Goal: Transaction & Acquisition: Download file/media

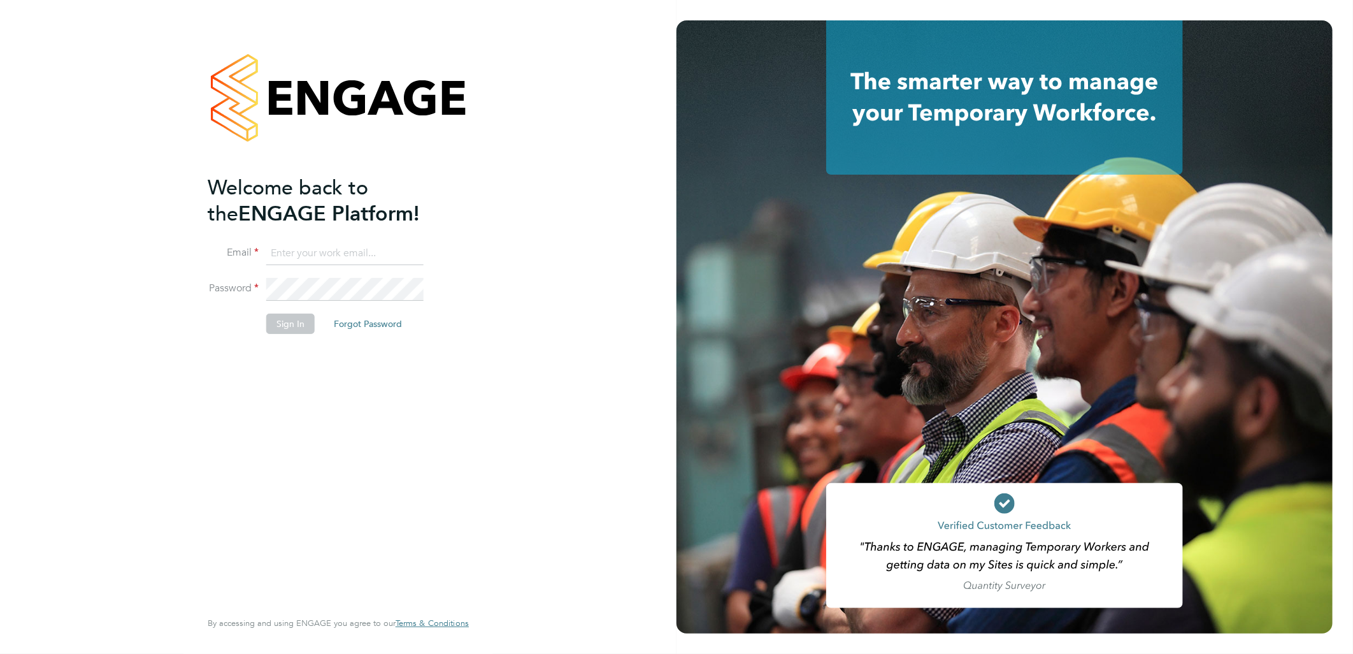
type input "g.deaton@hp4recruitment.co.uk"
click at [299, 323] on button "Sign In" at bounding box center [290, 323] width 48 height 20
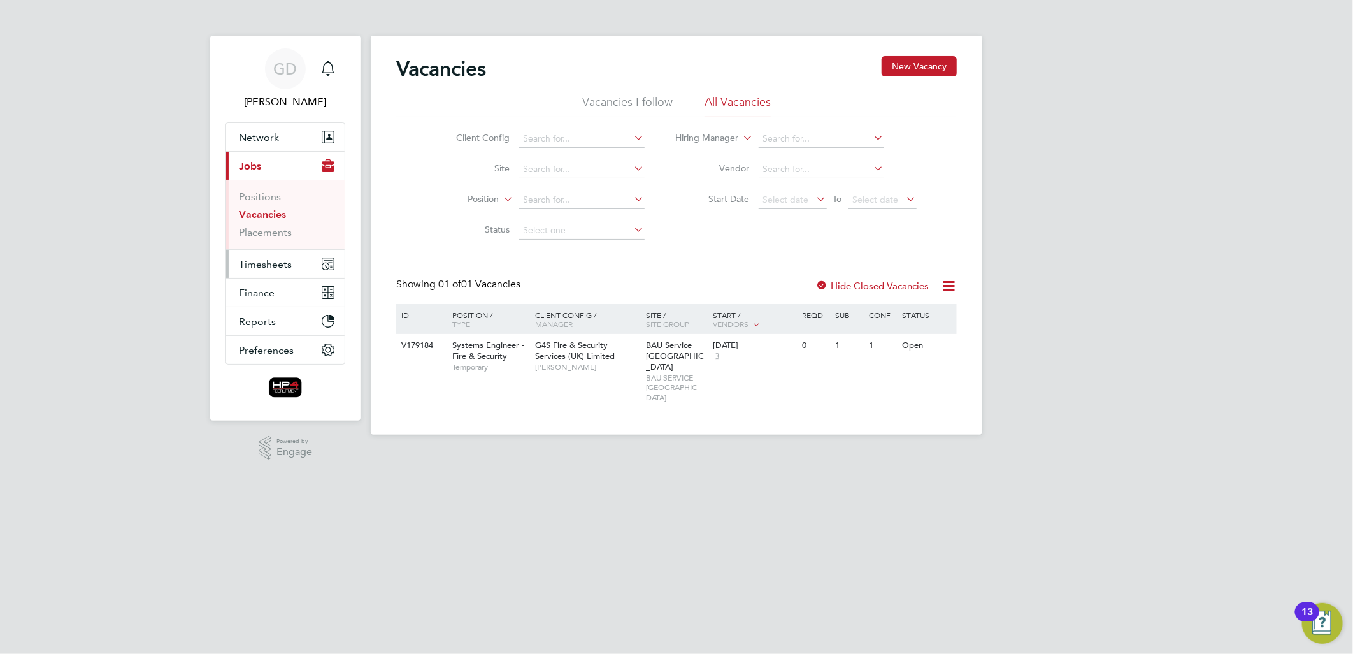
click at [272, 262] on span "Timesheets" at bounding box center [265, 264] width 53 height 12
click at [270, 265] on span "Timesheets" at bounding box center [265, 264] width 53 height 12
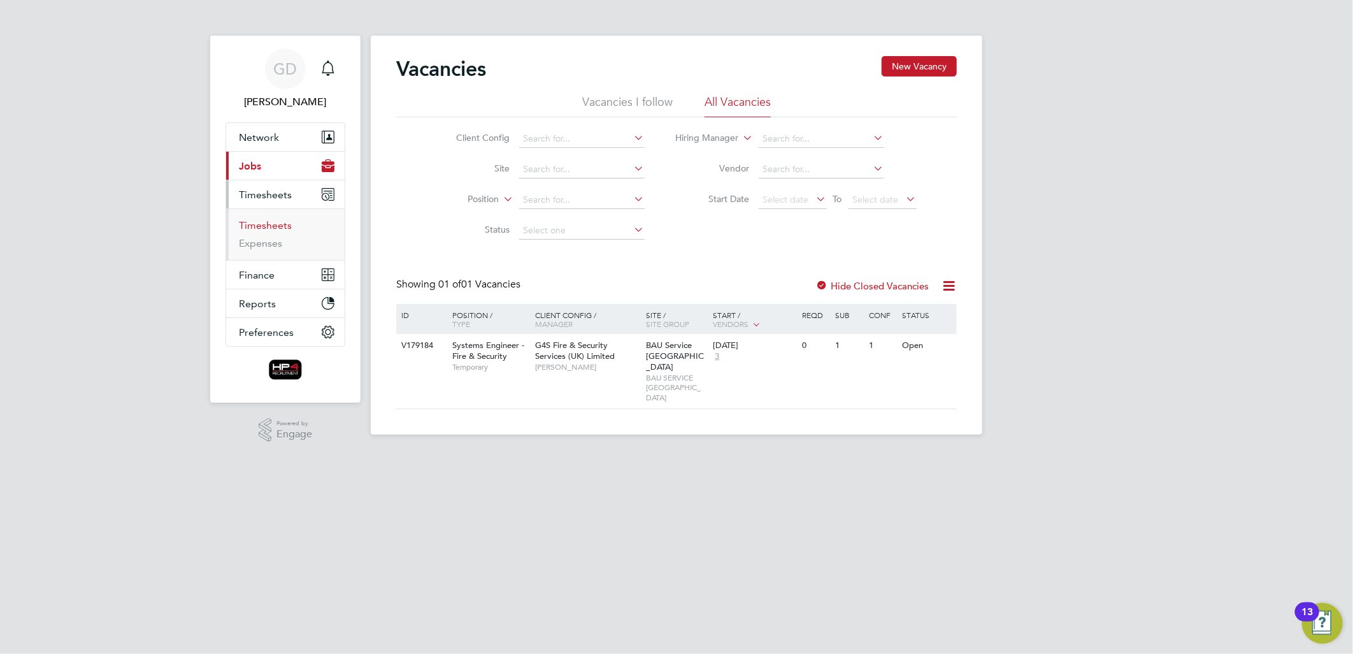
click at [282, 225] on link "Timesheets" at bounding box center [265, 225] width 53 height 12
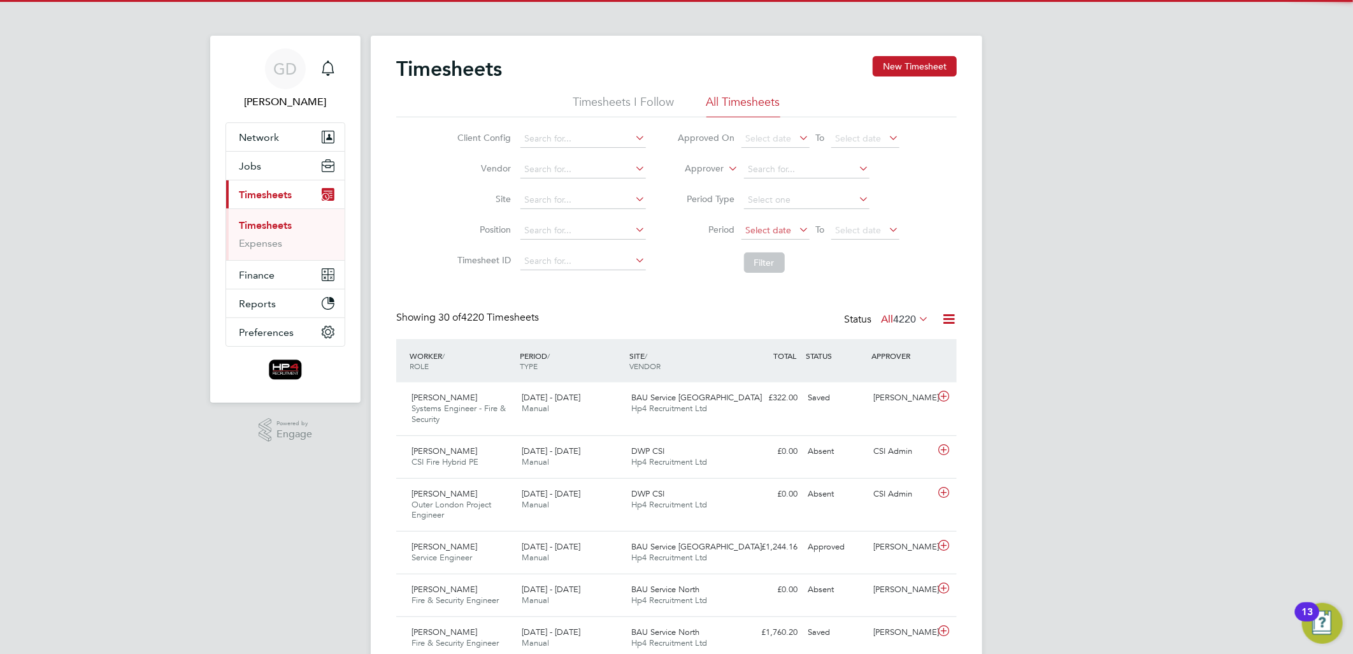
click at [762, 226] on span "Select date" at bounding box center [769, 229] width 46 height 11
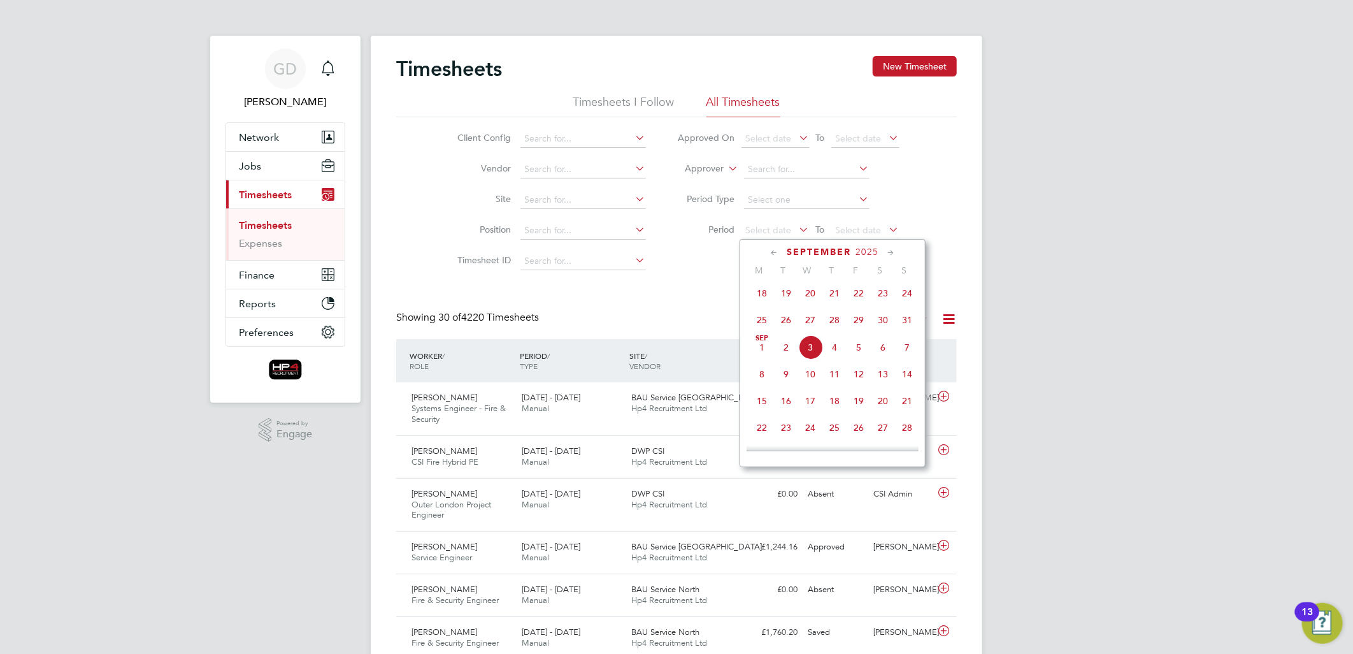
click at [765, 327] on span "25" at bounding box center [762, 320] width 24 height 24
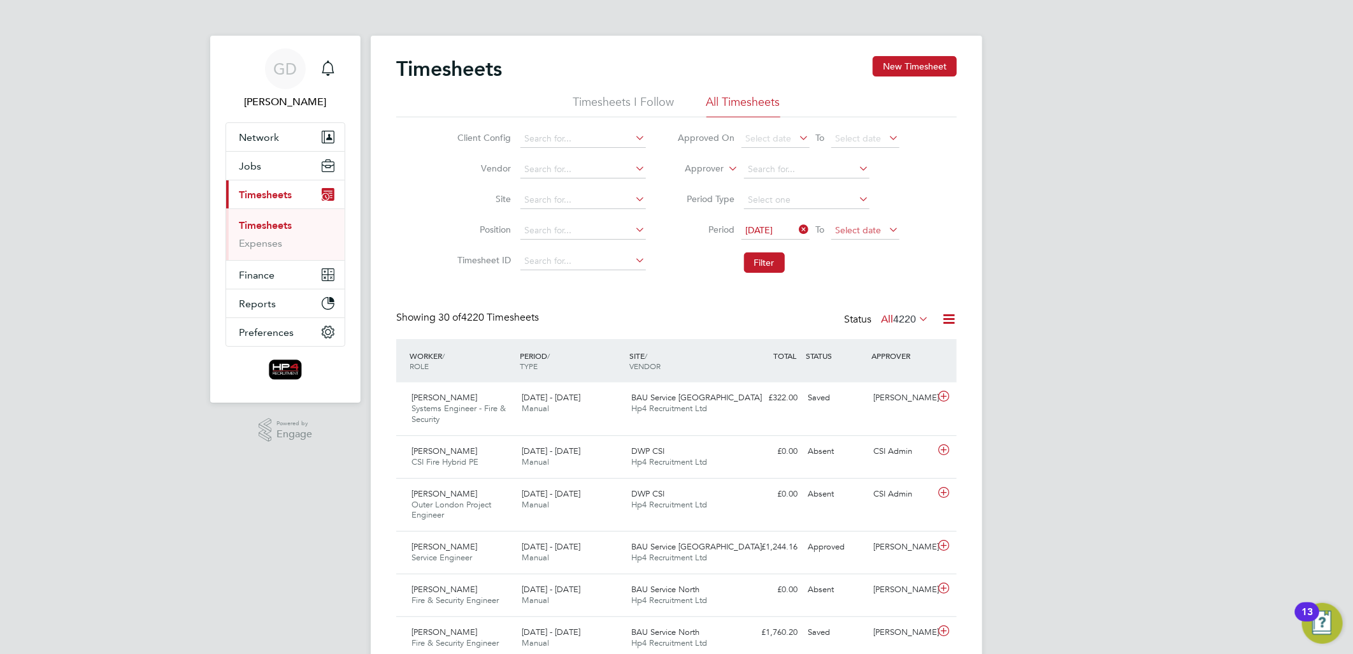
click at [850, 233] on span "Select date" at bounding box center [859, 229] width 46 height 11
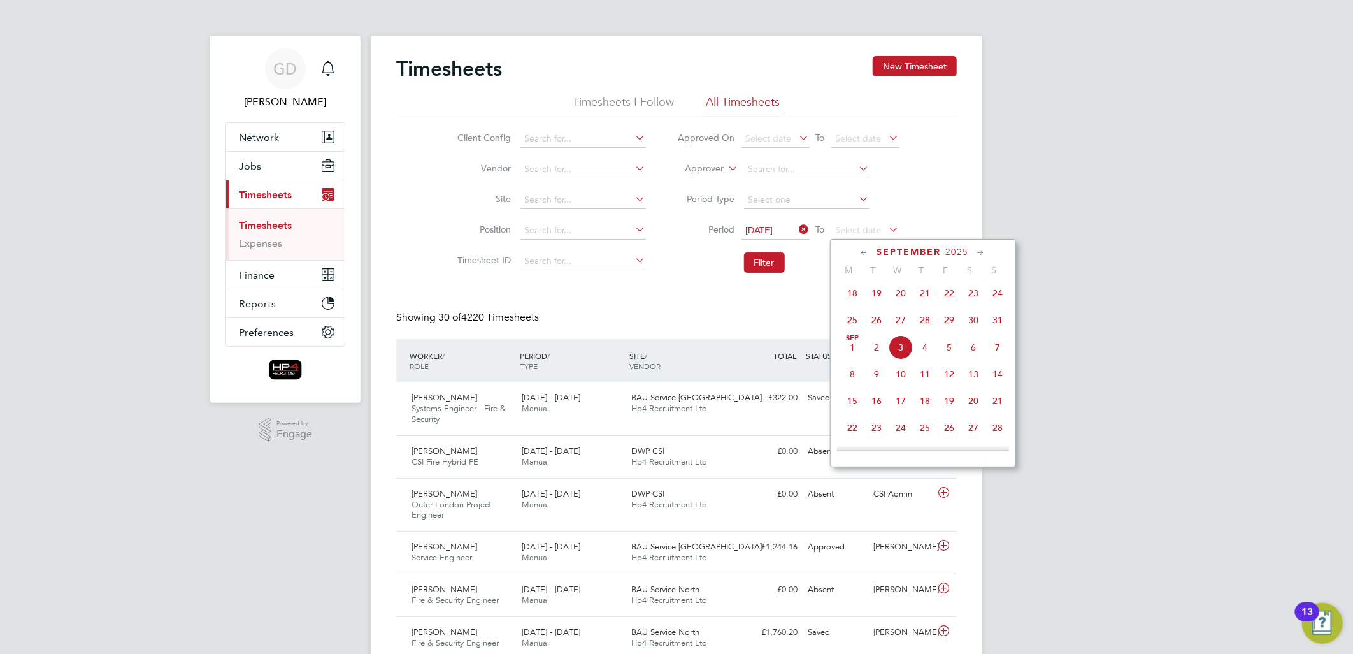
click at [1001, 322] on span "31" at bounding box center [998, 320] width 24 height 24
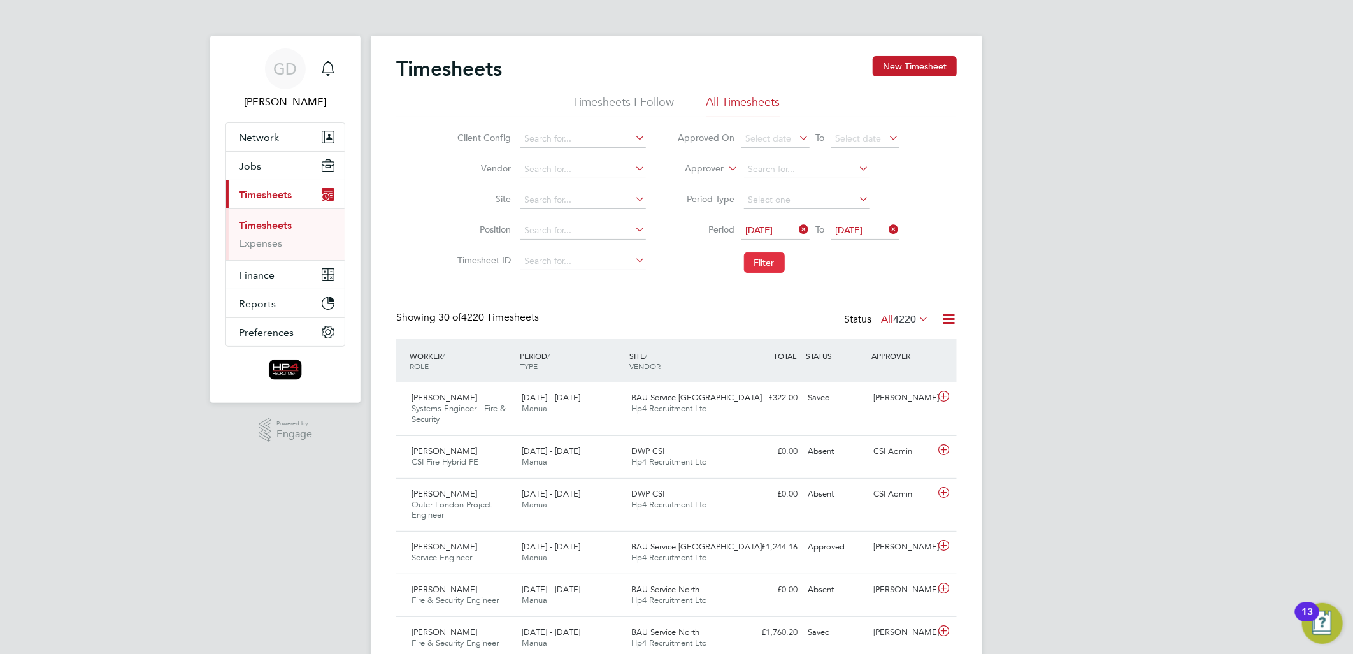
click at [777, 262] on button "Filter" at bounding box center [764, 262] width 41 height 20
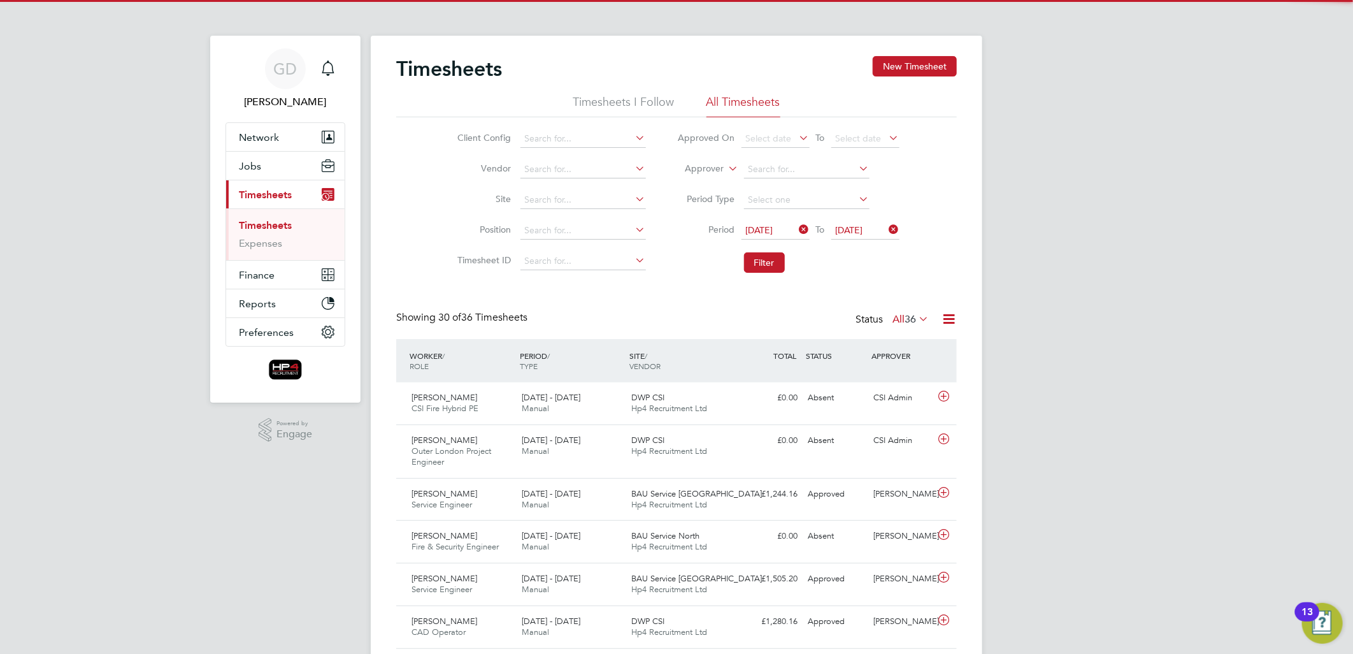
click at [895, 322] on label "All 36" at bounding box center [911, 319] width 36 height 13
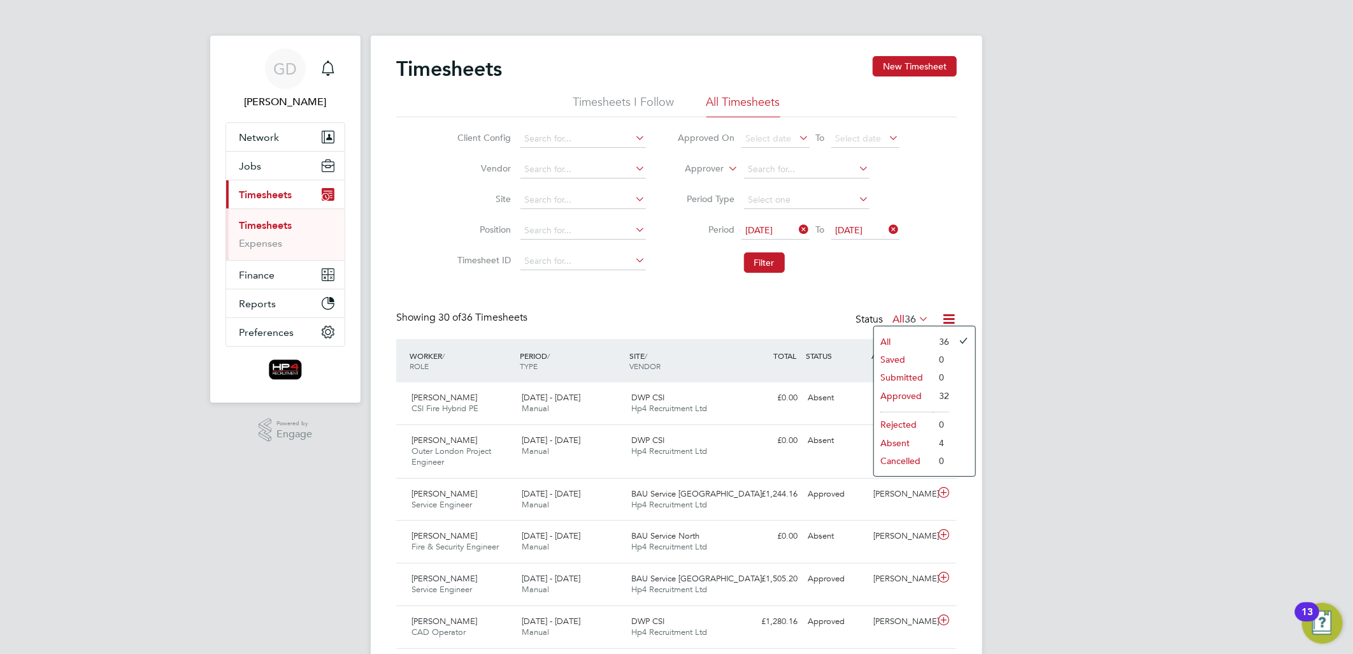
click at [810, 320] on div "Showing 30 of 36 Timesheets Status All 36" at bounding box center [676, 325] width 561 height 28
click at [264, 249] on link "Expenses" at bounding box center [260, 243] width 43 height 12
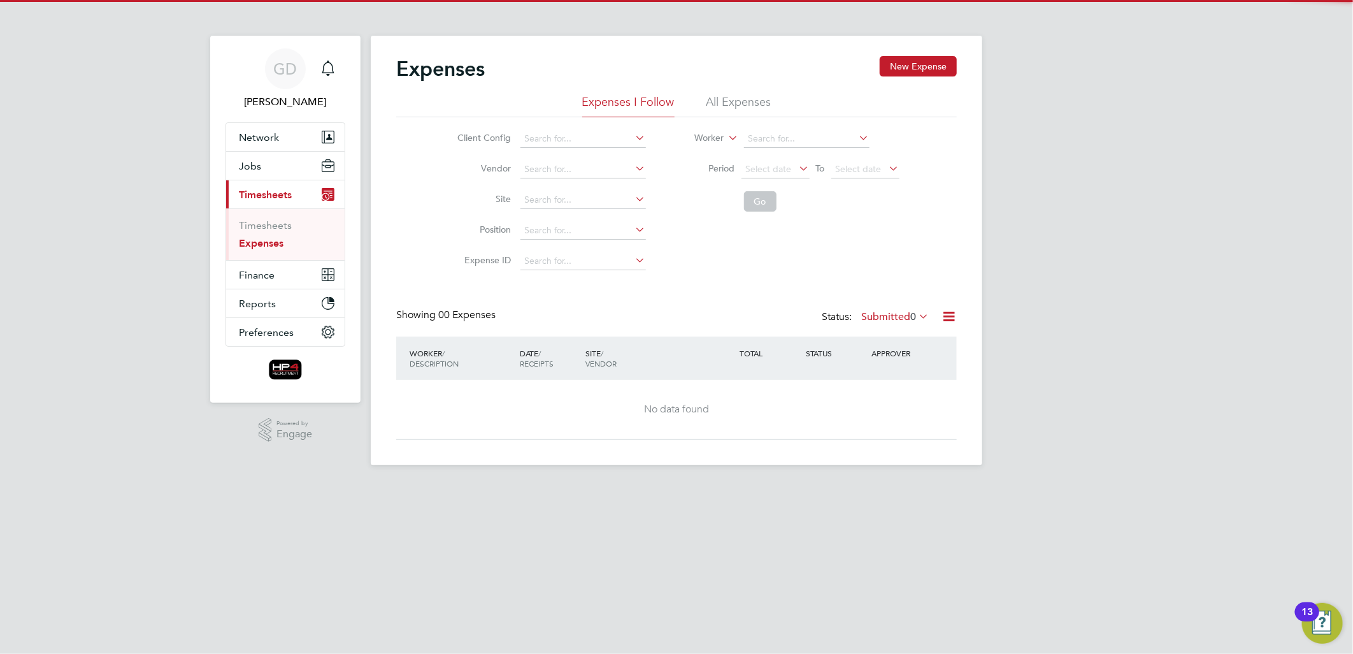
click at [750, 110] on li "All Expenses" at bounding box center [738, 105] width 65 height 23
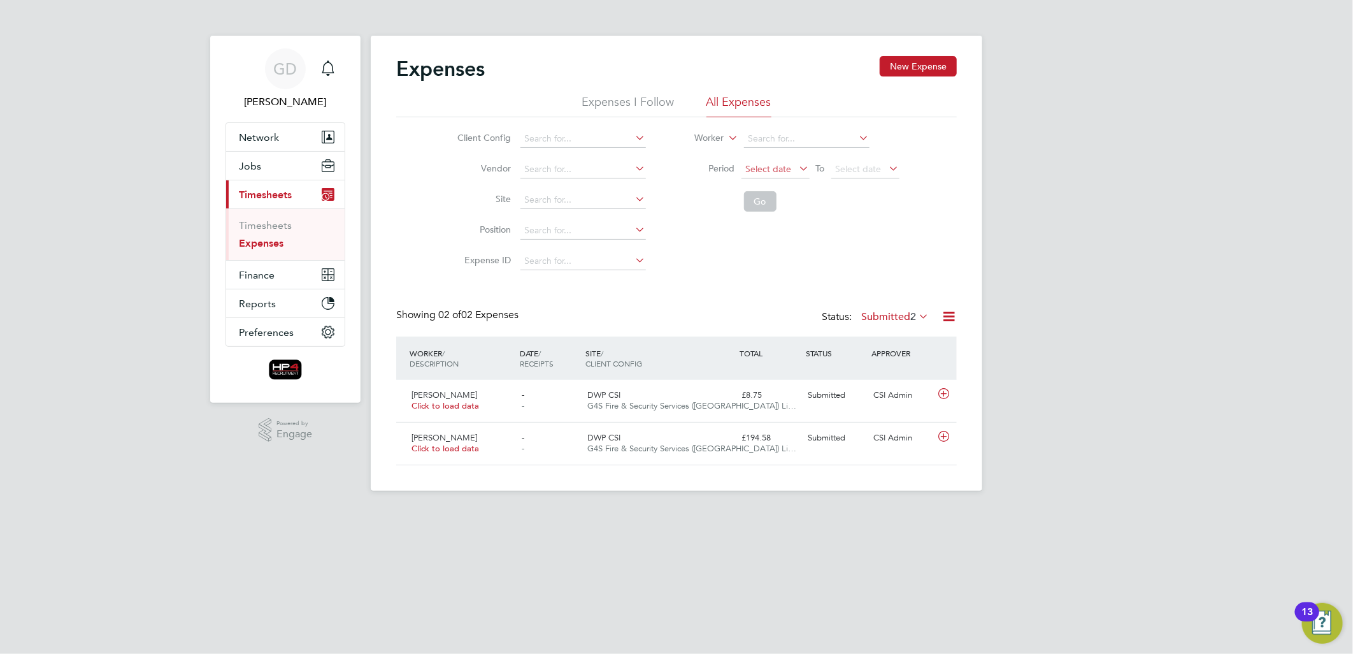
click at [784, 166] on span "Select date" at bounding box center [769, 168] width 46 height 11
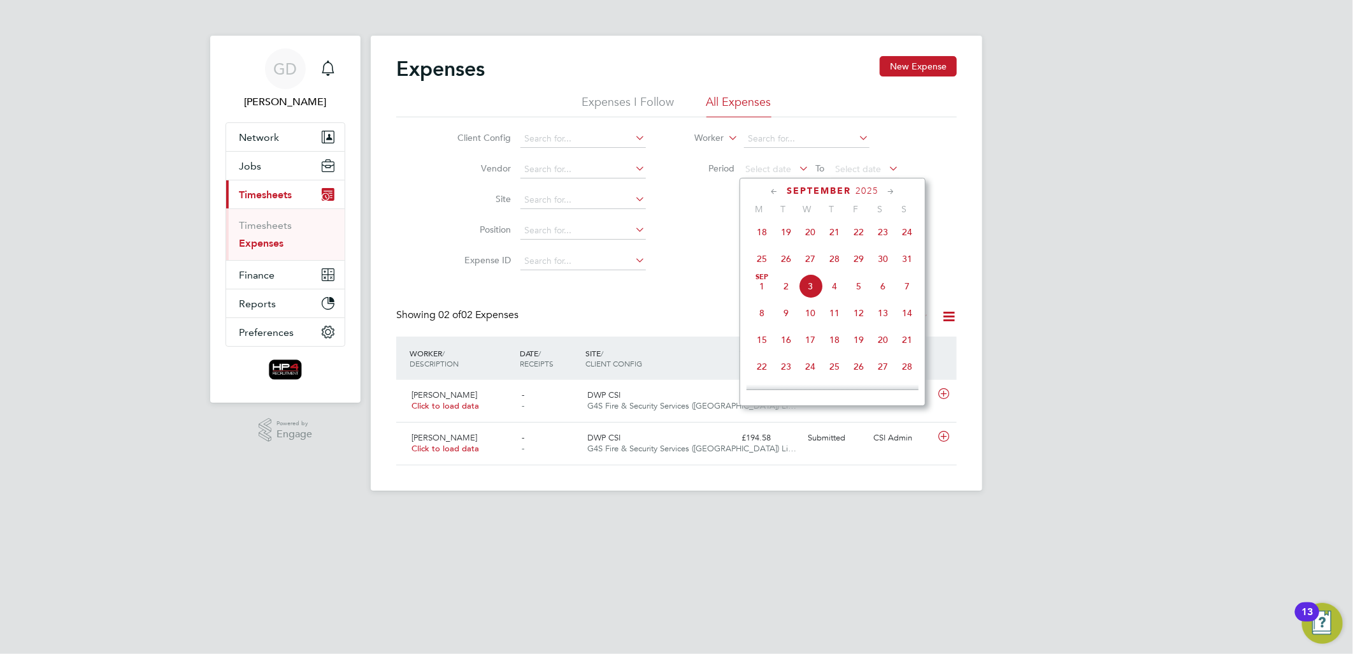
click at [767, 263] on span "25" at bounding box center [762, 259] width 24 height 24
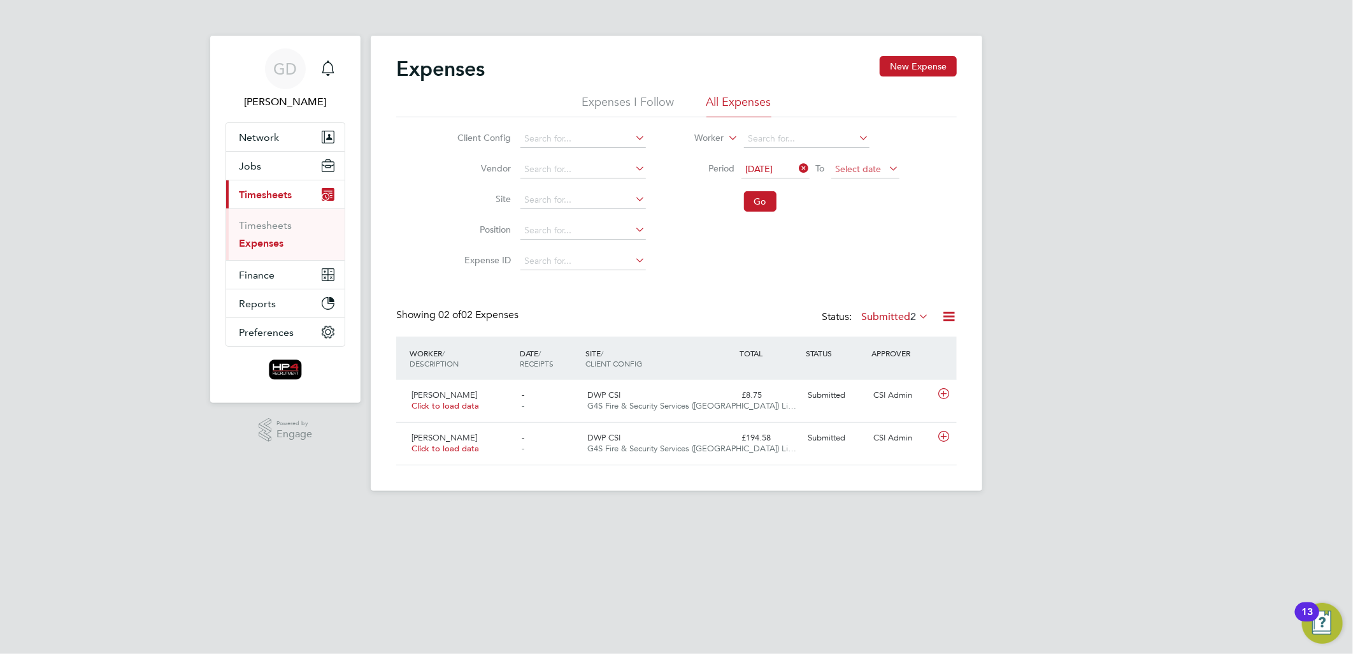
click at [868, 170] on span "Select date" at bounding box center [859, 168] width 46 height 11
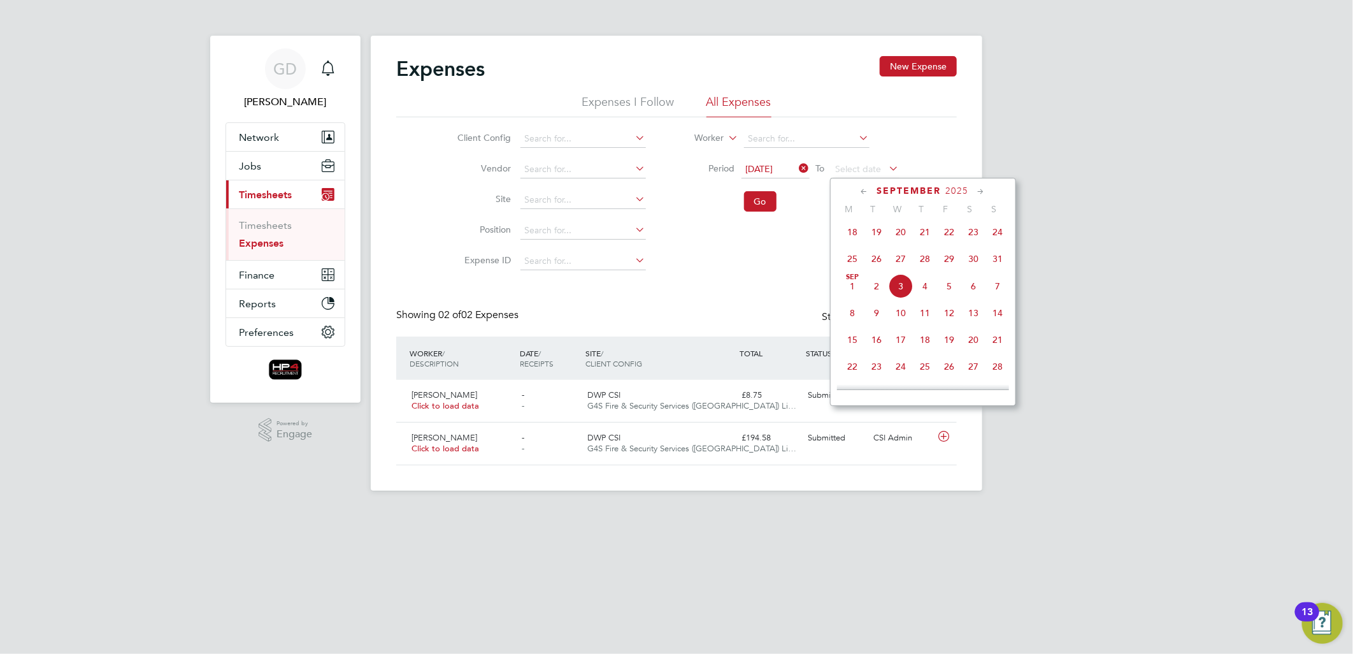
click at [1001, 261] on span "31" at bounding box center [998, 259] width 24 height 24
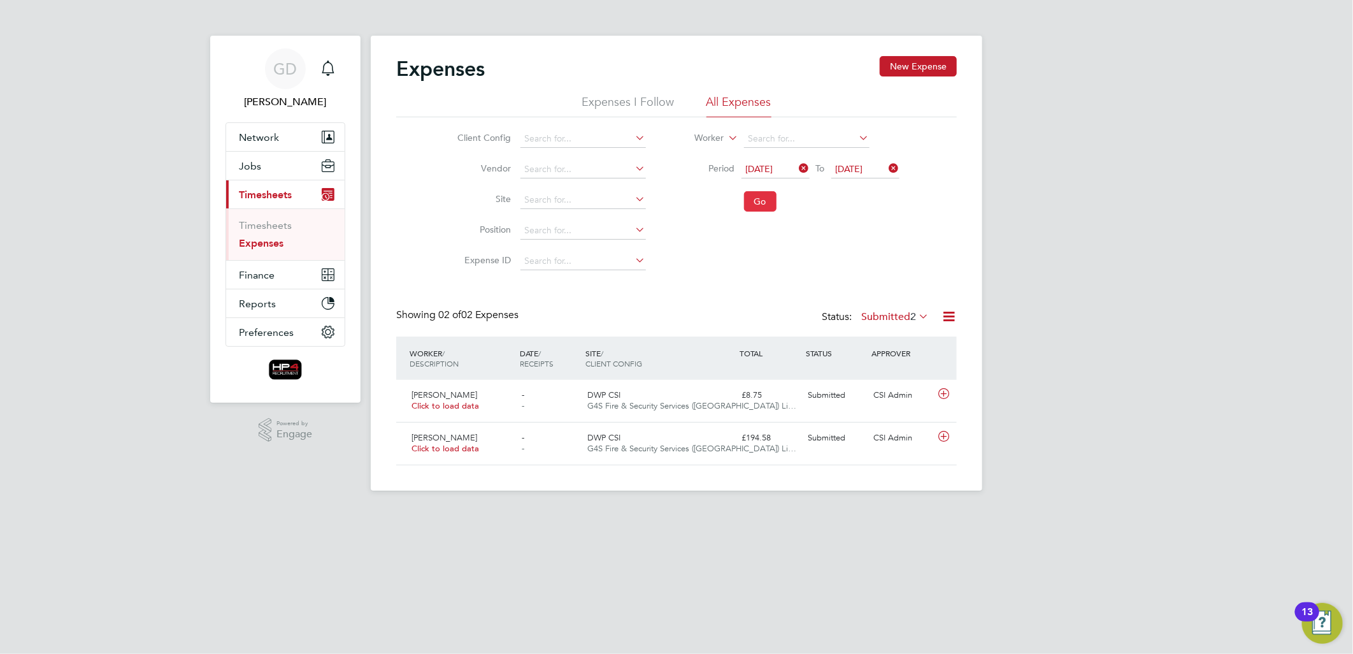
click at [754, 196] on button "Go" at bounding box center [760, 201] width 32 height 20
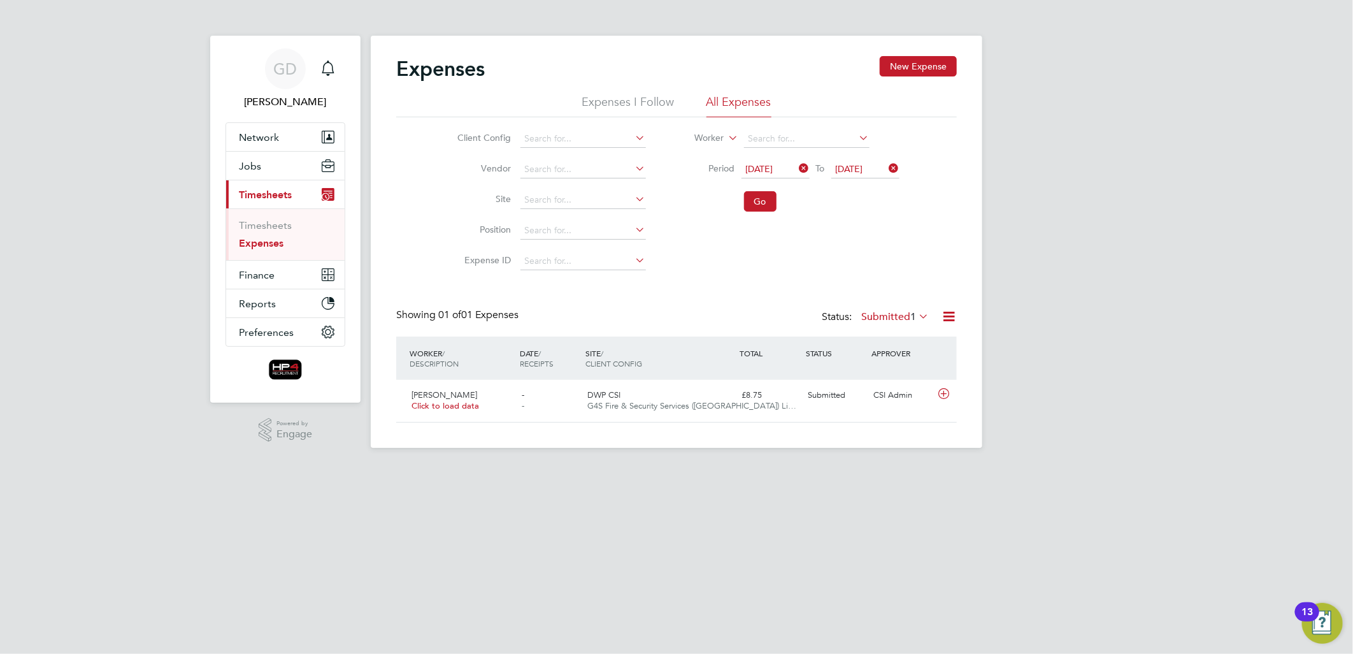
click at [894, 319] on label "Submitted 1" at bounding box center [895, 316] width 68 height 13
click at [902, 395] on li "Approved" at bounding box center [893, 393] width 59 height 18
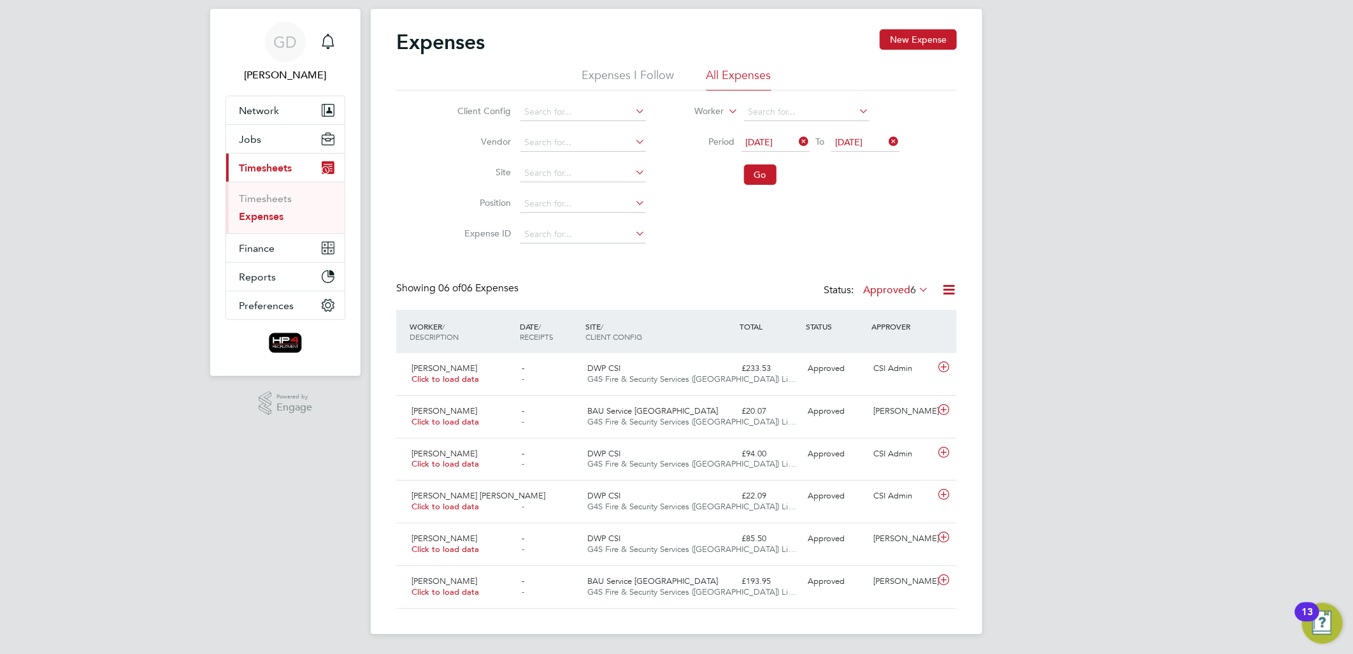
click at [881, 291] on label "Approved 6" at bounding box center [896, 289] width 66 height 13
click at [884, 307] on li "All" at bounding box center [893, 312] width 59 height 18
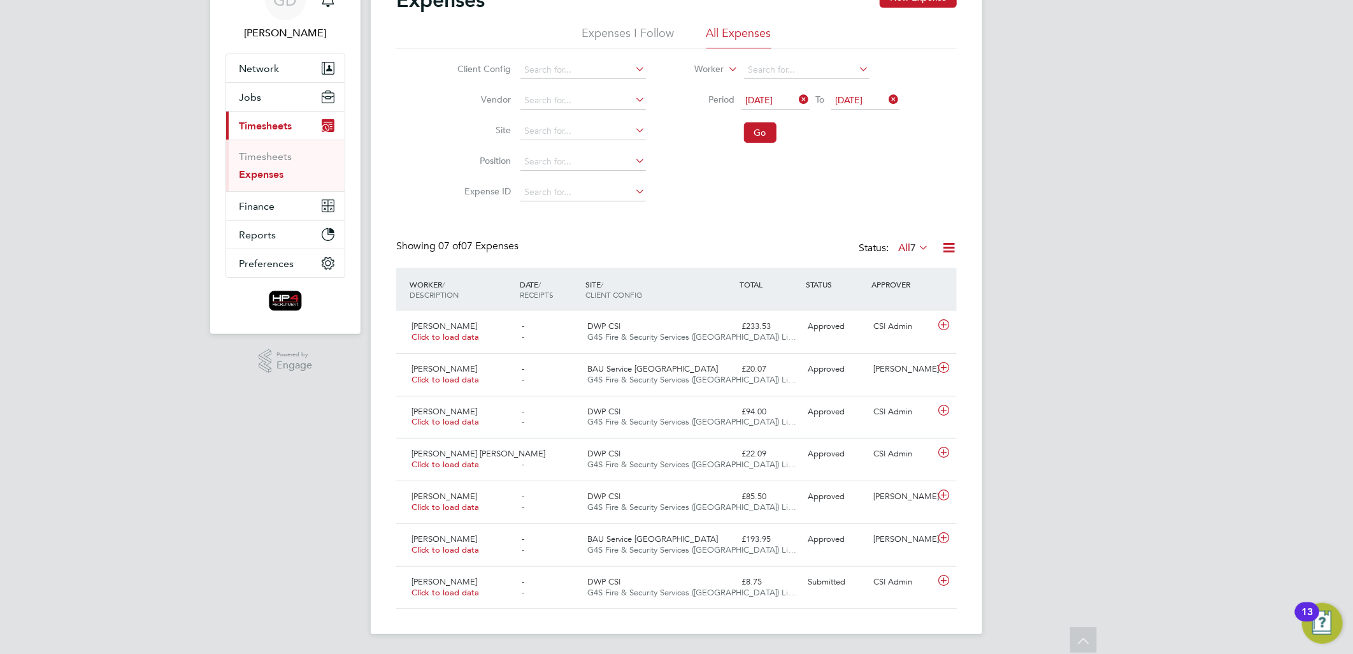
click at [911, 250] on span "7" at bounding box center [913, 247] width 6 height 13
click at [797, 93] on icon at bounding box center [797, 99] width 0 height 18
click at [863, 100] on span "[DATE]" at bounding box center [849, 99] width 27 height 11
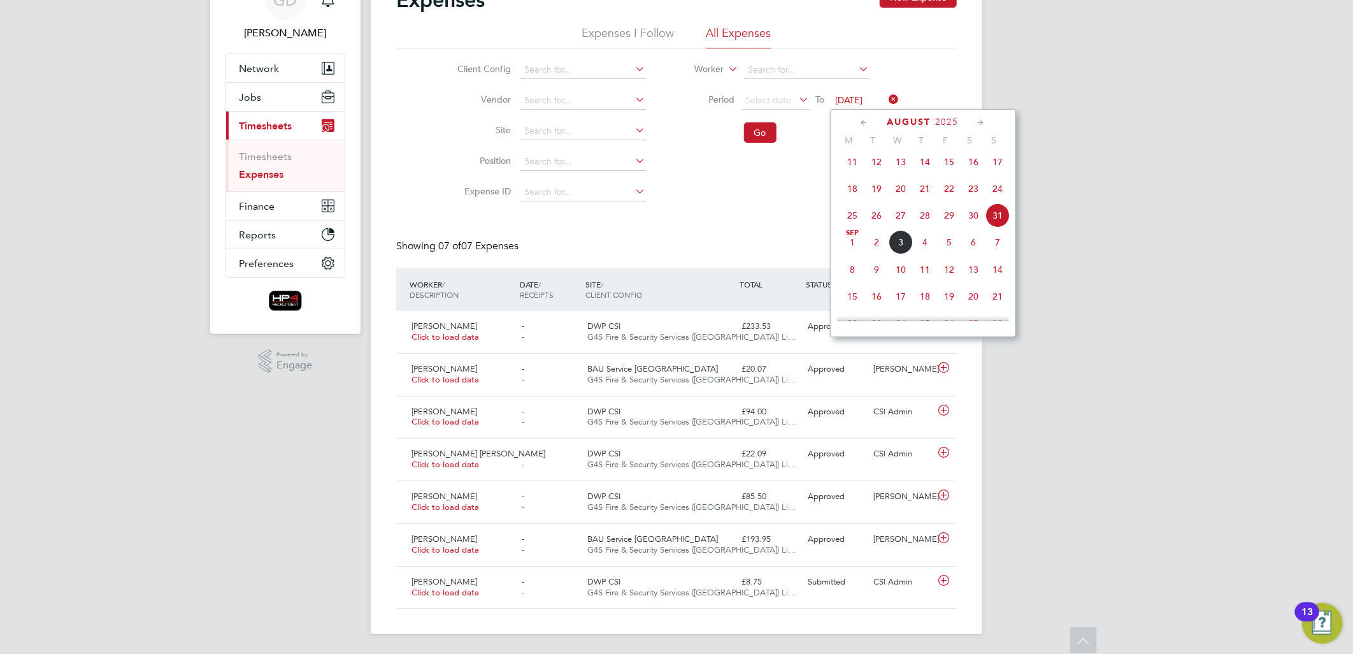
click at [887, 97] on icon at bounding box center [887, 99] width 0 height 18
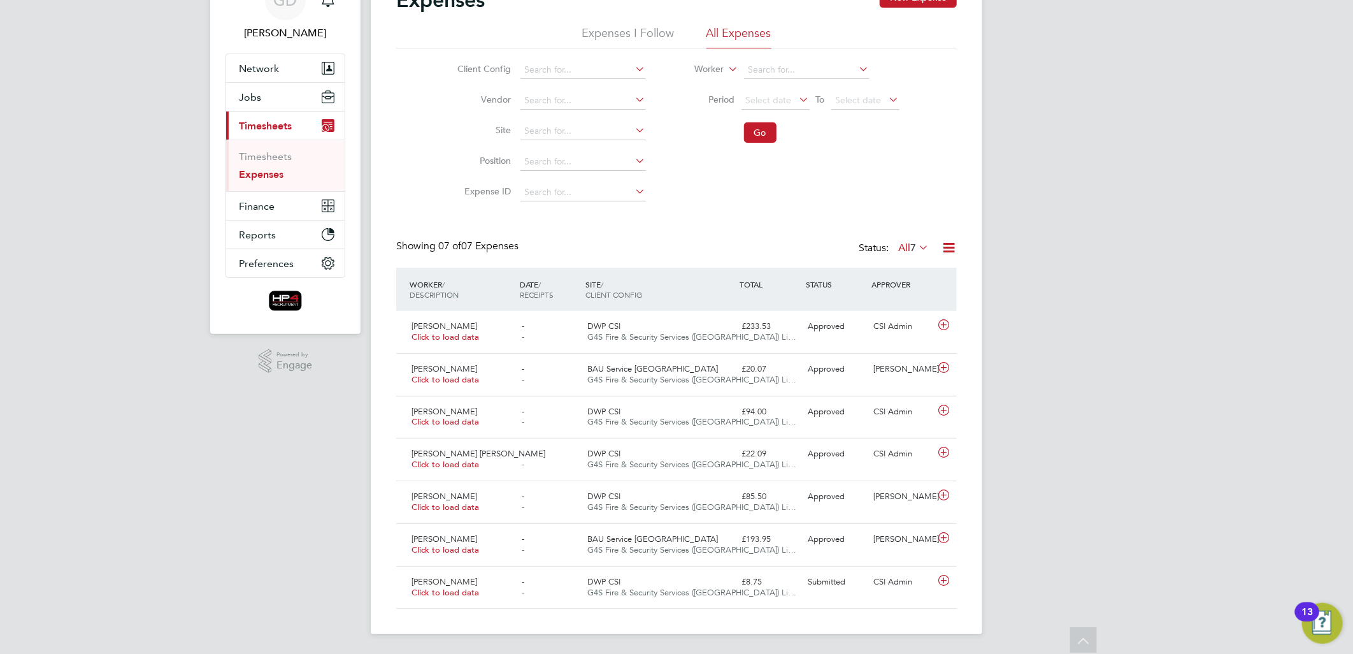
click at [733, 138] on li "Go" at bounding box center [789, 132] width 254 height 33
click at [774, 125] on button "Go" at bounding box center [760, 132] width 32 height 20
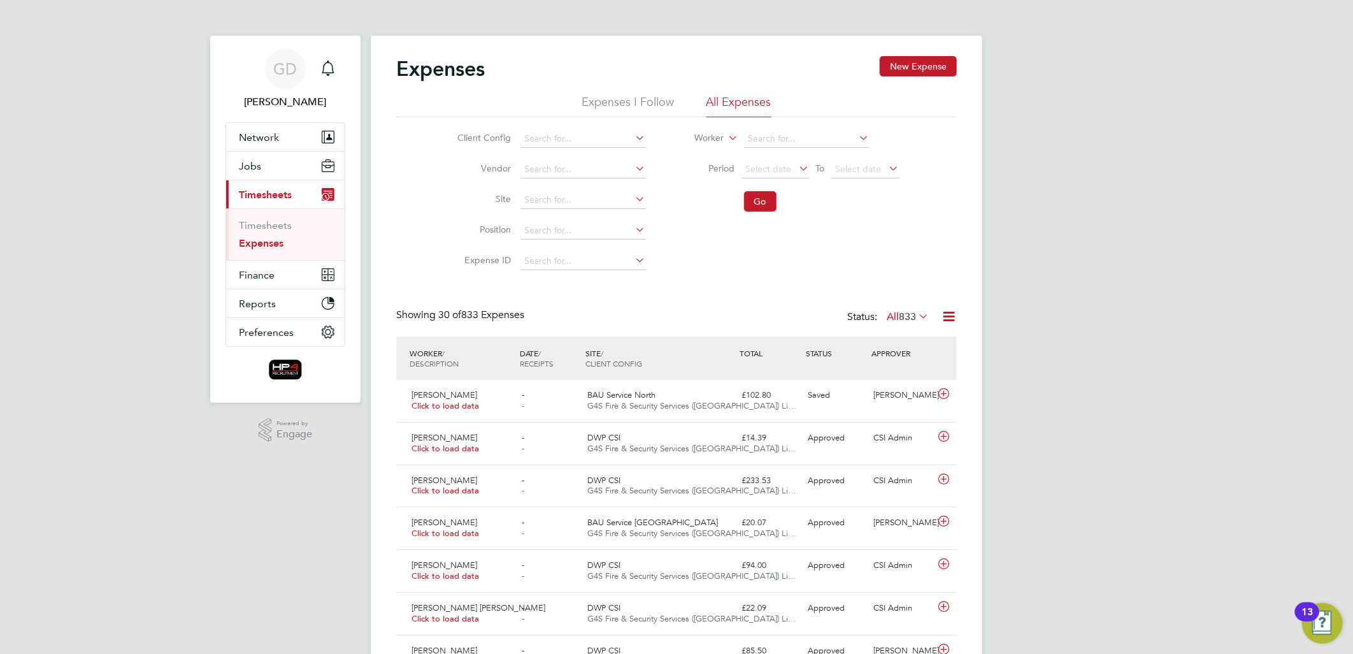
click at [903, 313] on span "833" at bounding box center [907, 316] width 17 height 13
click at [908, 373] on li "Submitted" at bounding box center [895, 375] width 59 height 18
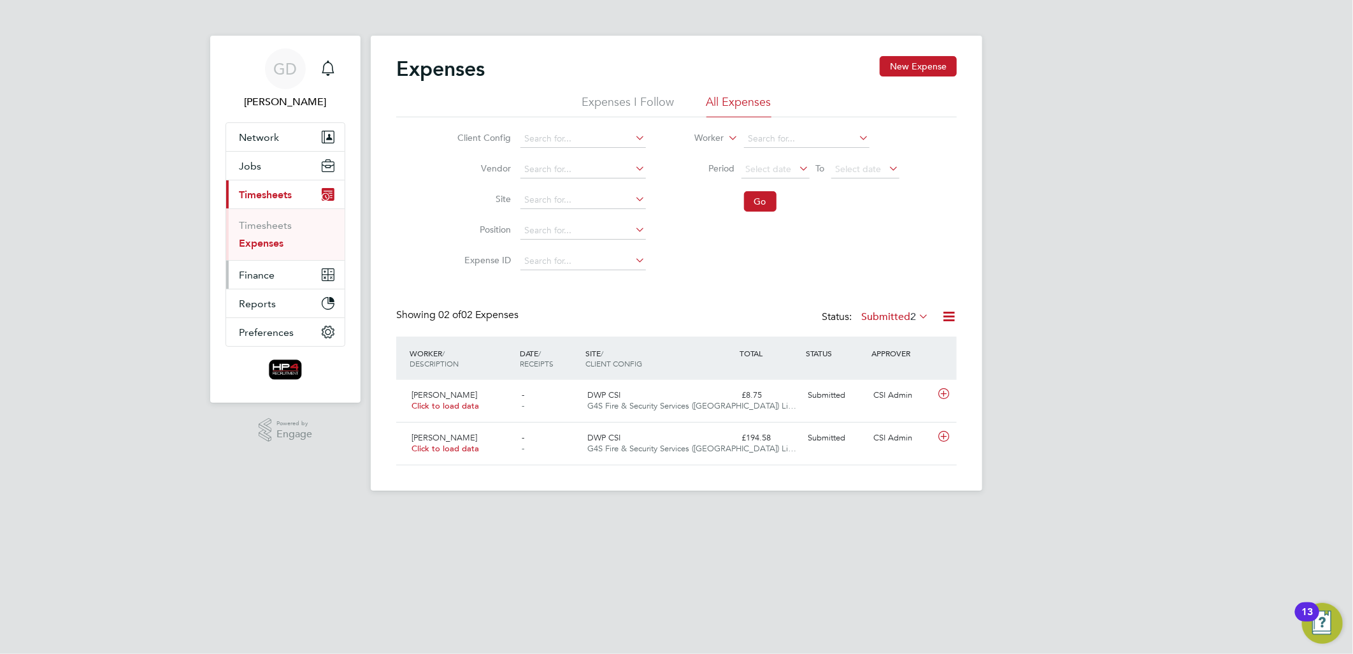
click at [266, 271] on span "Finance" at bounding box center [257, 275] width 36 height 12
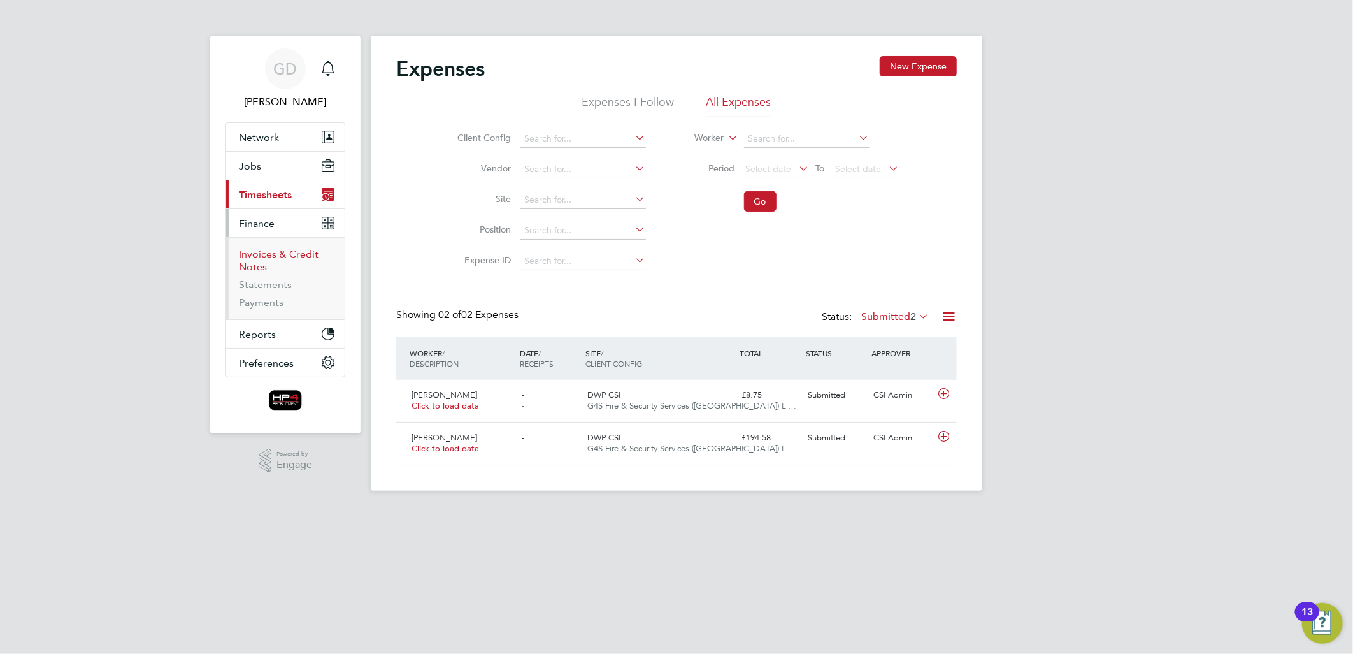
click at [271, 257] on link "Invoices & Credit Notes" at bounding box center [279, 260] width 80 height 25
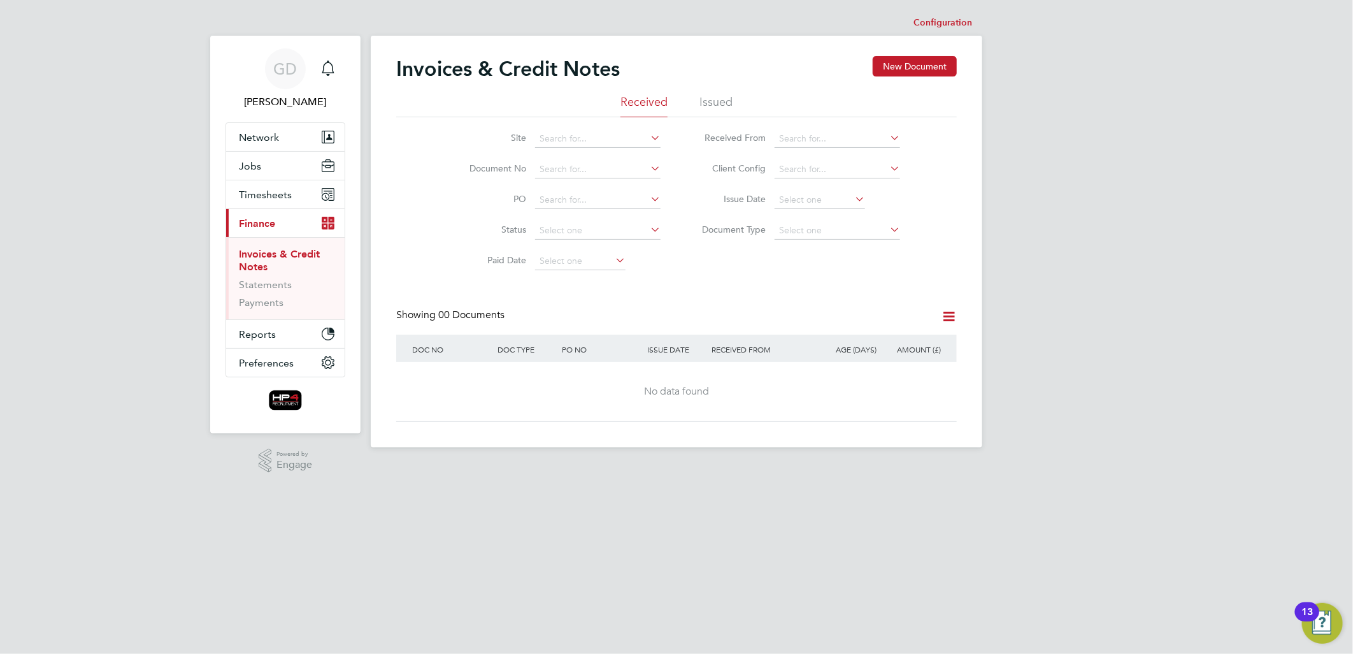
click at [716, 99] on li "Issued" at bounding box center [715, 105] width 33 height 23
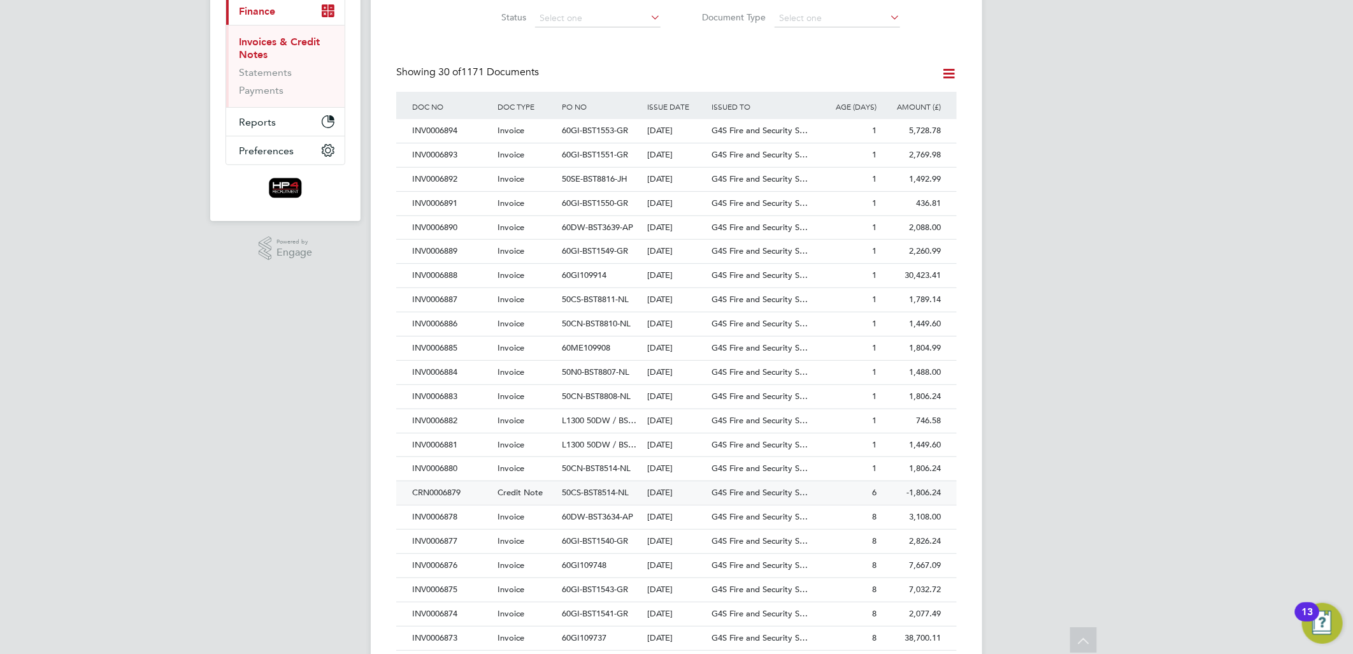
click at [433, 494] on div "CRN0006879" at bounding box center [451, 493] width 85 height 24
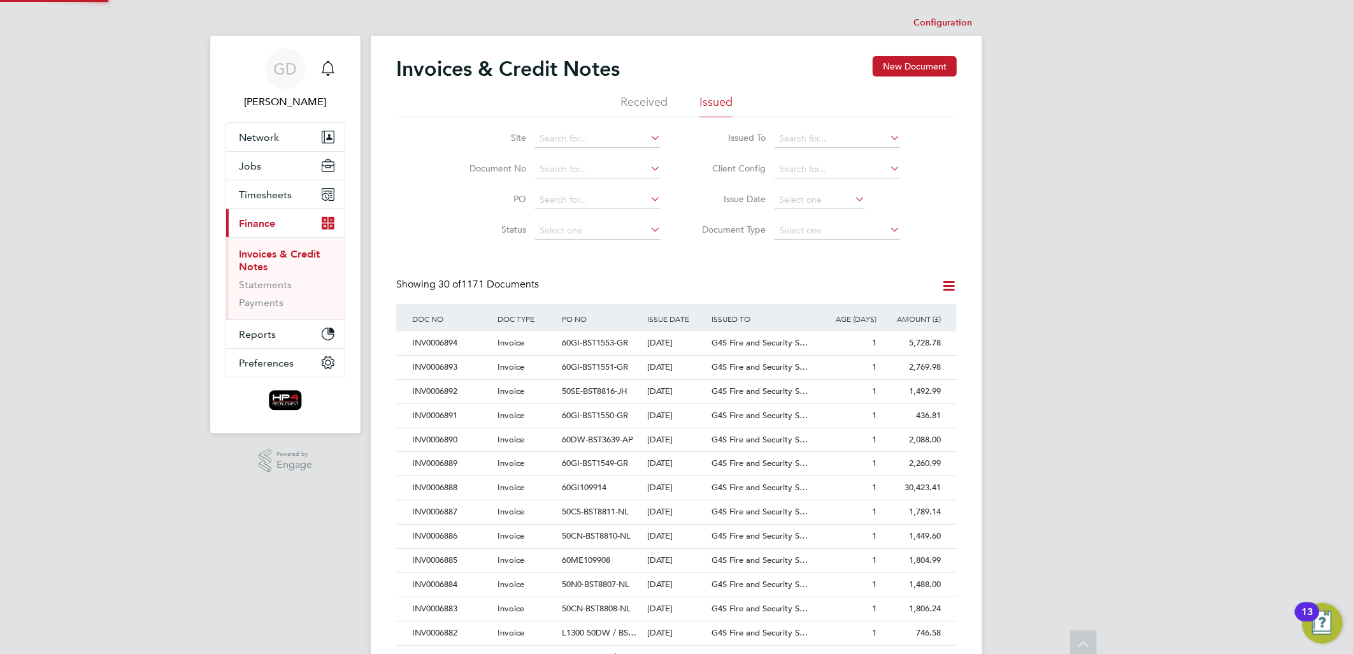
click at [433, 494] on div "INV0006888" at bounding box center [451, 488] width 85 height 24
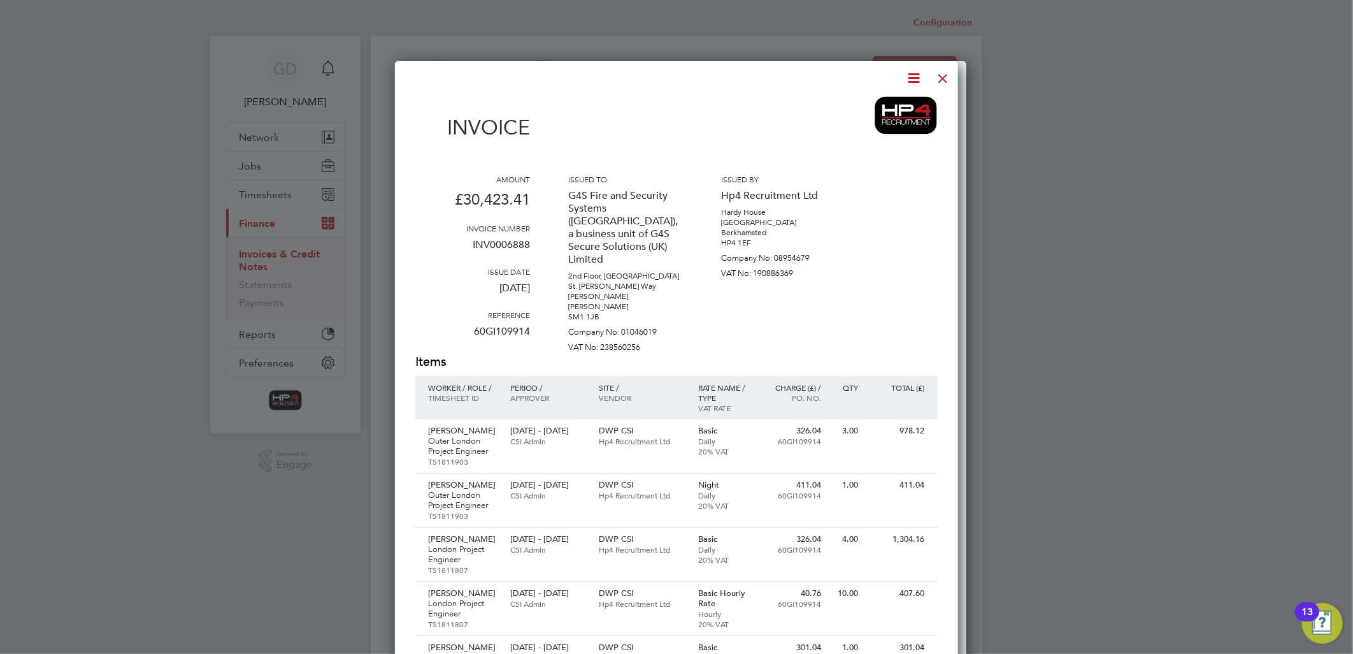
click at [944, 71] on div at bounding box center [943, 75] width 23 height 23
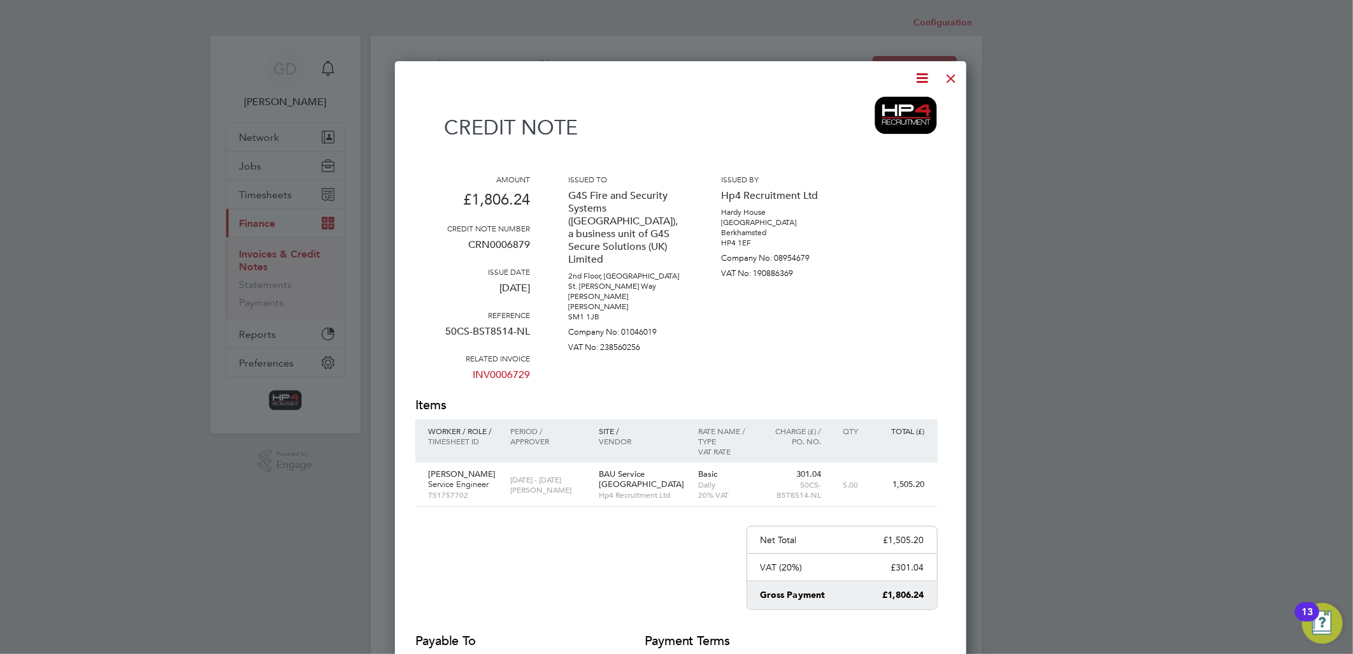
click at [915, 77] on icon at bounding box center [923, 78] width 16 height 16
click at [864, 106] on li "Download Credit Note" at bounding box center [866, 108] width 108 height 18
click at [940, 80] on div at bounding box center [951, 75] width 23 height 23
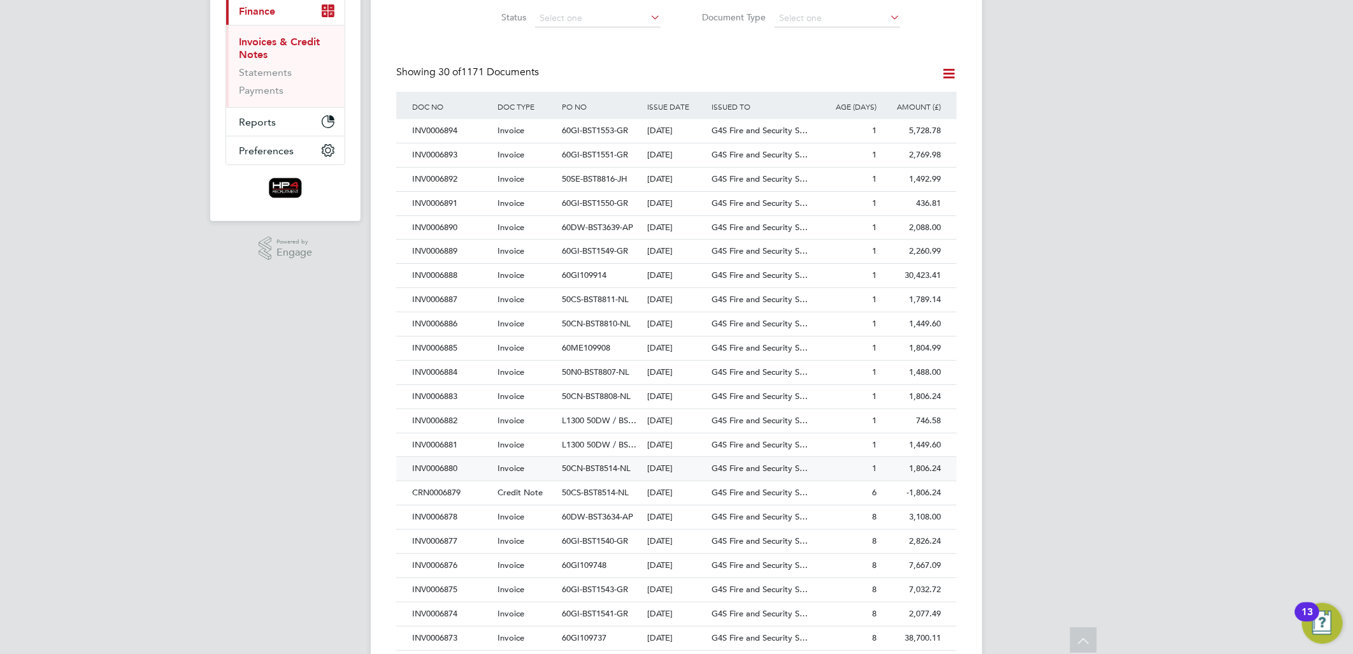
click at [443, 468] on div "INV0006880" at bounding box center [451, 469] width 85 height 24
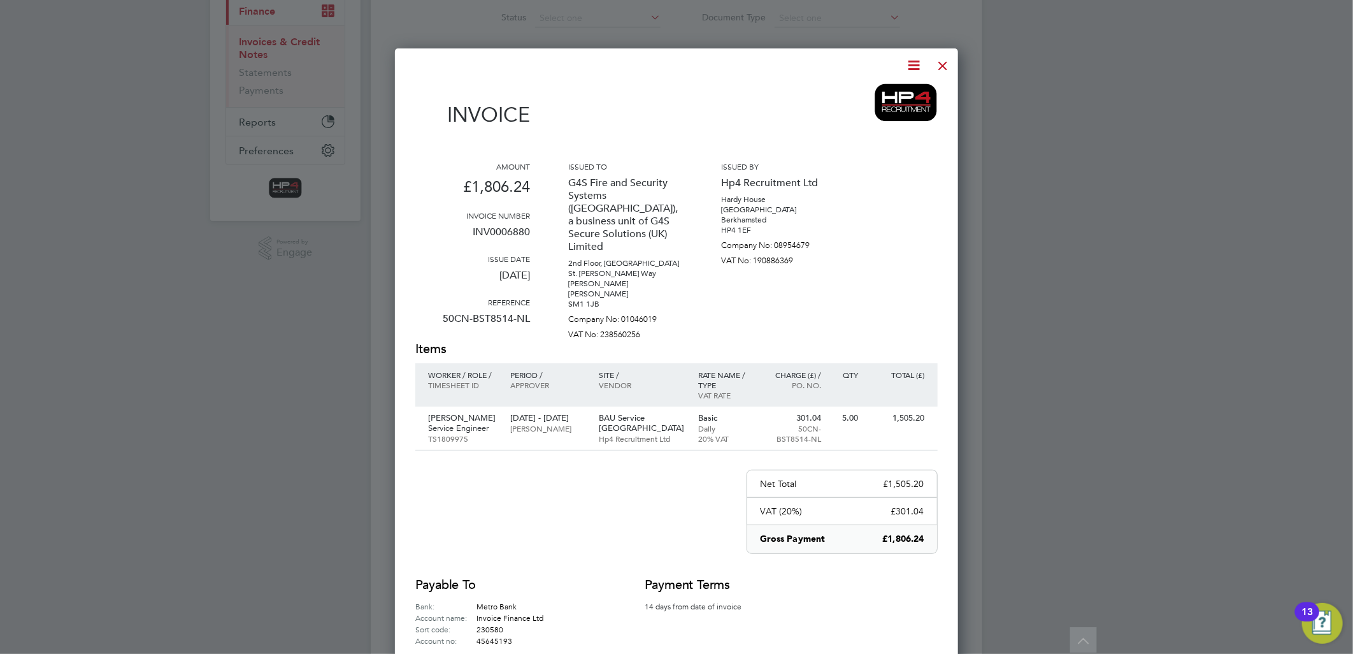
click at [912, 62] on icon at bounding box center [915, 65] width 16 height 16
click at [880, 100] on li "Download Invoice" at bounding box center [875, 96] width 88 height 18
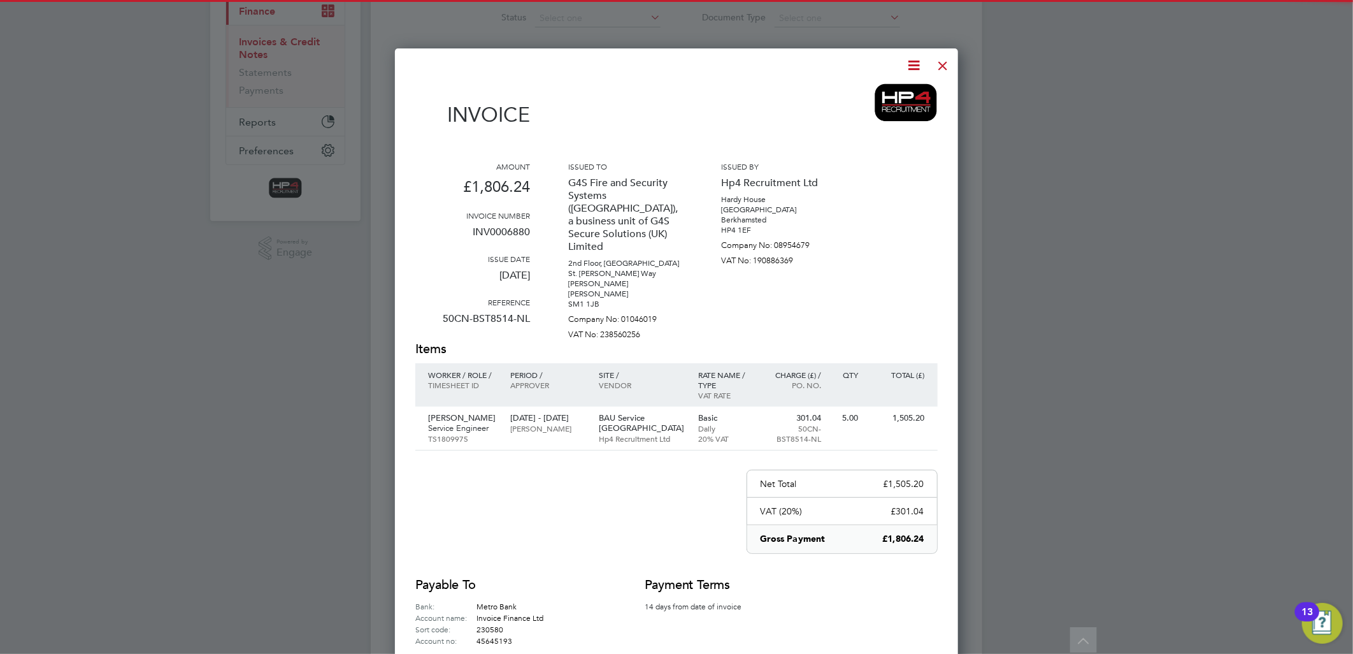
click at [947, 68] on div at bounding box center [943, 62] width 23 height 23
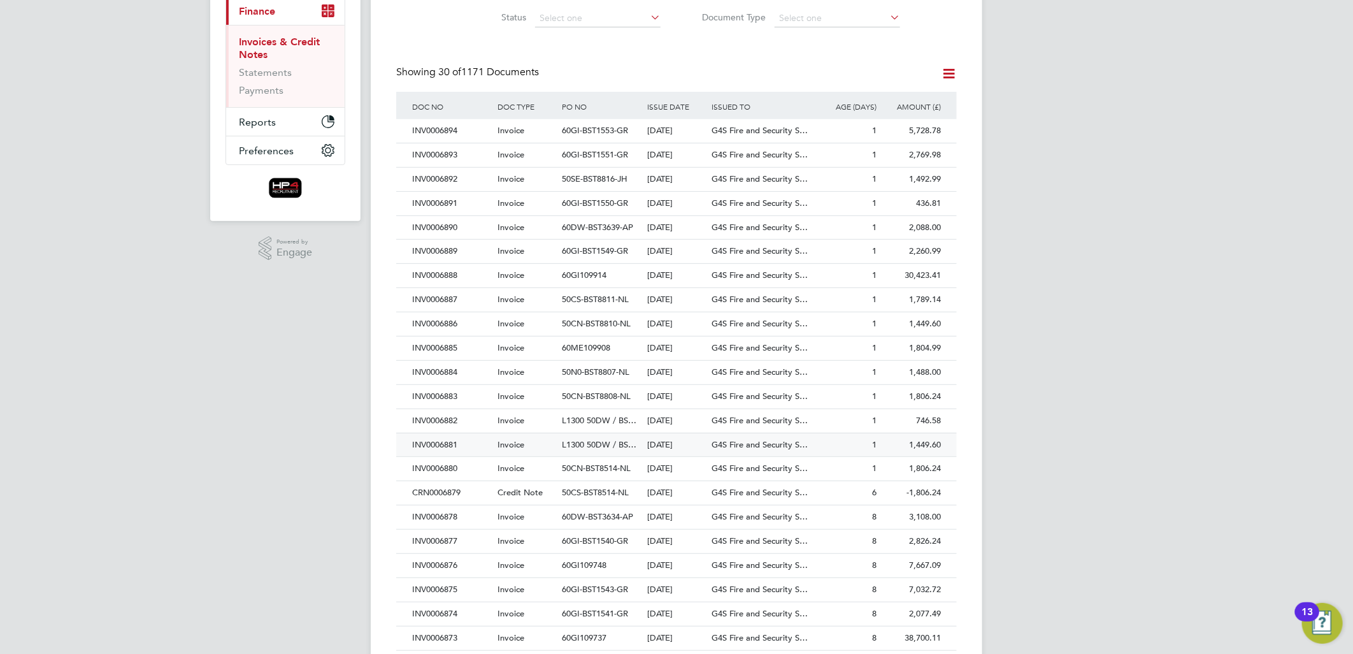
click at [448, 448] on div "INV0006881" at bounding box center [451, 445] width 85 height 24
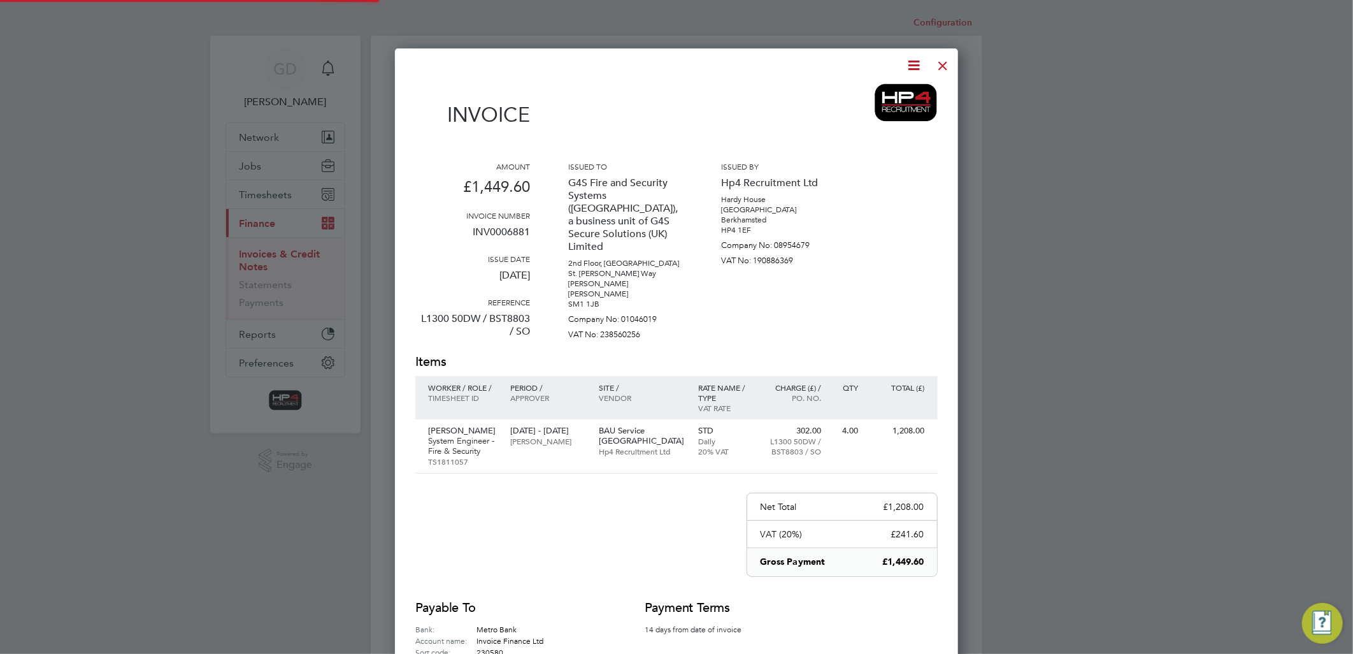
scroll to position [691, 564]
click at [908, 66] on icon at bounding box center [915, 65] width 16 height 16
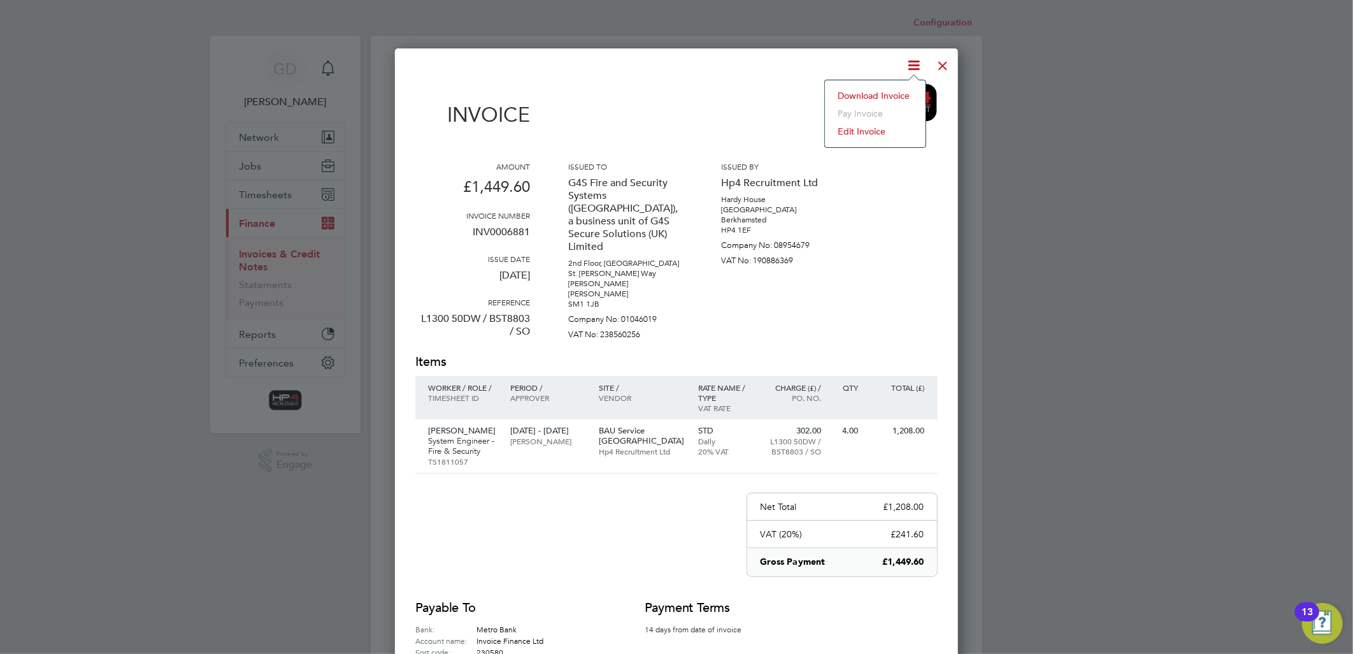
click at [875, 89] on li "Download Invoice" at bounding box center [875, 96] width 88 height 18
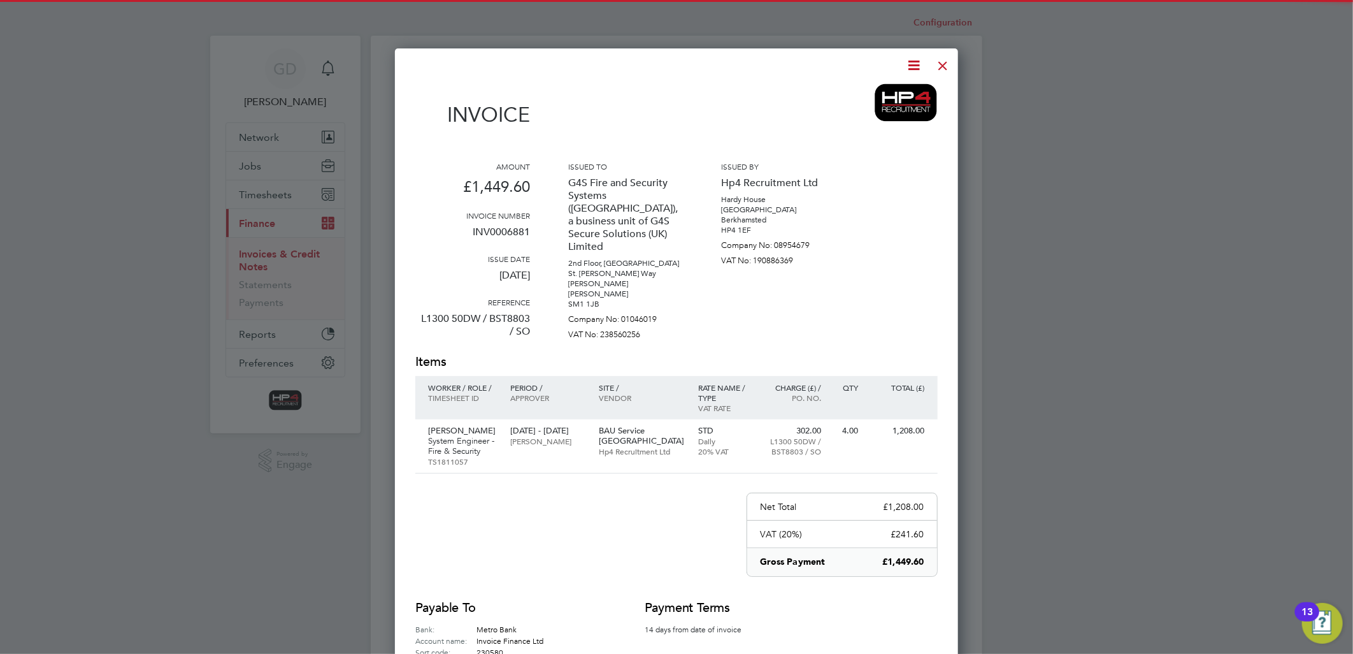
click at [945, 64] on div at bounding box center [943, 62] width 23 height 23
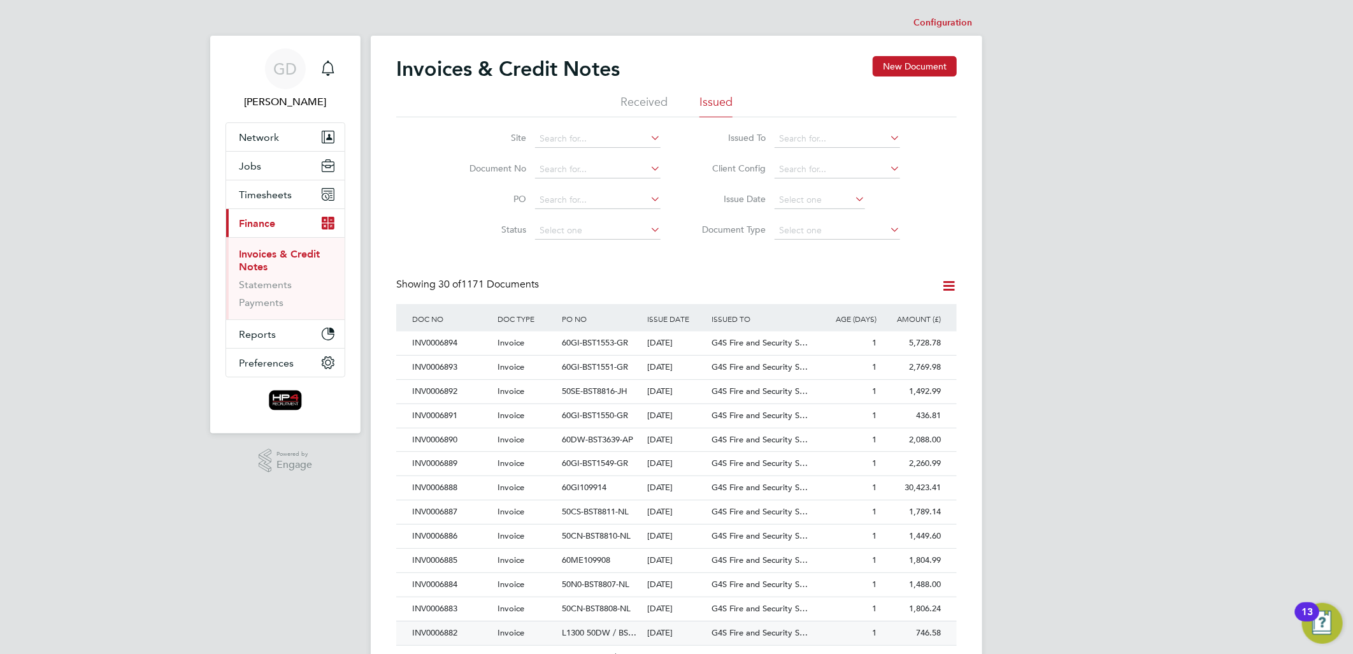
click at [438, 633] on div "INV0006882" at bounding box center [451, 633] width 85 height 24
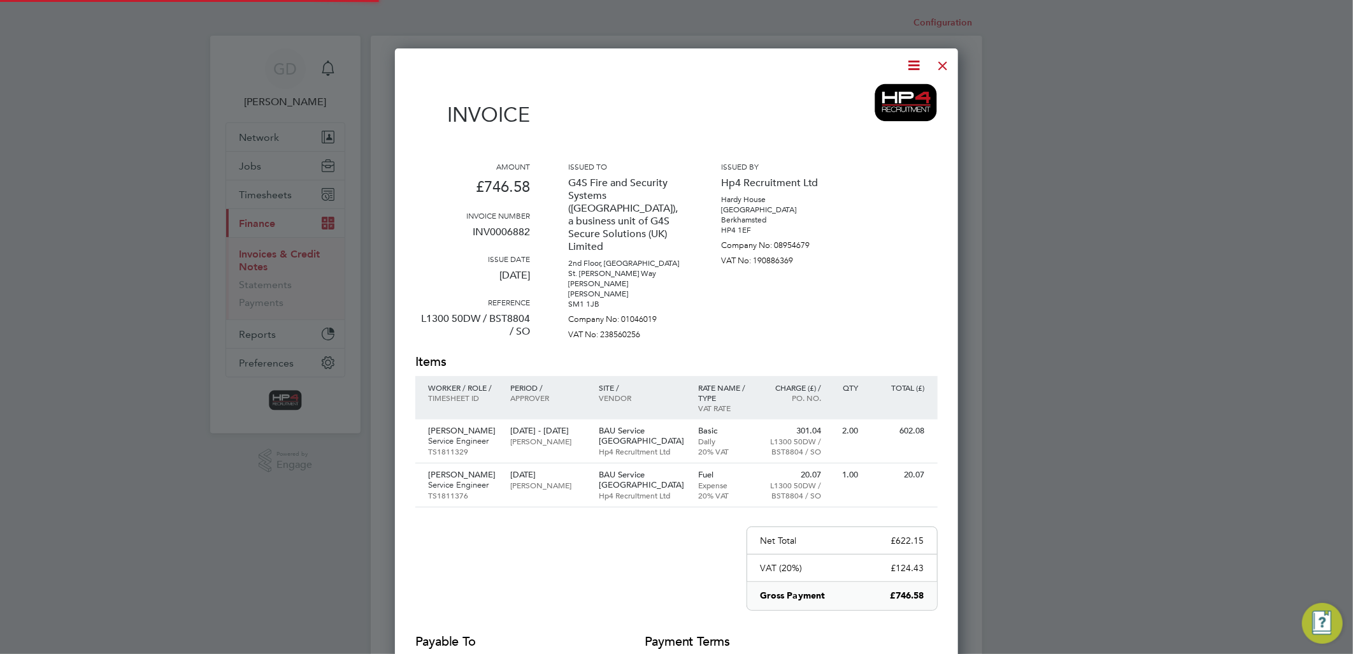
scroll to position [724, 564]
click at [917, 61] on icon at bounding box center [915, 65] width 16 height 16
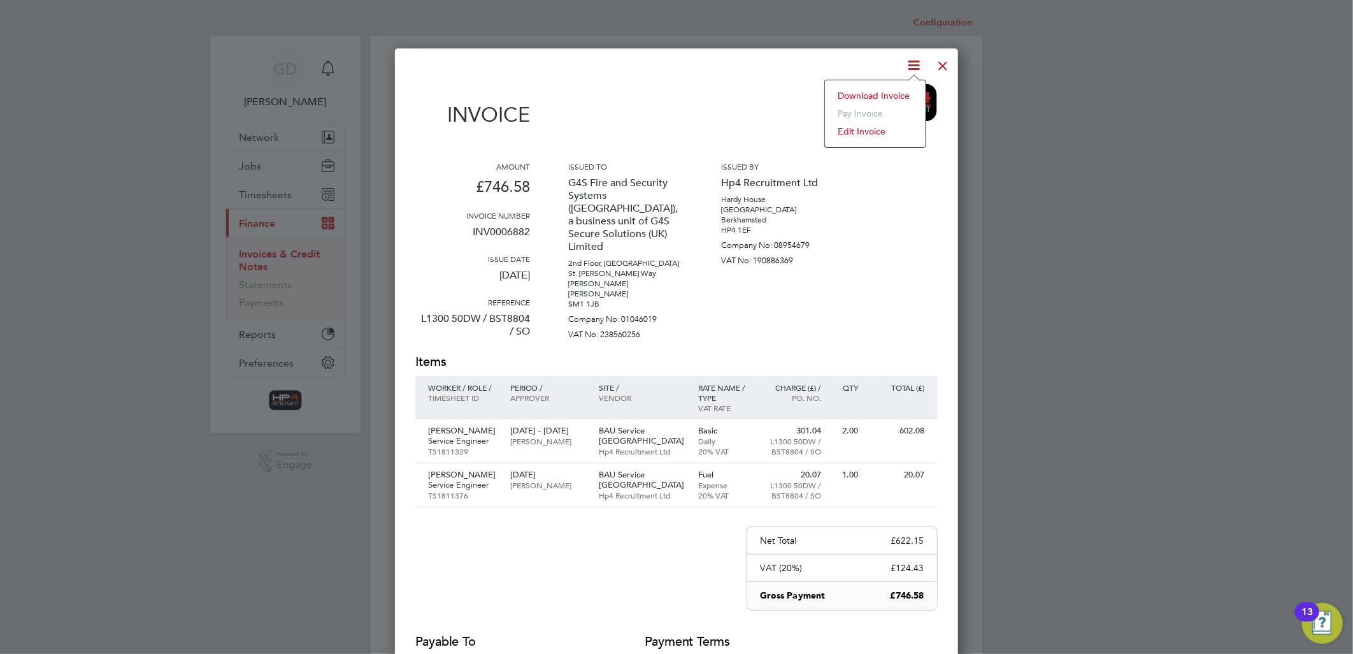
click at [898, 92] on li "Download Invoice" at bounding box center [875, 96] width 88 height 18
click at [941, 67] on div at bounding box center [943, 62] width 23 height 23
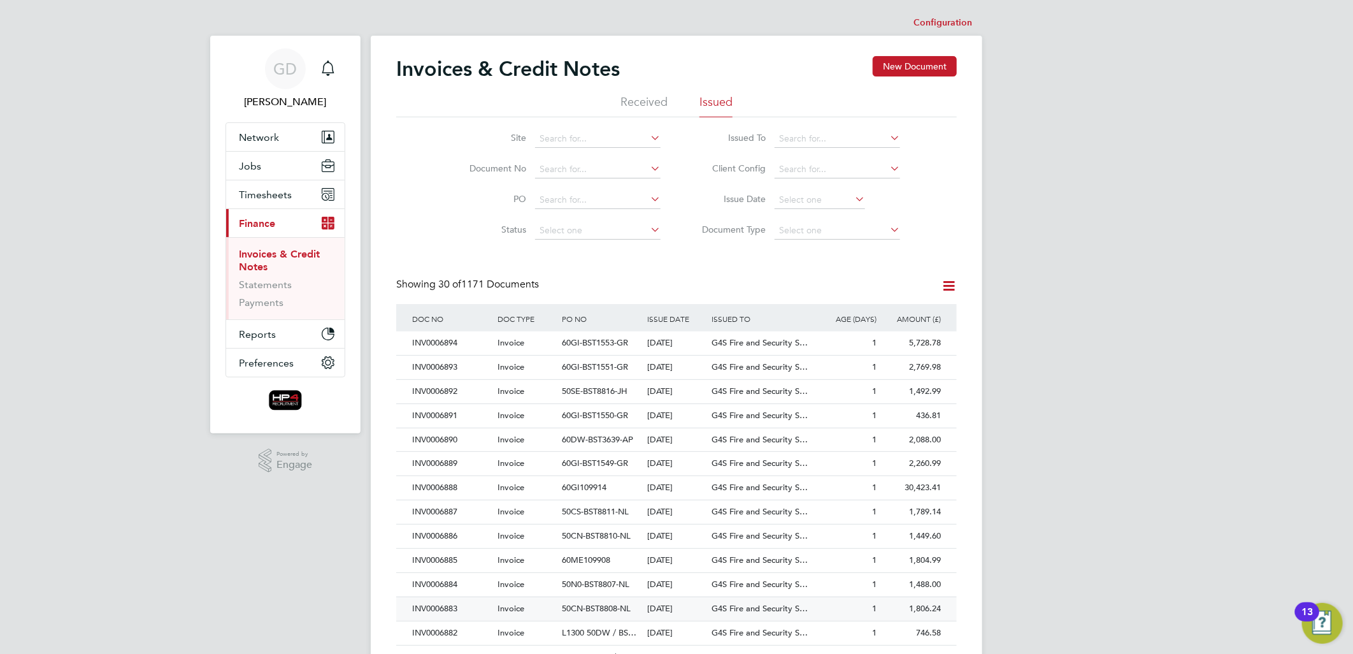
click at [433, 610] on div "INV0006883" at bounding box center [451, 609] width 85 height 24
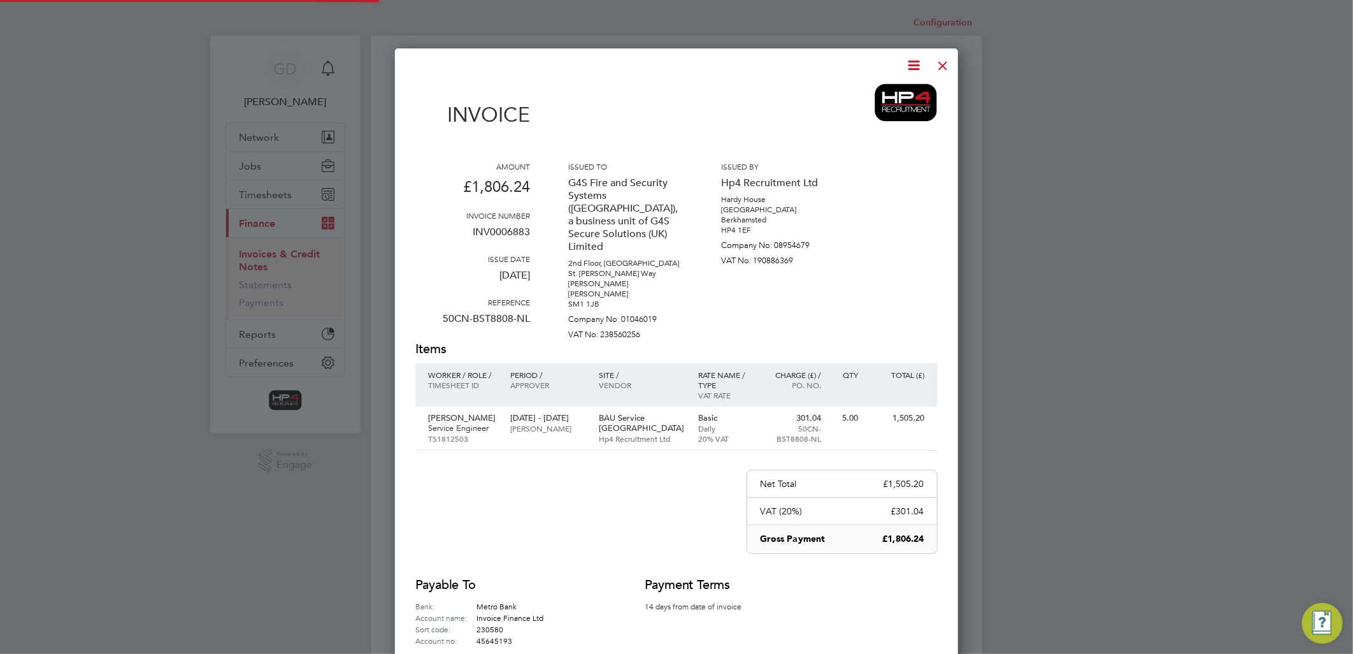
scroll to position [668, 564]
click at [918, 62] on icon at bounding box center [915, 65] width 16 height 16
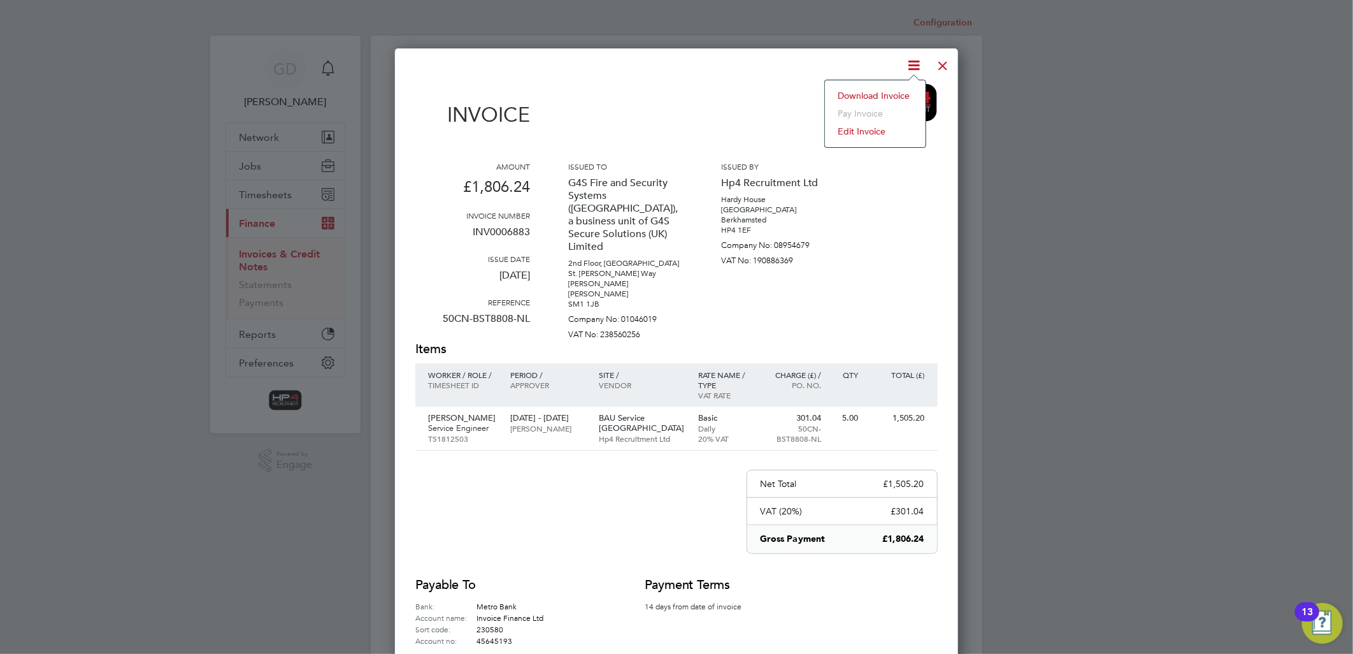
click at [882, 98] on li "Download Invoice" at bounding box center [875, 96] width 88 height 18
click at [947, 67] on div at bounding box center [943, 62] width 23 height 23
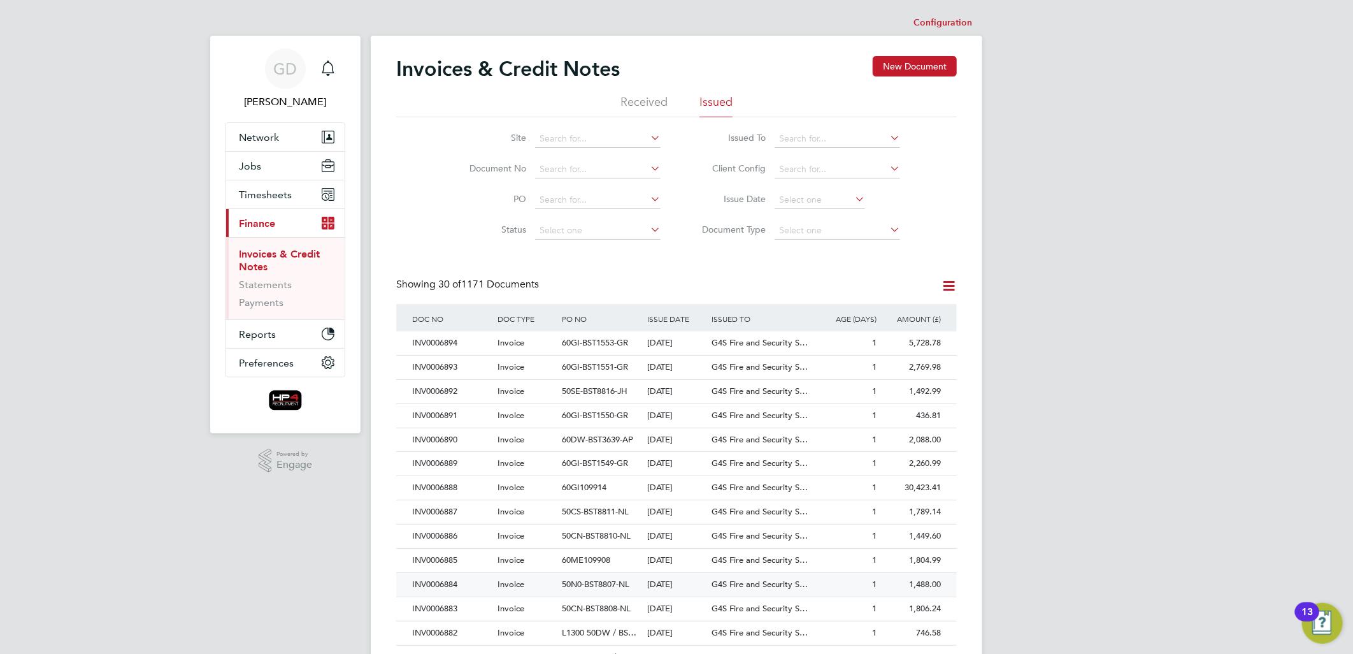
click at [447, 580] on div "INV0006884" at bounding box center [451, 585] width 85 height 24
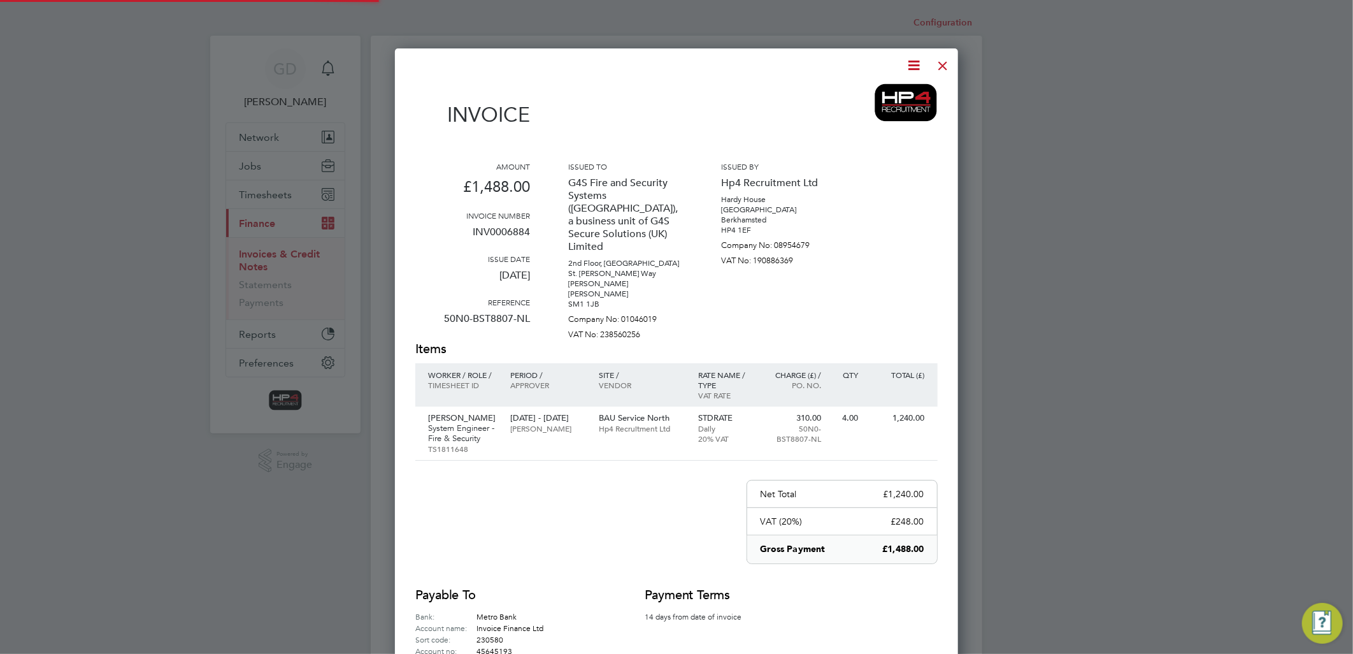
scroll to position [678, 564]
click at [915, 66] on icon at bounding box center [915, 65] width 16 height 16
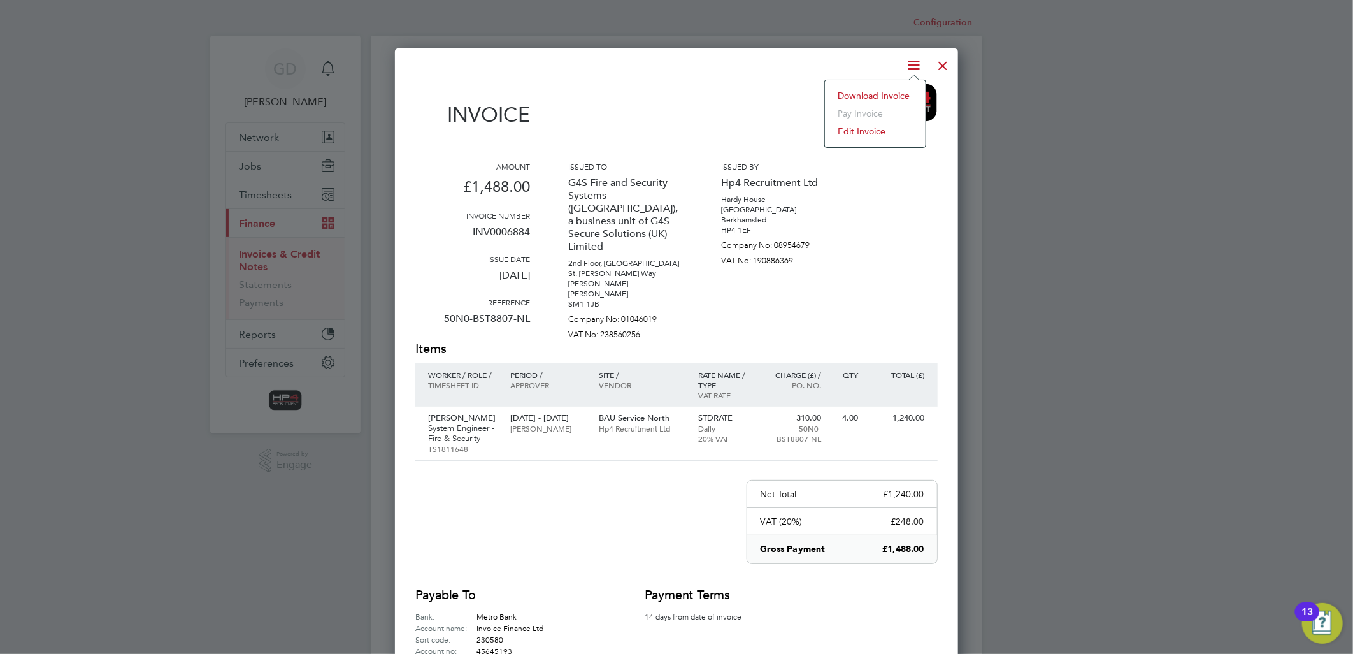
click at [911, 91] on li "Download Invoice" at bounding box center [875, 96] width 88 height 18
click at [947, 64] on div at bounding box center [943, 62] width 23 height 23
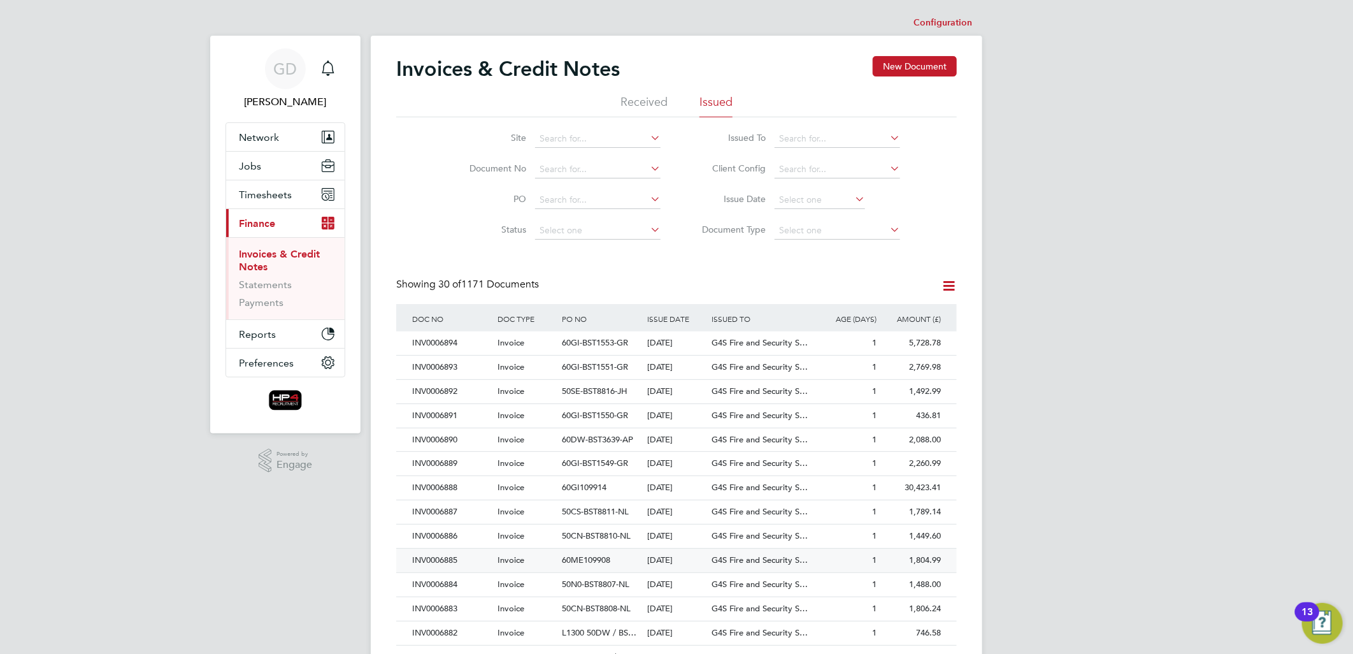
click at [432, 558] on div "INV0006885" at bounding box center [451, 561] width 85 height 24
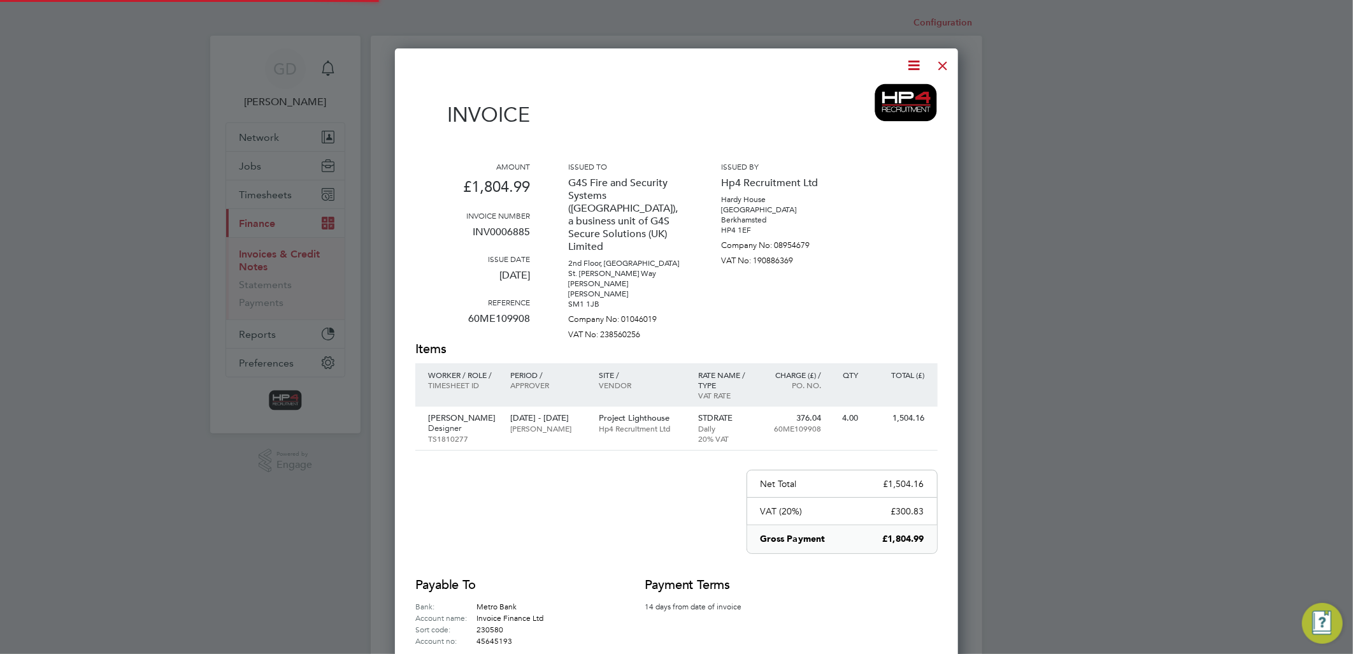
scroll to position [668, 564]
click at [912, 66] on icon at bounding box center [915, 65] width 16 height 16
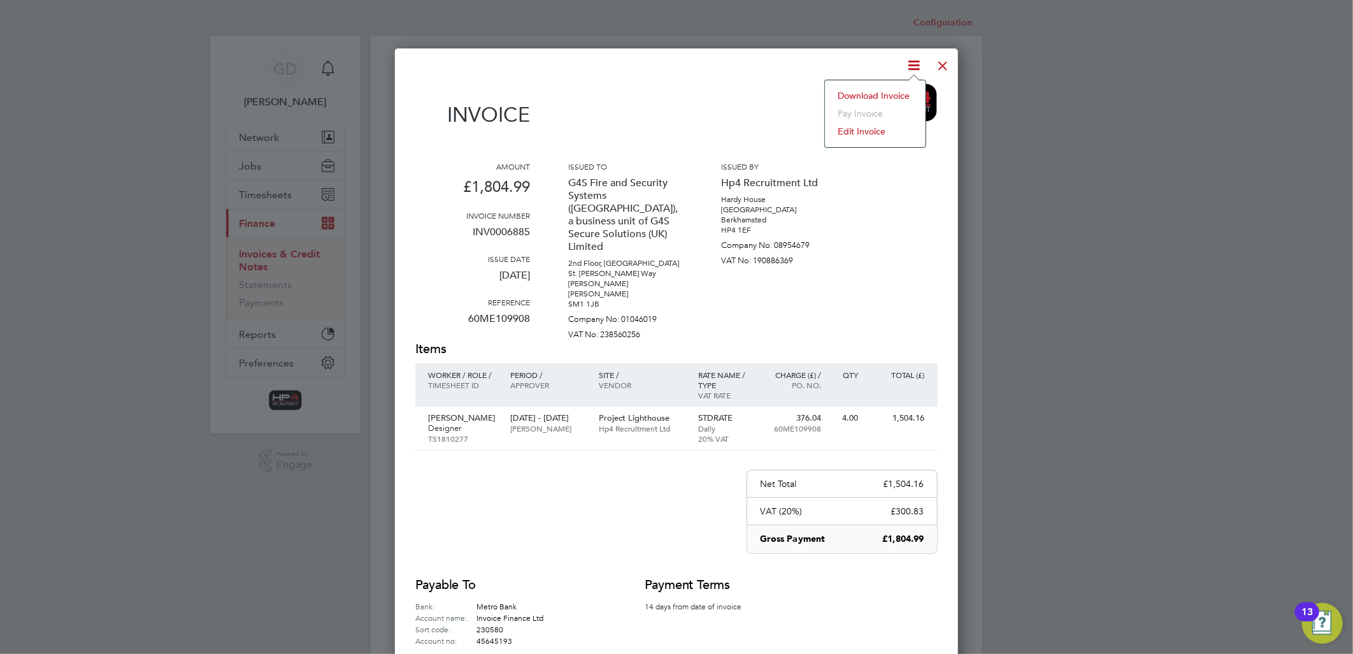
click at [903, 90] on li "Download Invoice" at bounding box center [875, 96] width 88 height 18
click at [942, 62] on div at bounding box center [943, 62] width 23 height 23
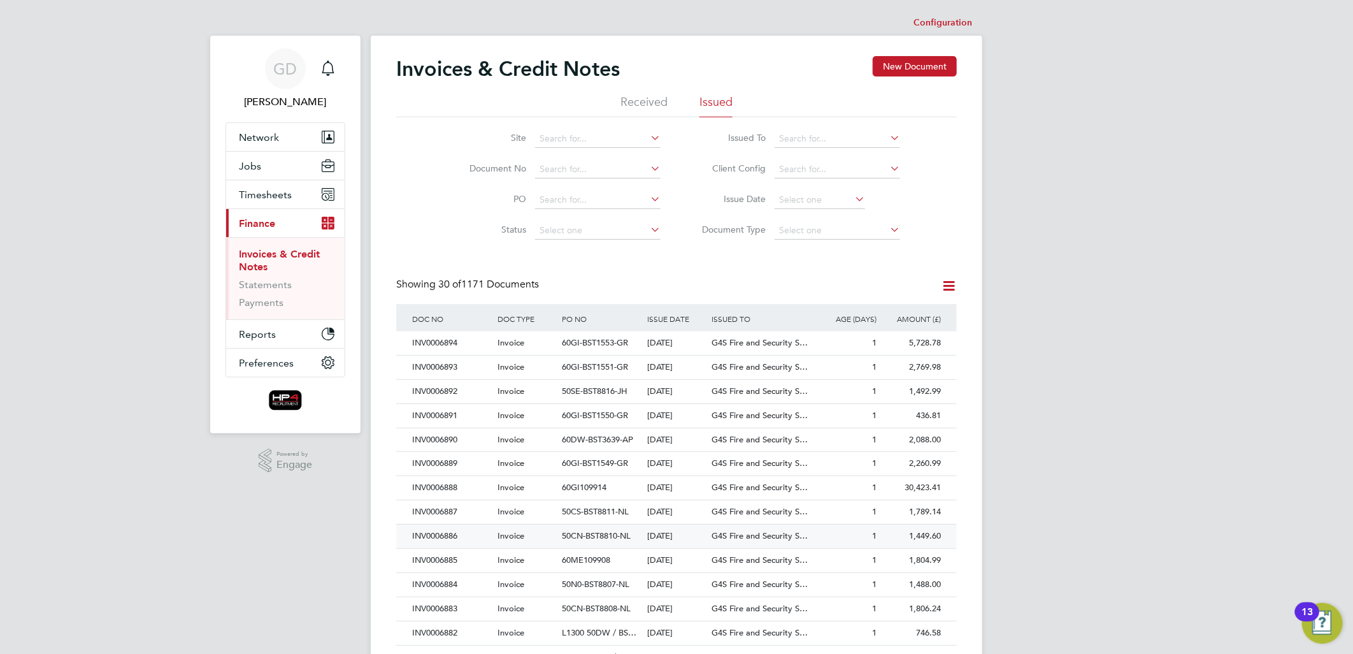
click at [440, 530] on div "INV0006886" at bounding box center [451, 536] width 85 height 24
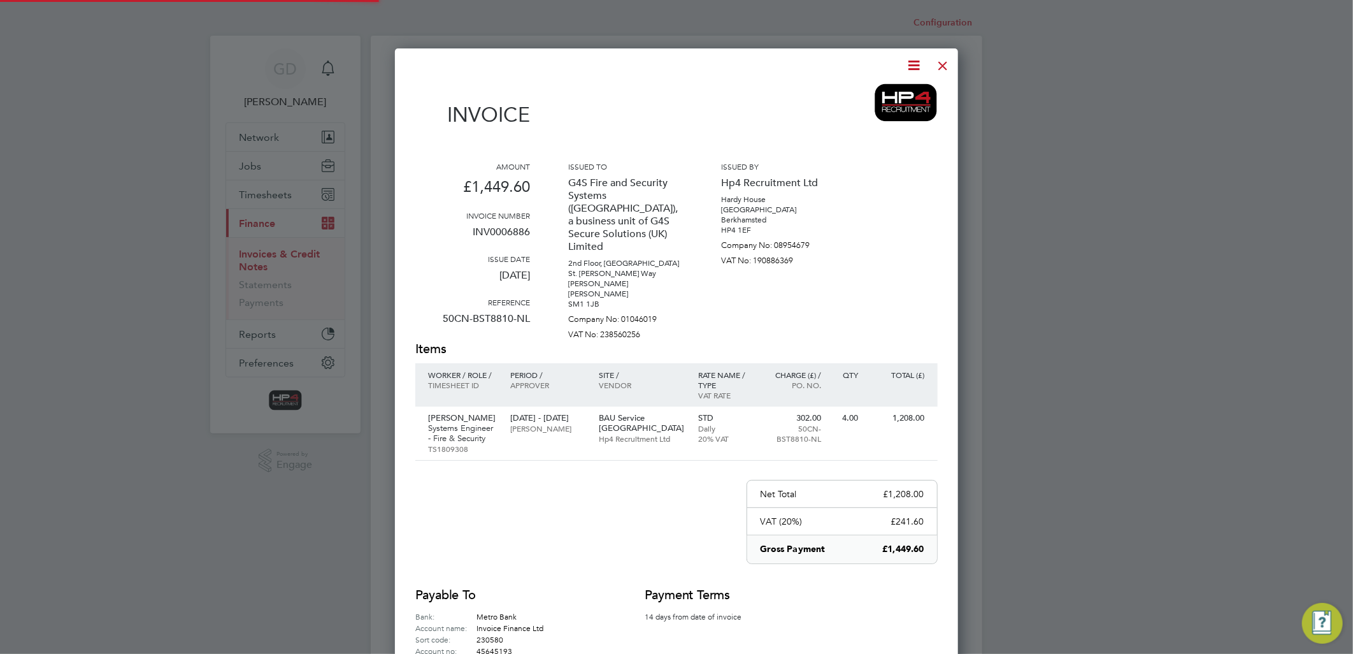
scroll to position [678, 564]
click at [909, 67] on icon at bounding box center [915, 65] width 16 height 16
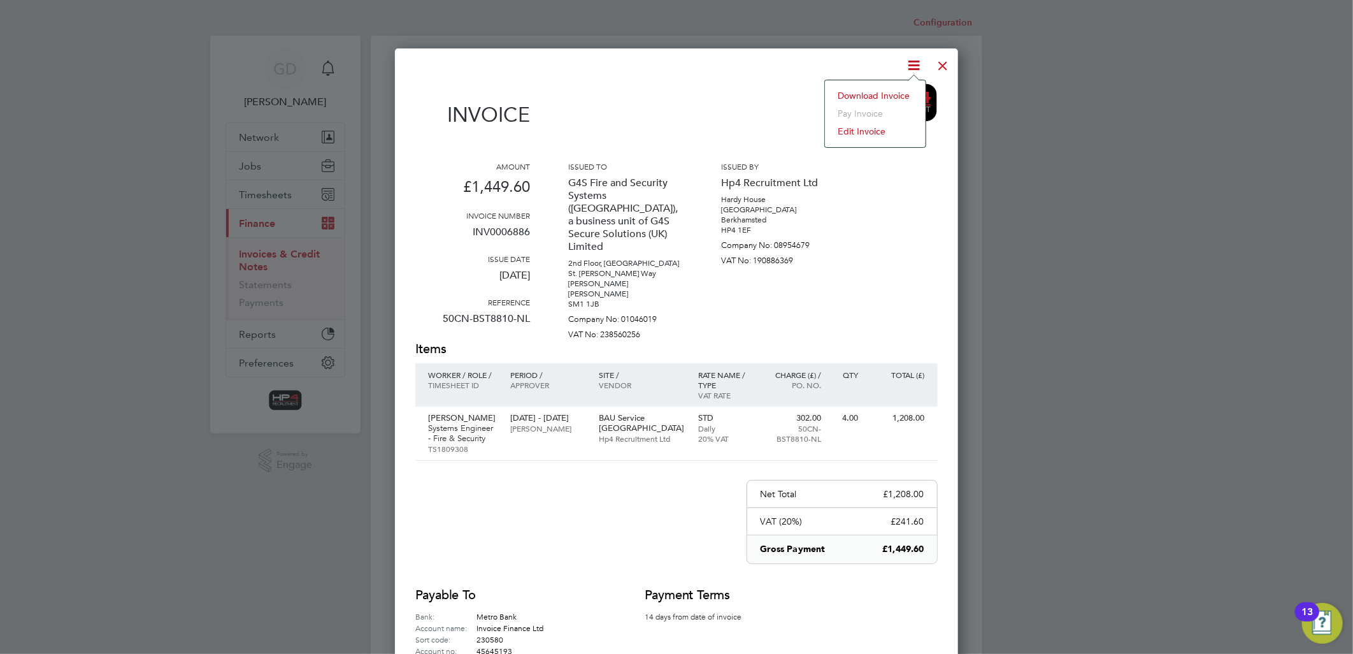
click at [891, 98] on li "Download Invoice" at bounding box center [875, 96] width 88 height 18
click at [940, 61] on div at bounding box center [943, 62] width 23 height 23
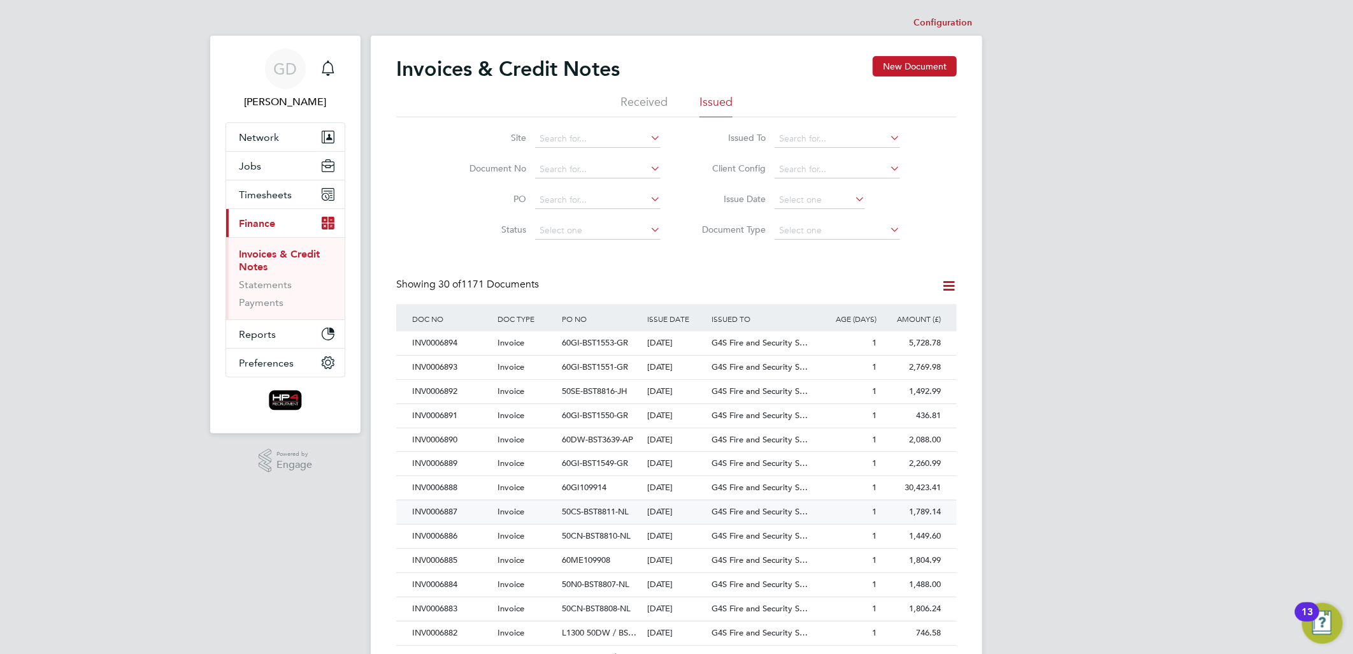
click at [440, 506] on div "INV0006887" at bounding box center [451, 512] width 85 height 24
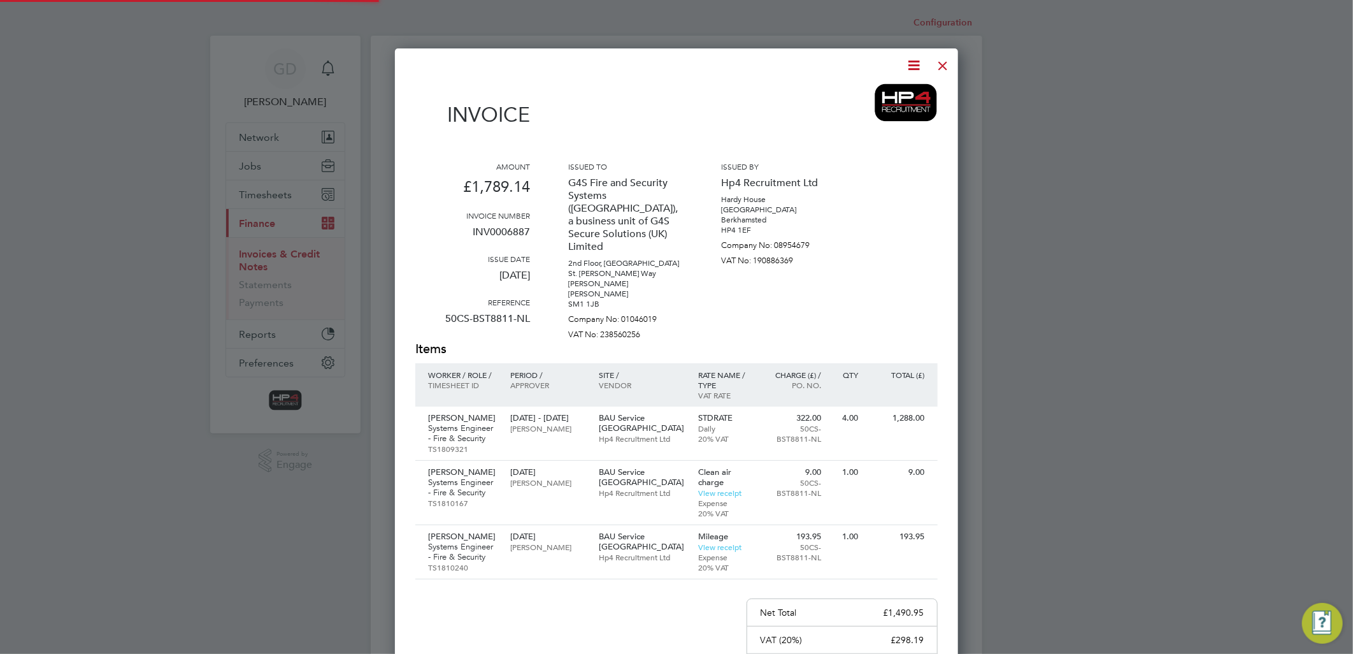
scroll to position [797, 564]
click at [916, 64] on icon at bounding box center [915, 65] width 16 height 16
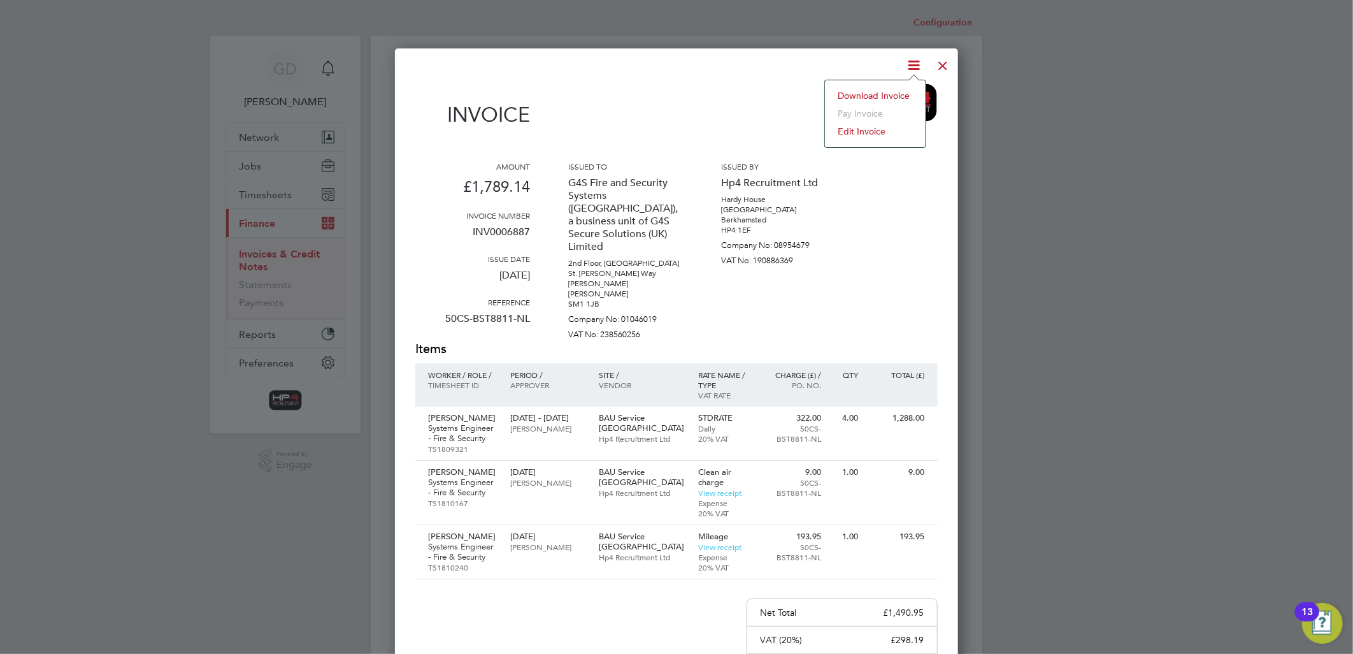
click at [897, 92] on li "Download Invoice" at bounding box center [875, 96] width 88 height 18
click at [947, 61] on div at bounding box center [943, 62] width 23 height 23
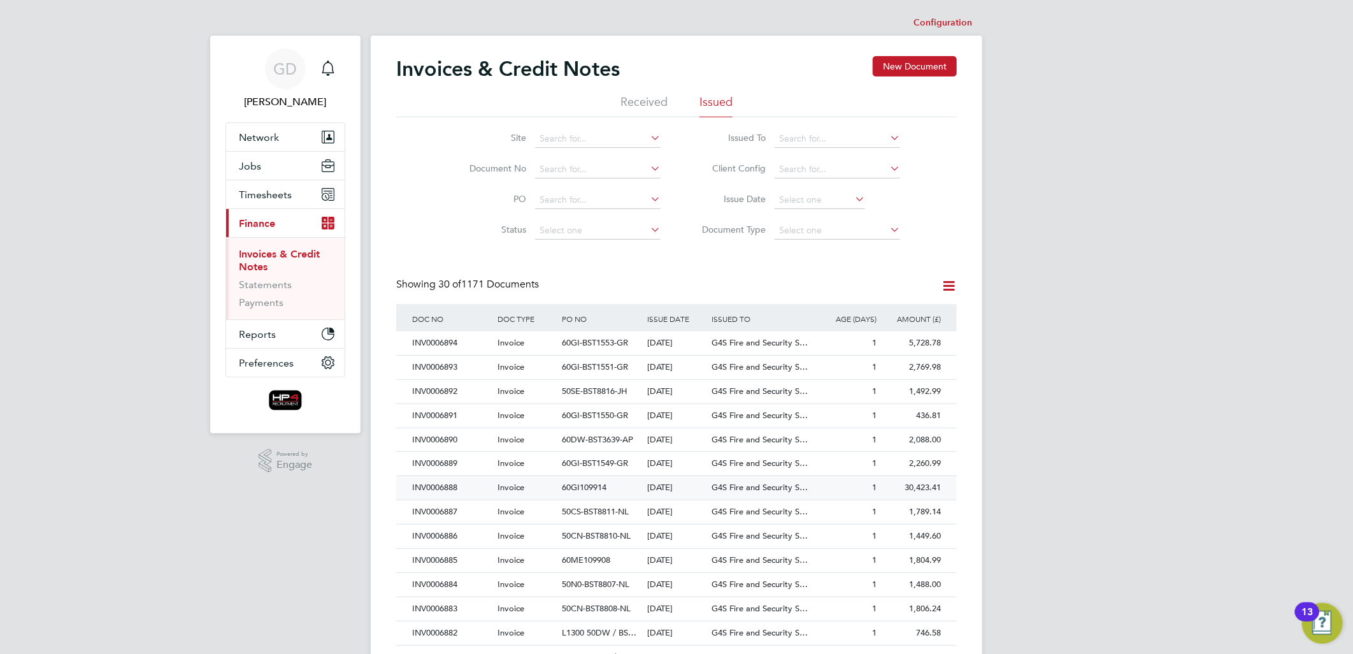
click at [448, 489] on div "INV0006888" at bounding box center [451, 488] width 85 height 24
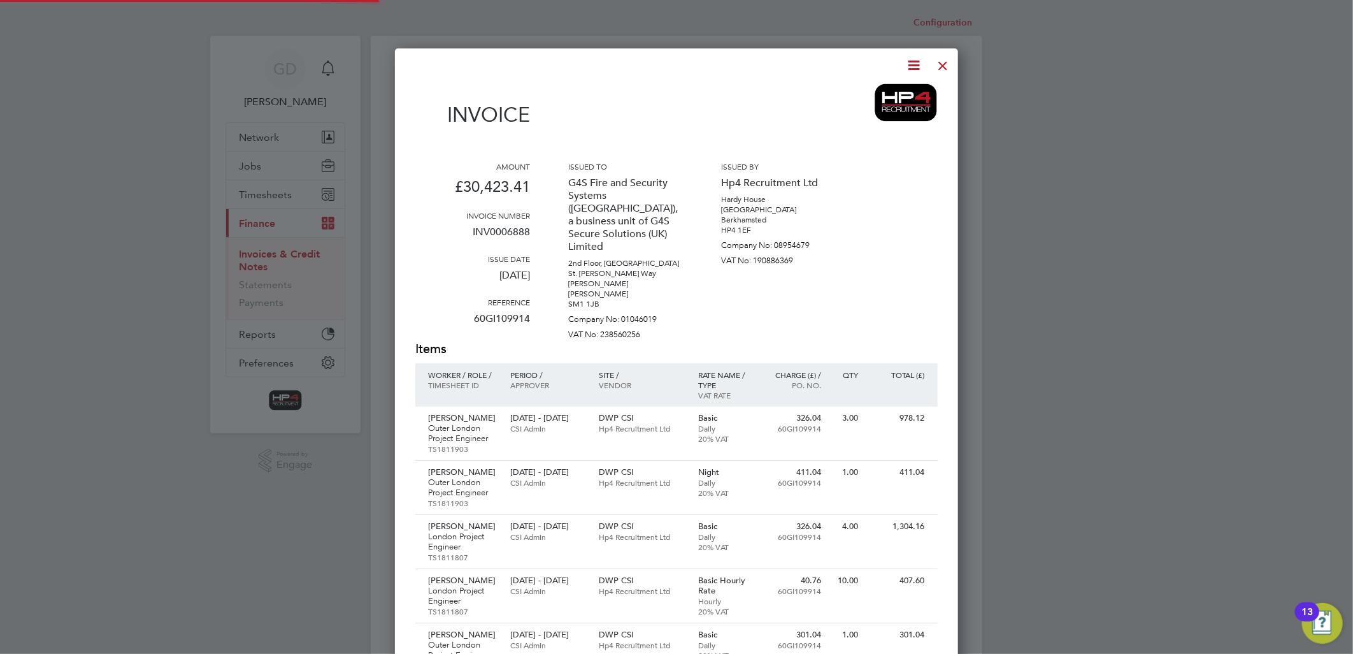
scroll to position [2241, 564]
click at [915, 61] on icon at bounding box center [915, 65] width 16 height 16
click at [896, 99] on li "Download Invoice" at bounding box center [875, 96] width 88 height 18
click at [940, 62] on div at bounding box center [943, 62] width 23 height 23
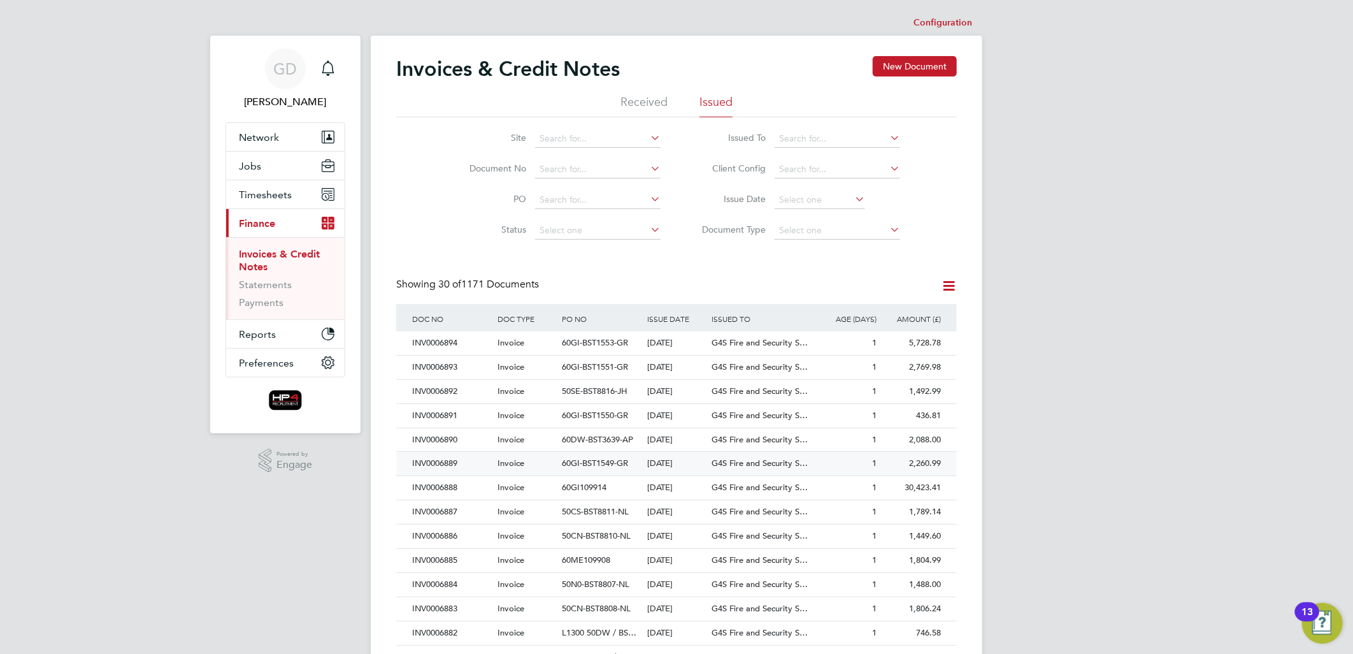
click at [443, 464] on div "INV0006889" at bounding box center [451, 464] width 85 height 24
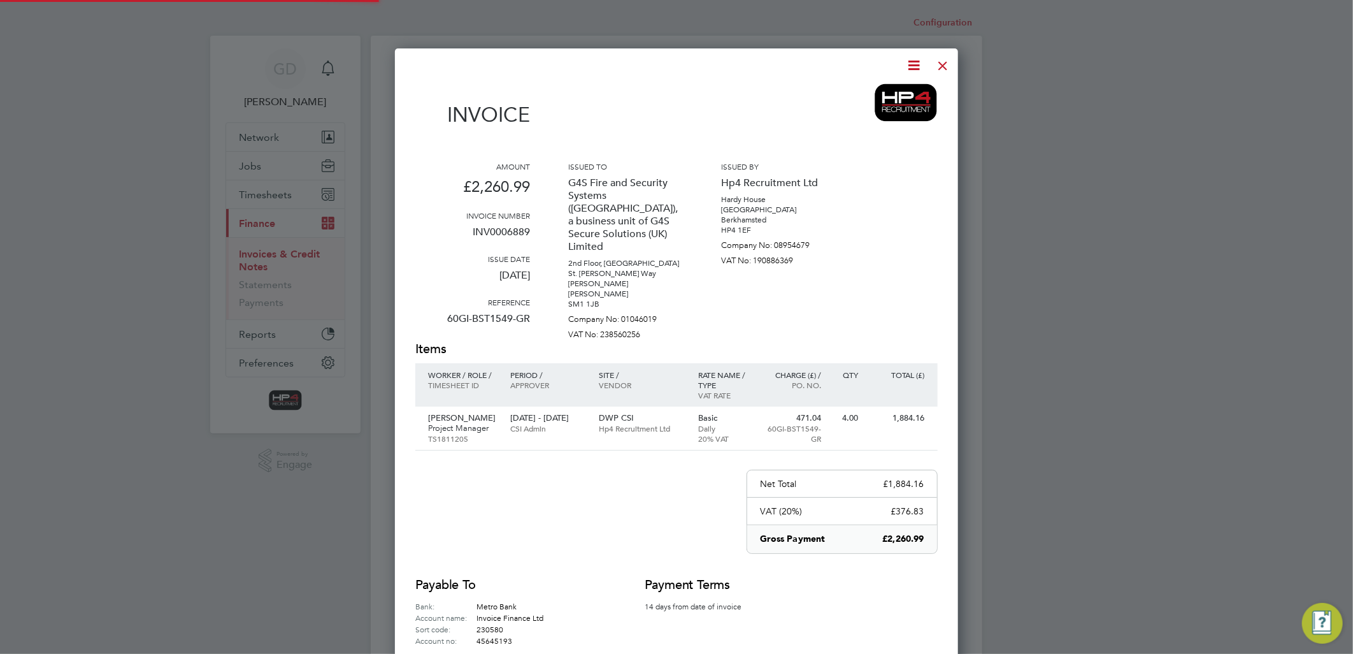
scroll to position [668, 564]
click at [912, 70] on icon at bounding box center [915, 65] width 16 height 16
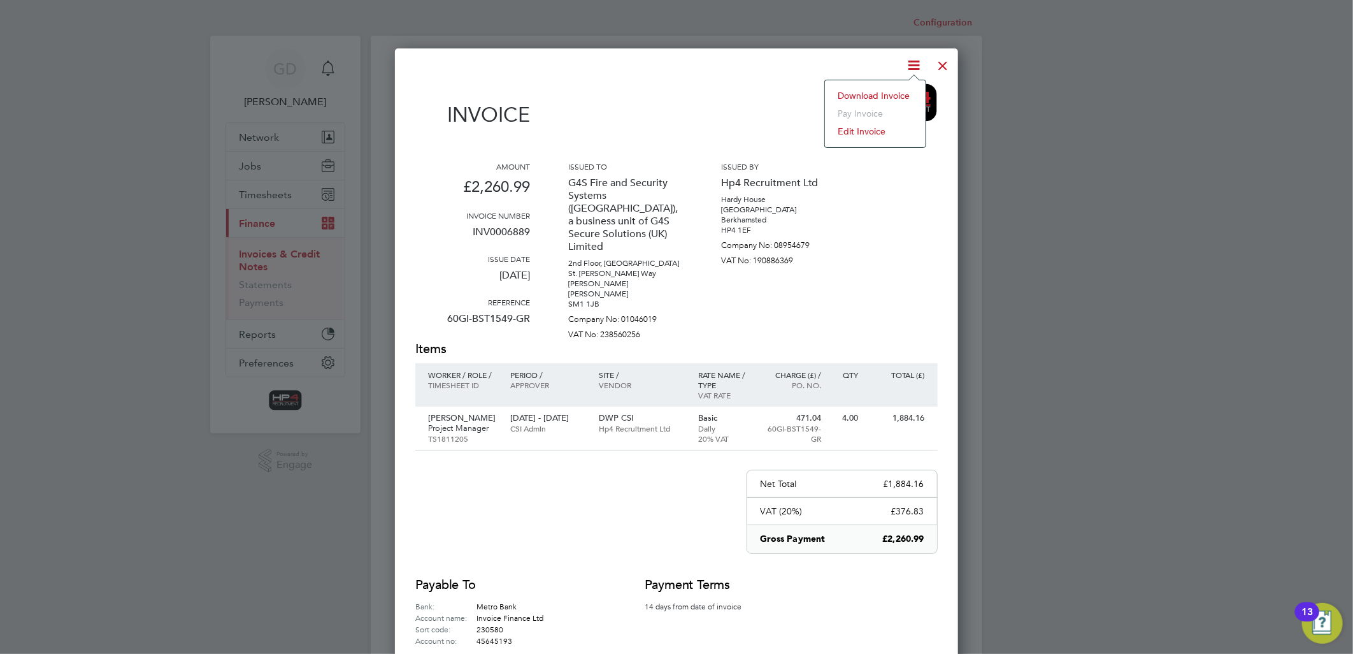
click at [886, 94] on li "Download Invoice" at bounding box center [875, 96] width 88 height 18
click at [947, 67] on div at bounding box center [943, 62] width 23 height 23
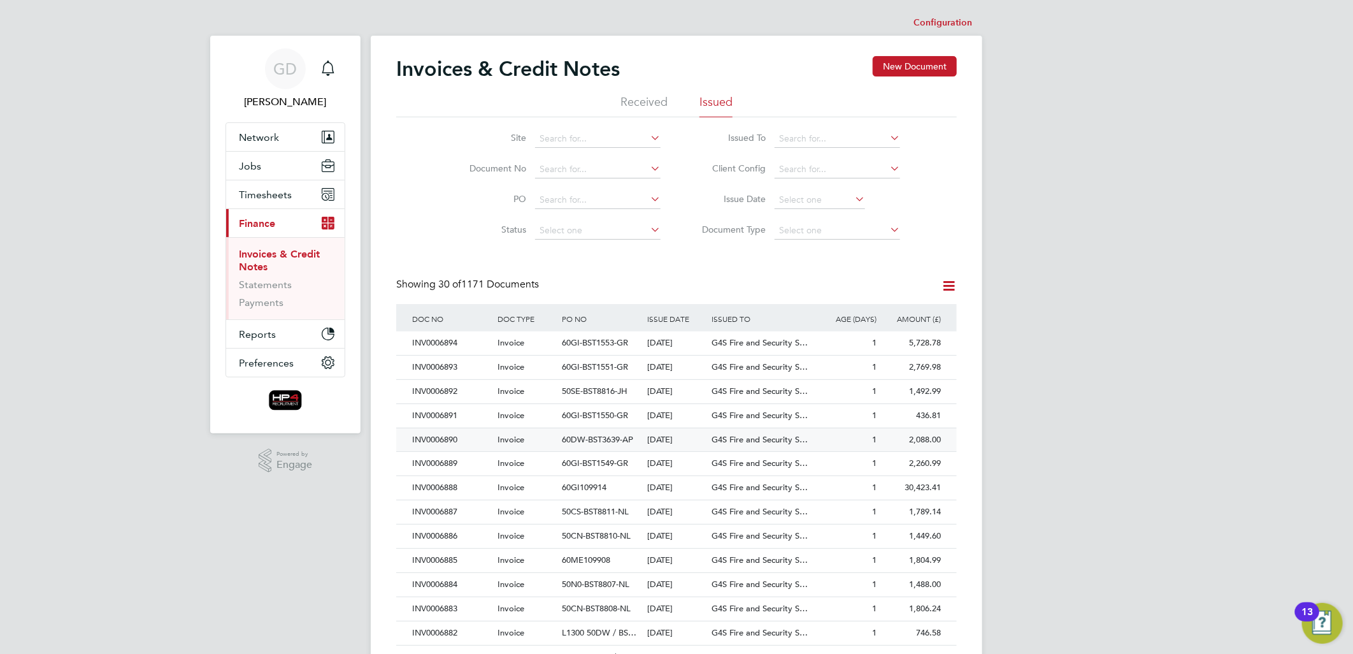
click at [437, 438] on div "INV0006890" at bounding box center [451, 440] width 85 height 24
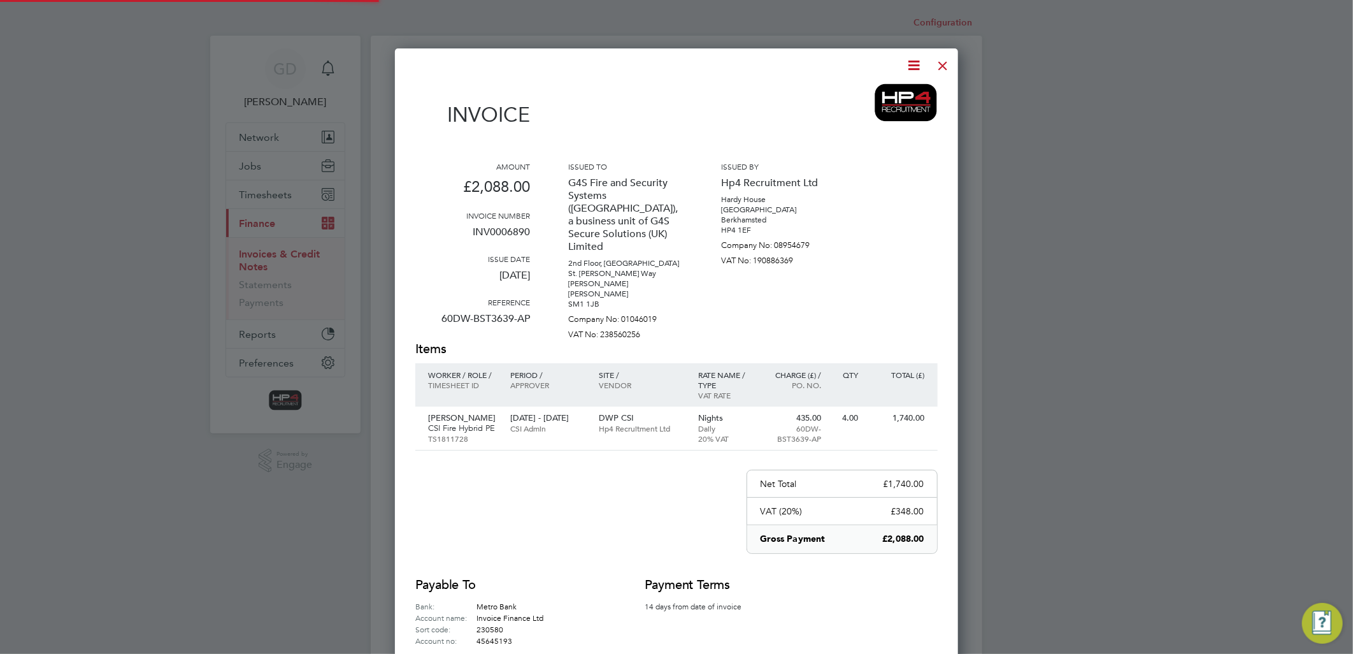
scroll to position [668, 564]
click at [912, 68] on icon at bounding box center [915, 65] width 16 height 16
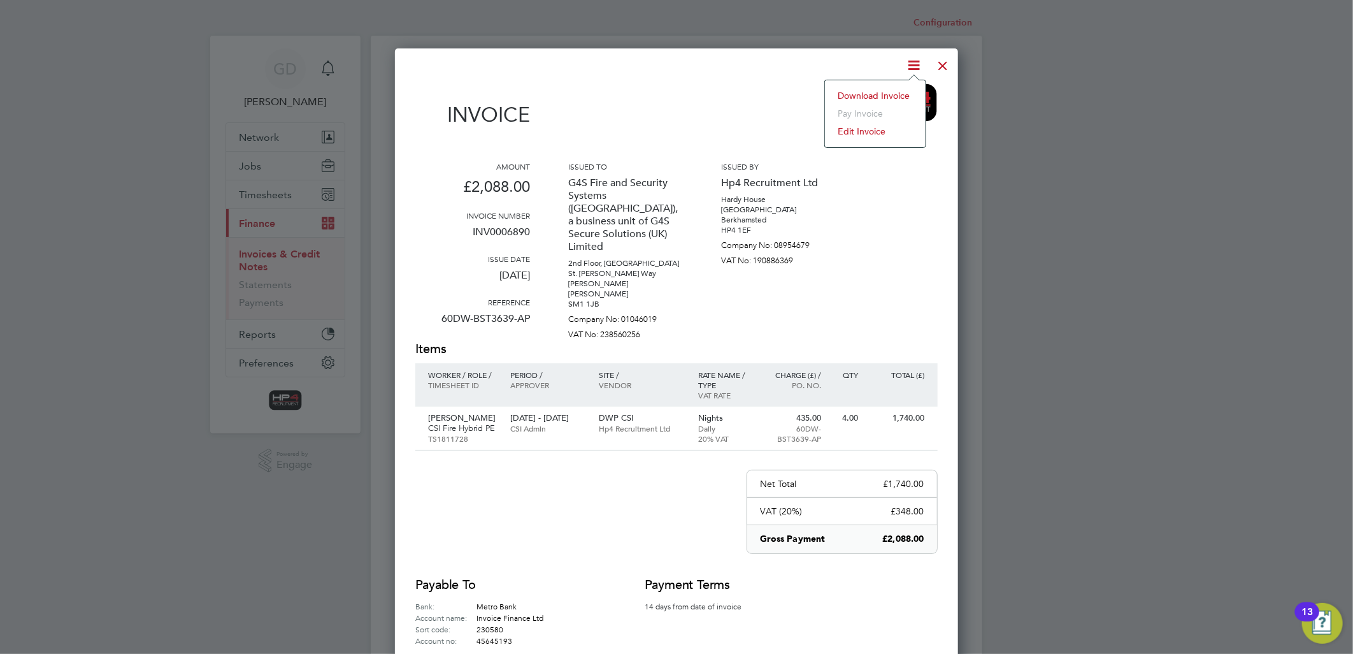
click at [902, 89] on li "Download Invoice" at bounding box center [875, 96] width 88 height 18
click at [941, 66] on div at bounding box center [943, 62] width 23 height 23
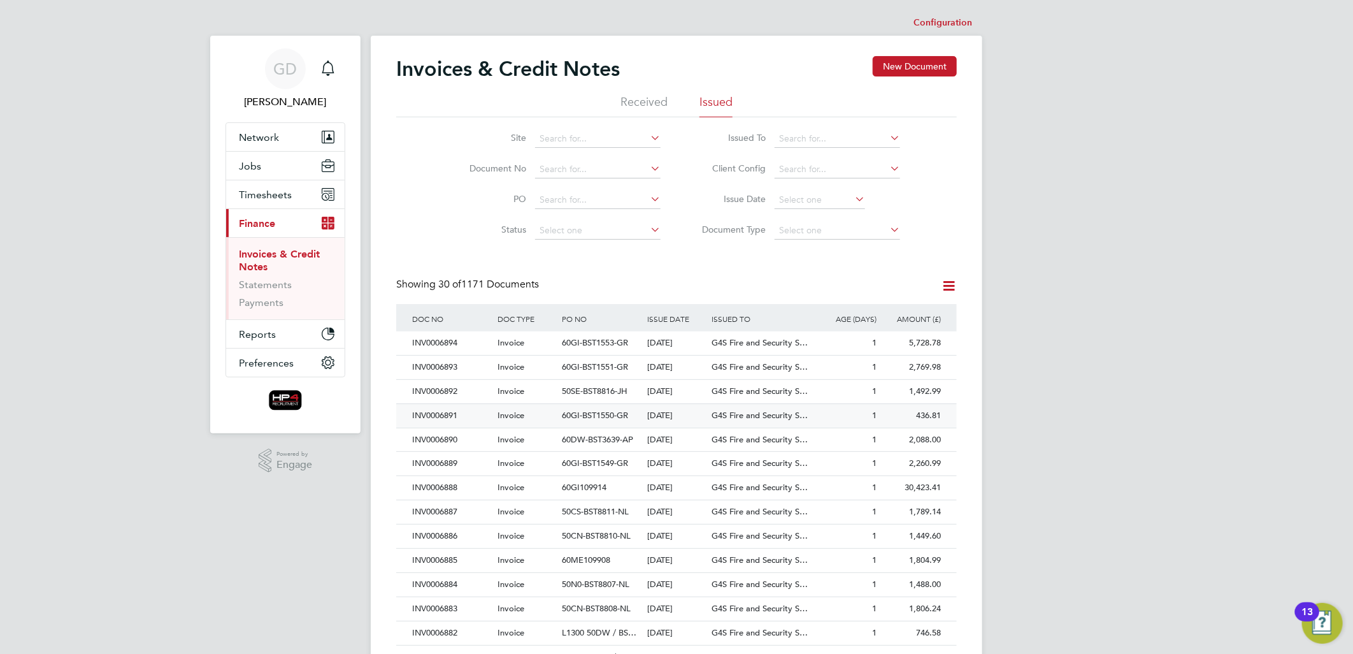
click at [443, 417] on div "INV0006891" at bounding box center [451, 416] width 85 height 24
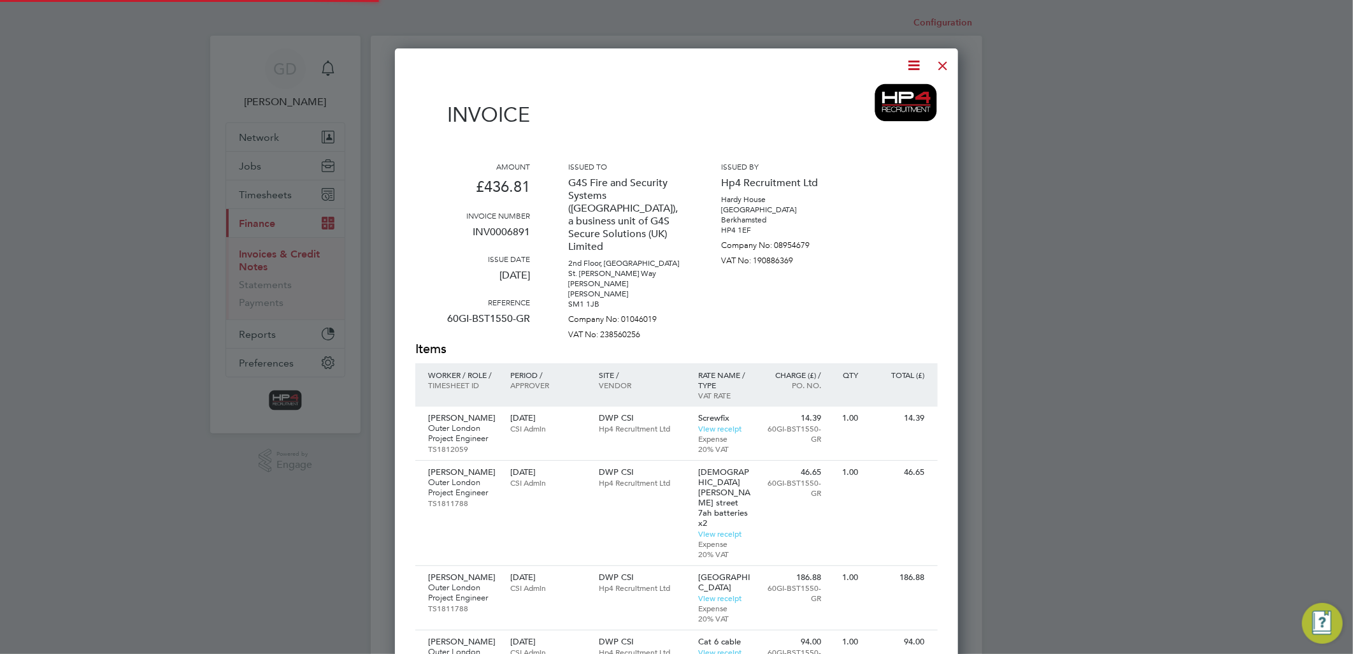
scroll to position [915, 564]
click at [917, 68] on icon at bounding box center [915, 65] width 16 height 16
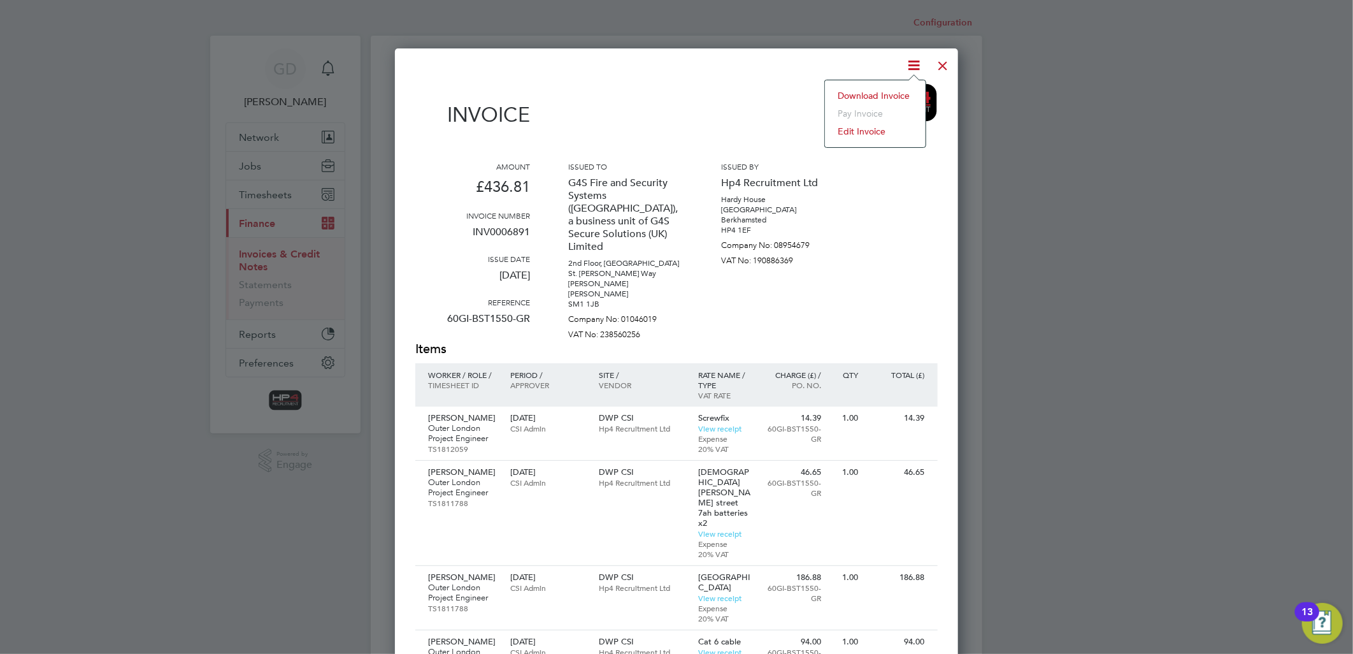
click at [905, 87] on li "Download Invoice" at bounding box center [875, 96] width 88 height 18
click at [945, 65] on div at bounding box center [943, 62] width 23 height 23
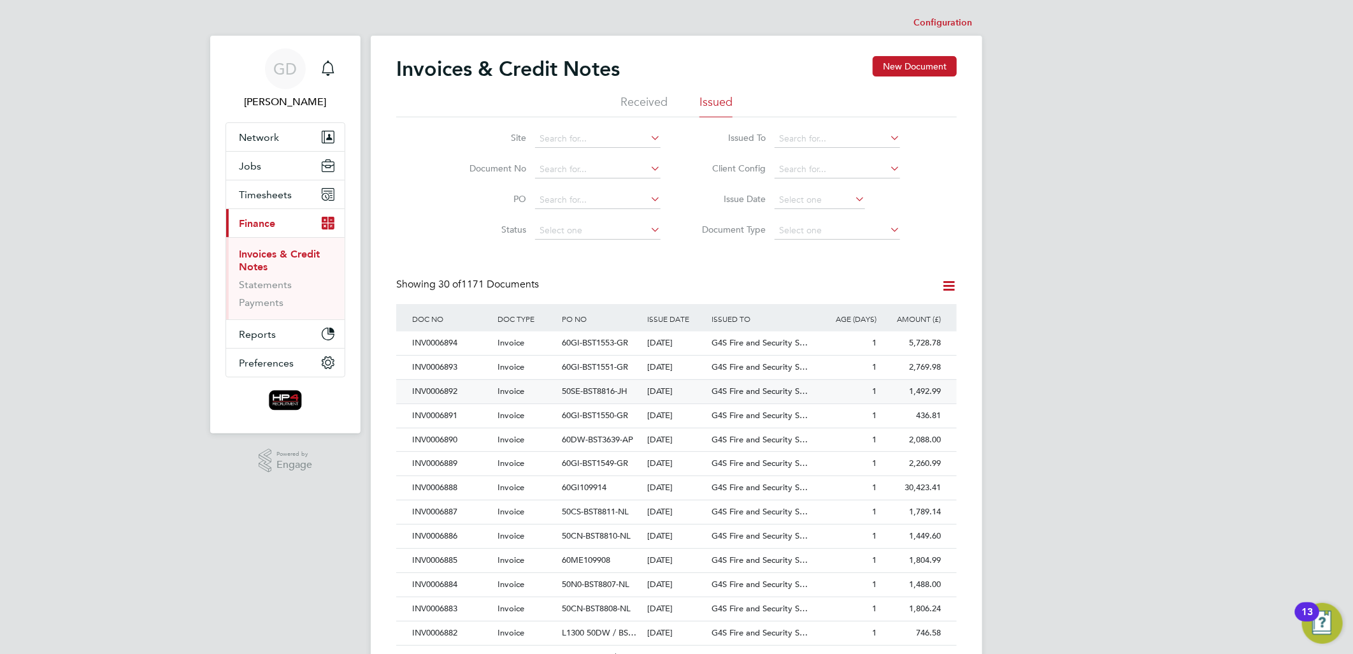
click at [437, 392] on div "INV0006892" at bounding box center [451, 392] width 85 height 24
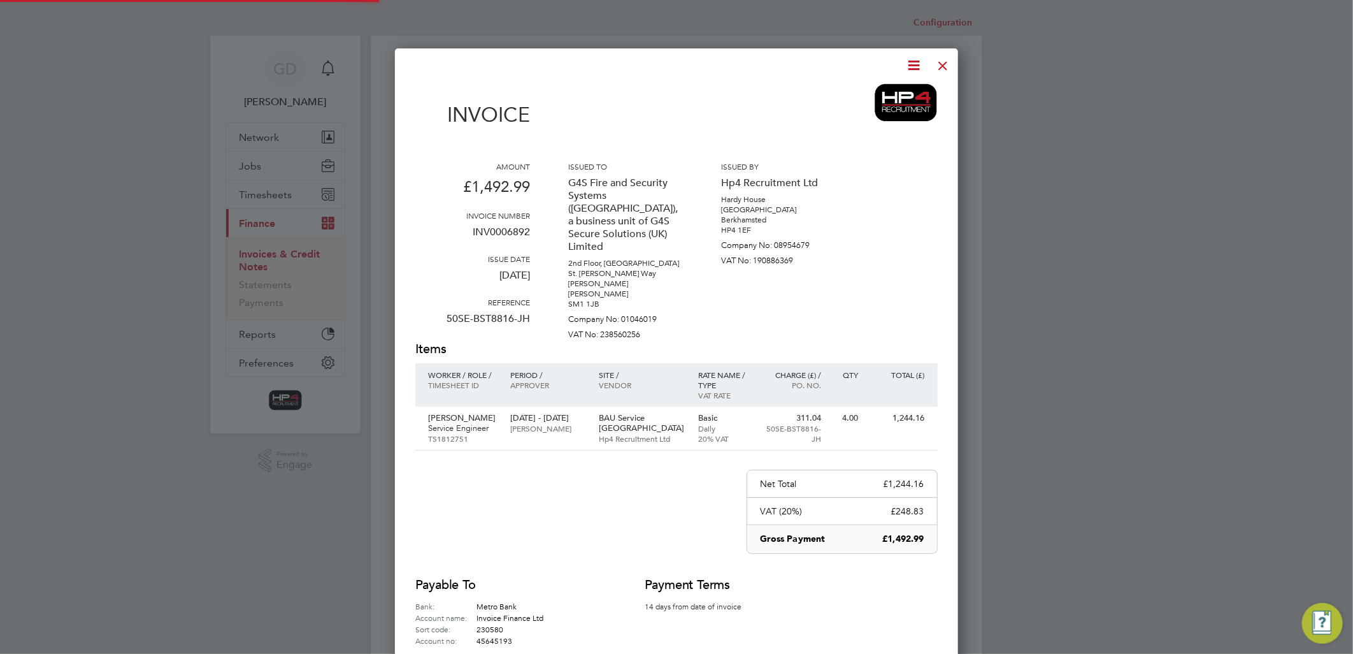
scroll to position [668, 564]
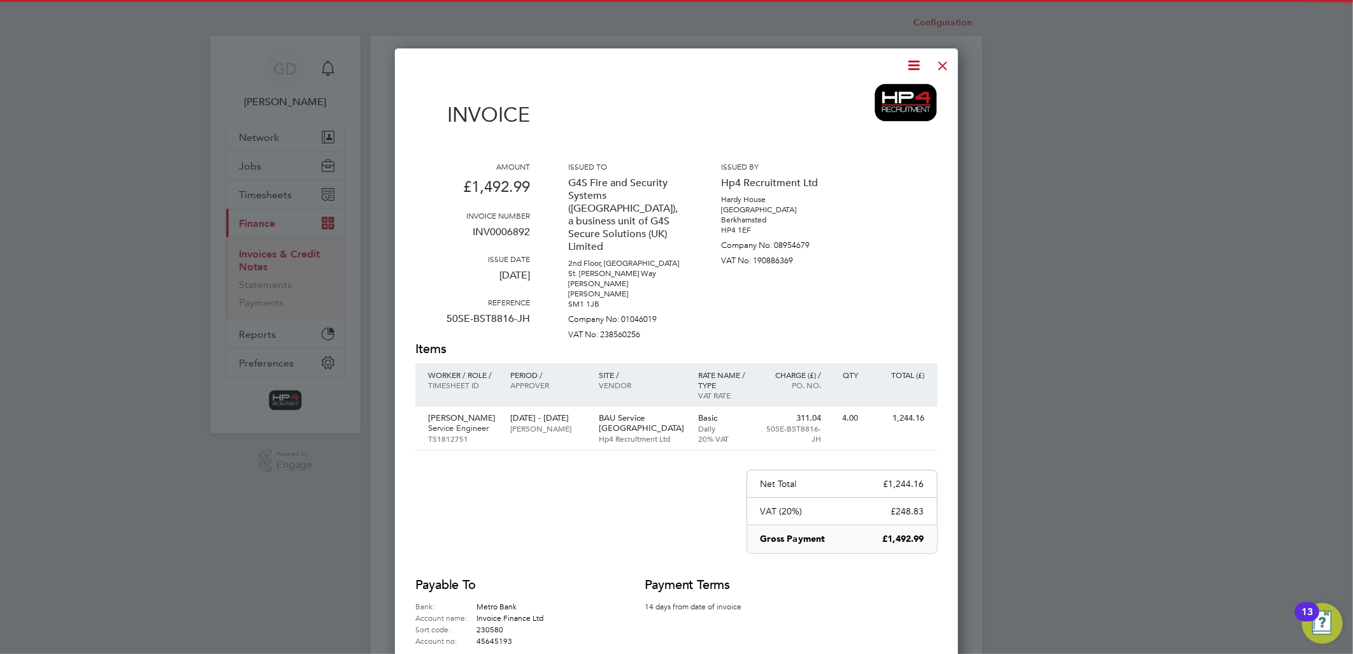
click at [915, 68] on icon at bounding box center [915, 65] width 16 height 16
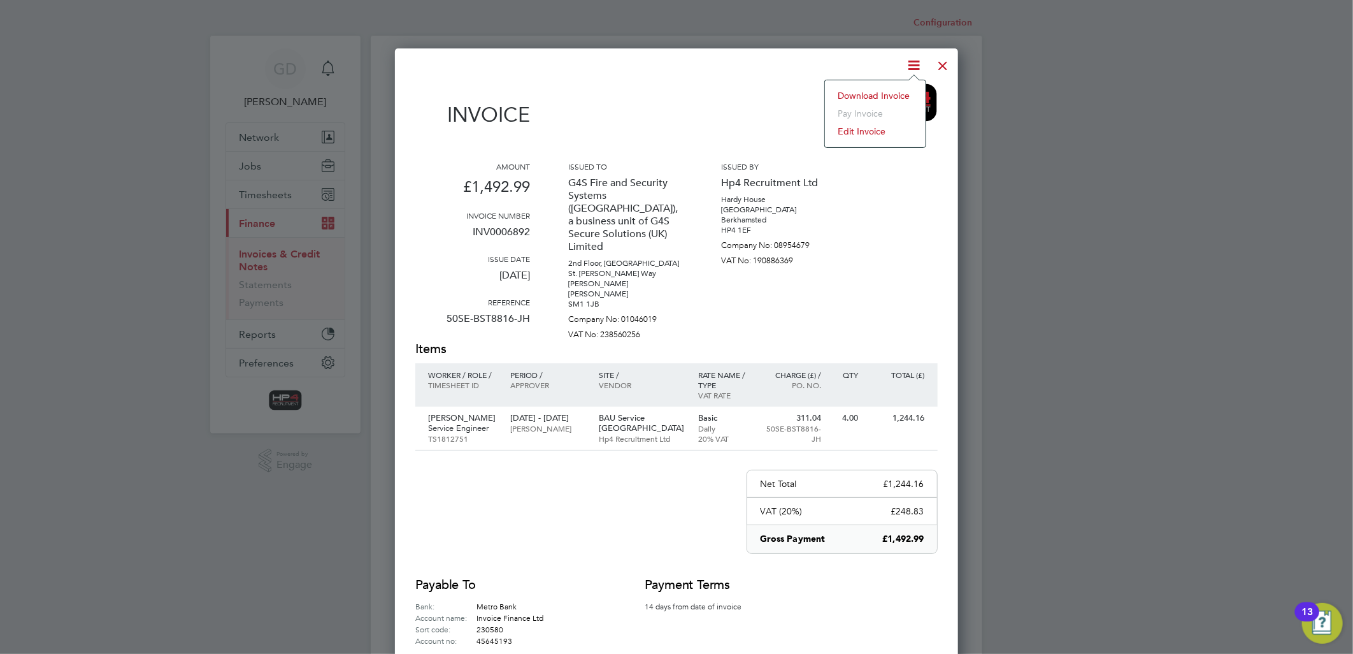
click at [889, 98] on li "Download Invoice" at bounding box center [875, 96] width 88 height 18
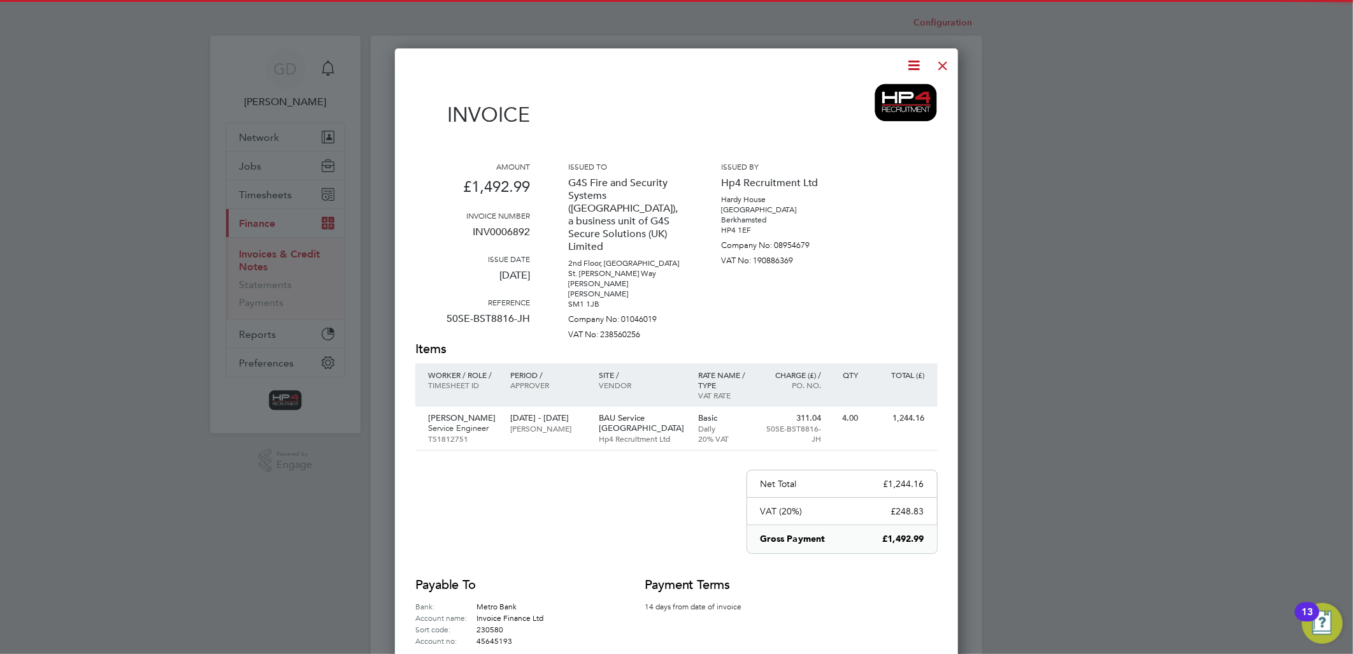
click at [943, 67] on div at bounding box center [943, 62] width 23 height 23
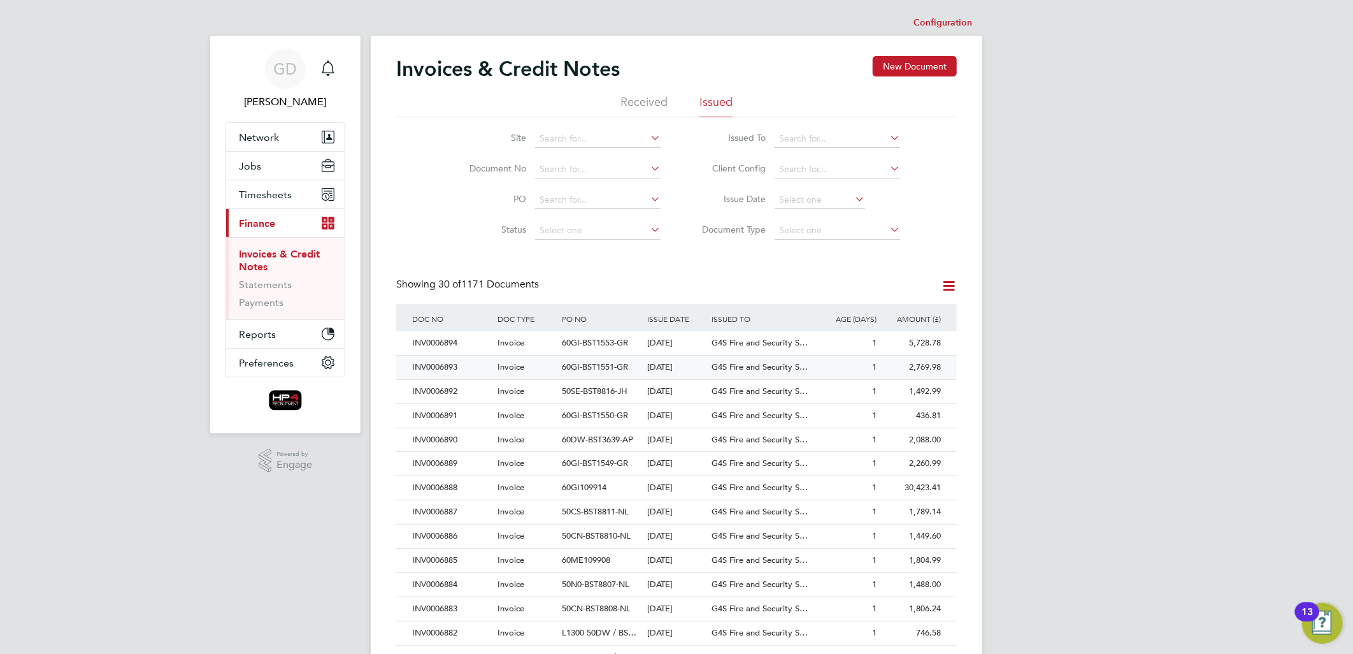
click at [436, 364] on div "INV0006893" at bounding box center [451, 367] width 85 height 24
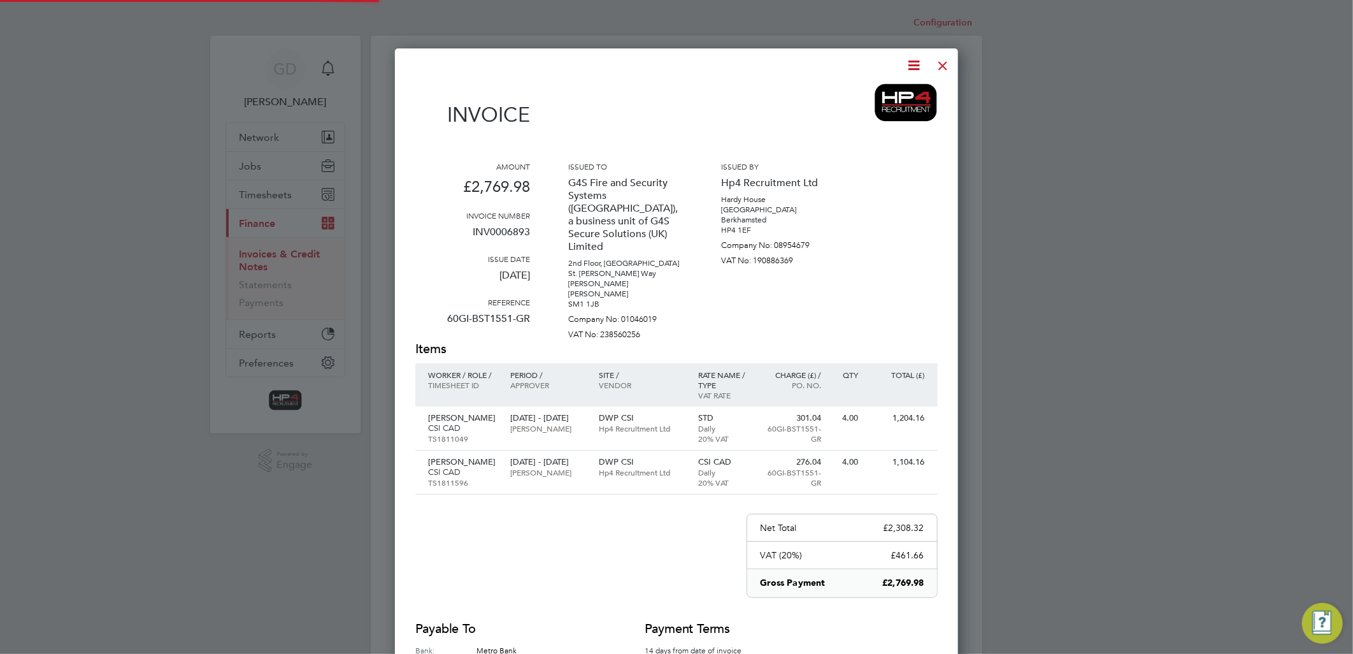
scroll to position [722, 564]
click at [908, 71] on icon at bounding box center [915, 65] width 16 height 16
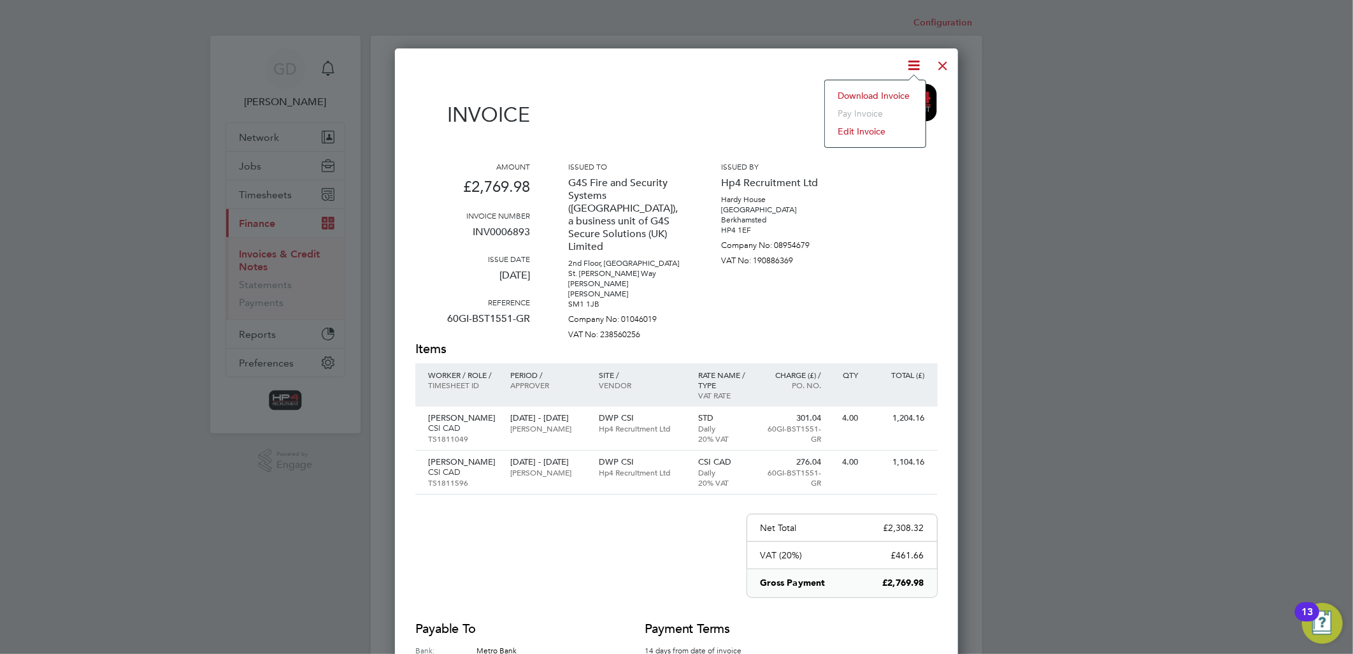
click at [894, 96] on li "Download Invoice" at bounding box center [875, 96] width 88 height 18
click at [939, 66] on div at bounding box center [943, 62] width 23 height 23
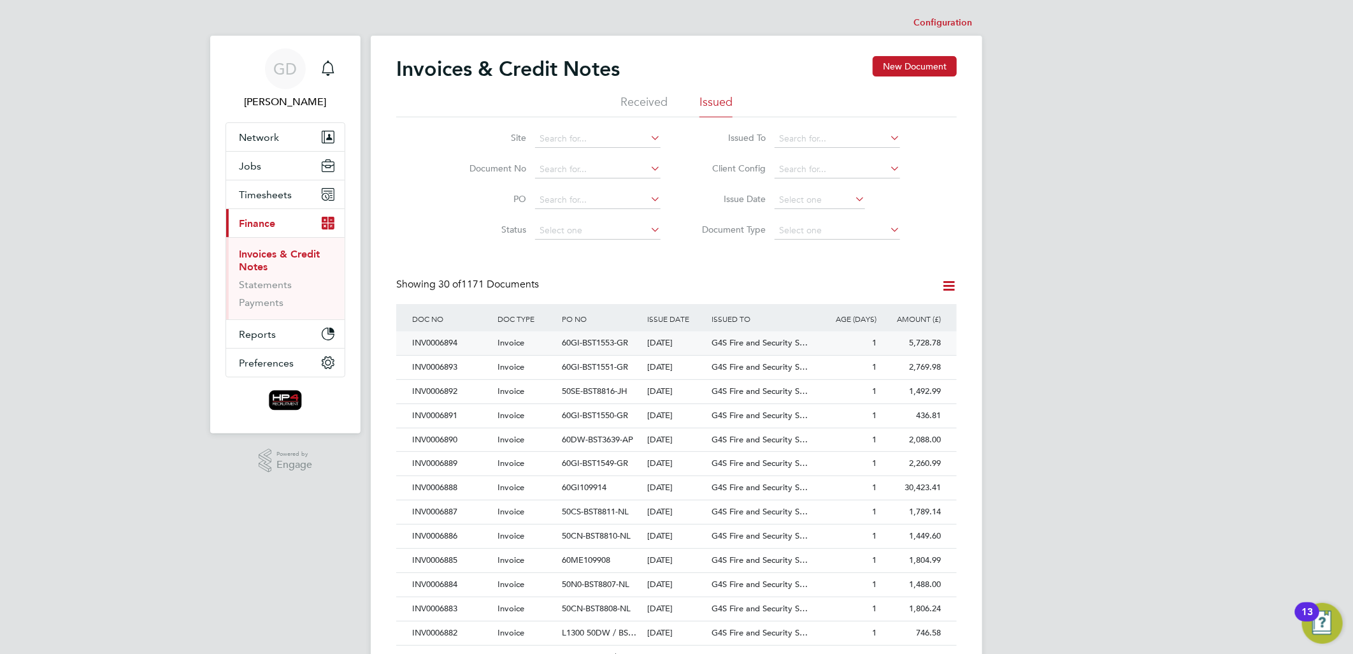
click at [449, 343] on div "INV0006894" at bounding box center [451, 343] width 85 height 24
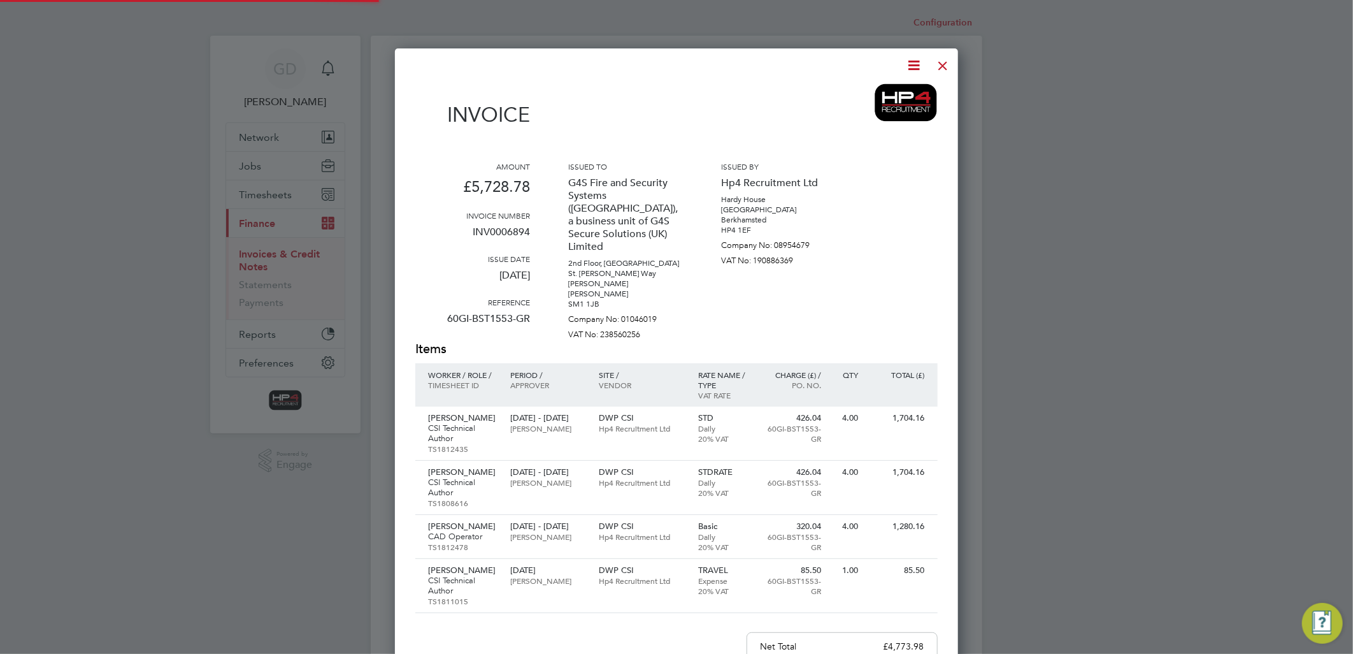
scroll to position [831, 564]
click at [911, 64] on icon at bounding box center [915, 65] width 16 height 16
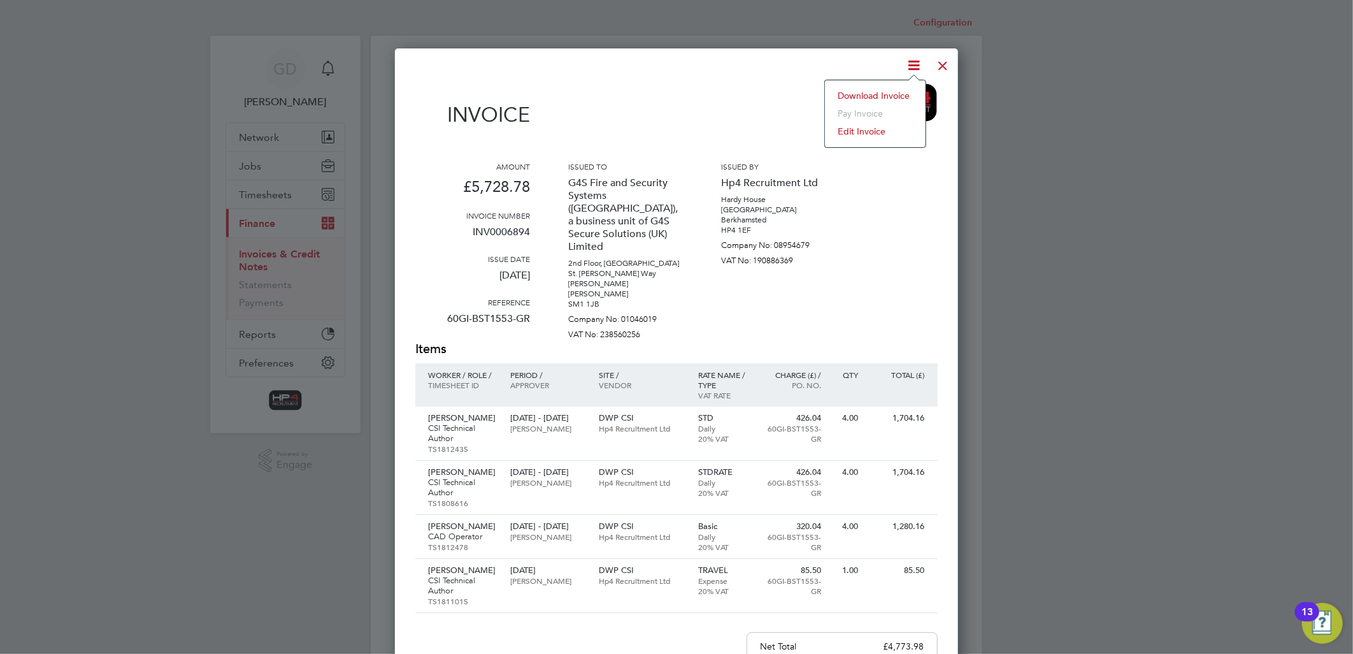
click at [906, 94] on li "Download Invoice" at bounding box center [875, 96] width 88 height 18
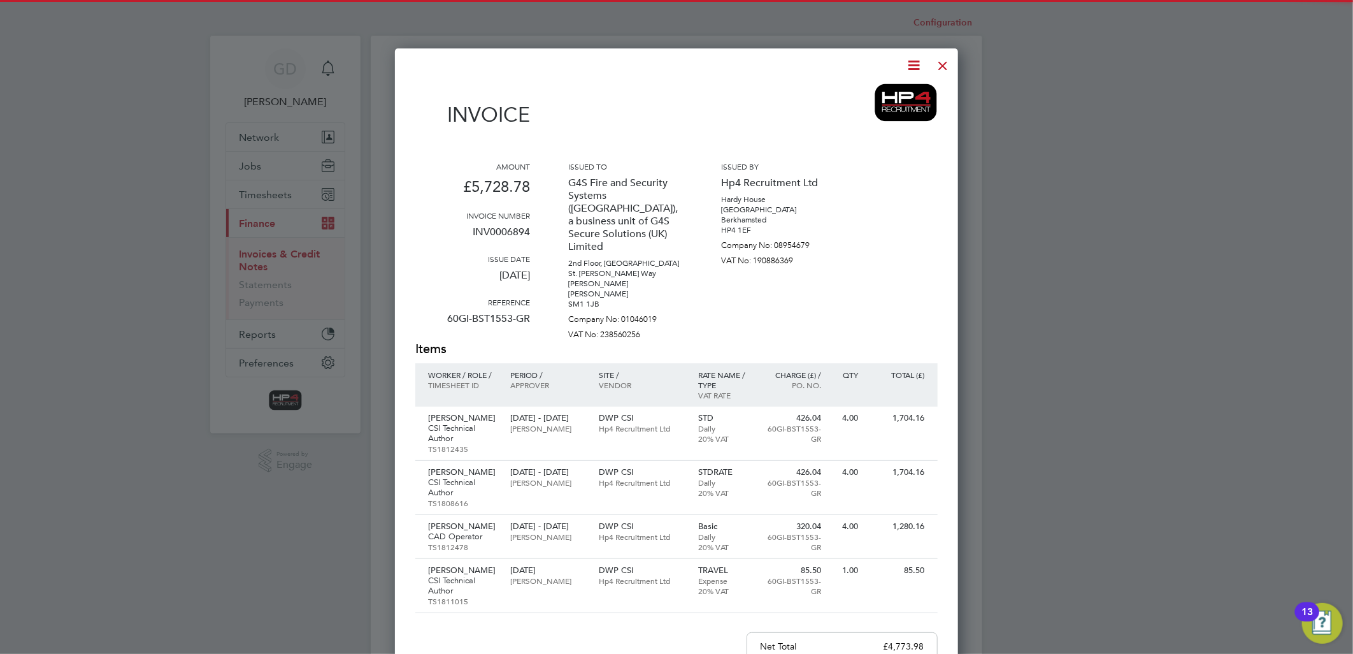
click at [940, 71] on div at bounding box center [943, 62] width 23 height 23
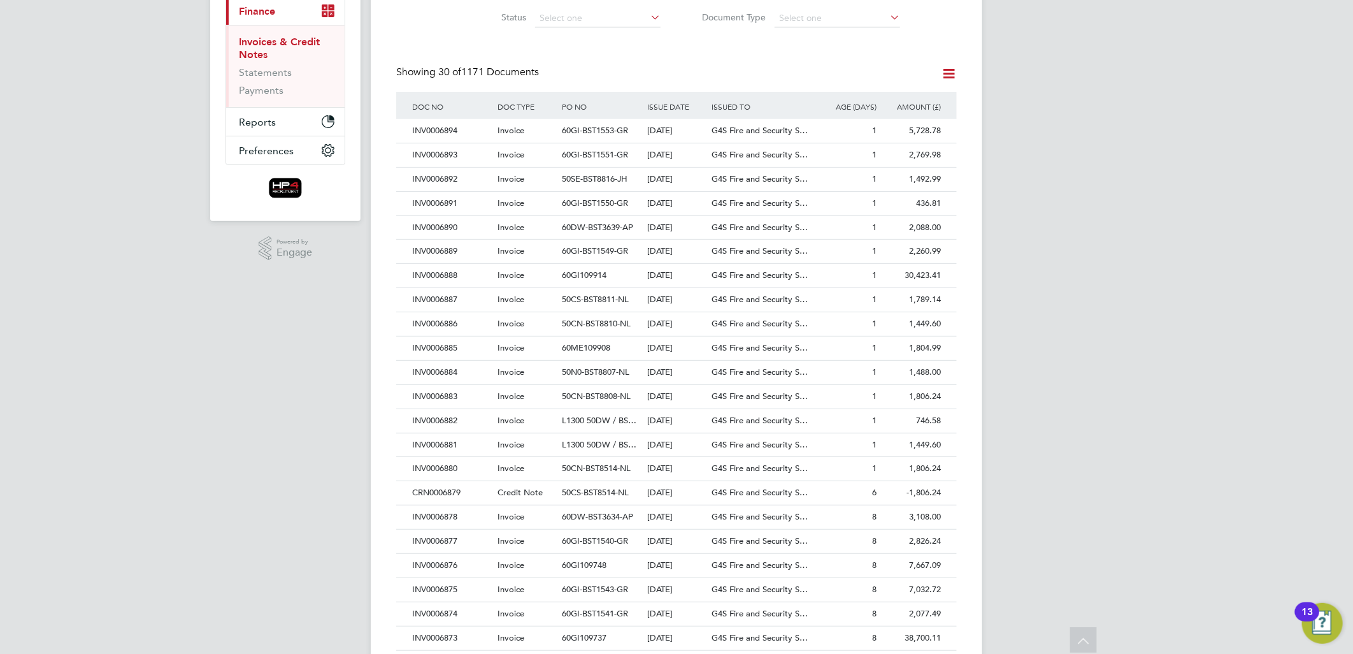
scroll to position [209, 0]
click at [186, 485] on div "GD [PERSON_NAME] Notifications Applications: Network Team Members Businesses Si…" at bounding box center [676, 360] width 1353 height 1139
